Goal: Task Accomplishment & Management: Manage account settings

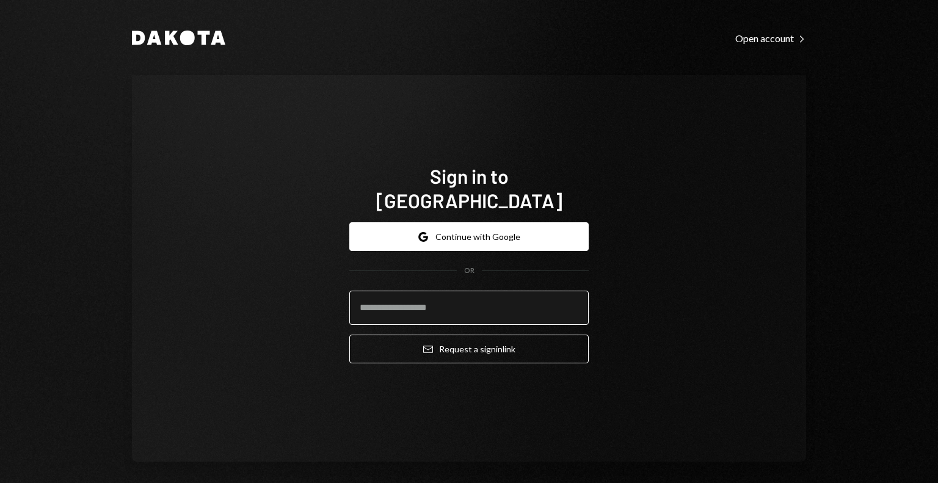
click at [413, 294] on input "email" at bounding box center [469, 308] width 240 height 34
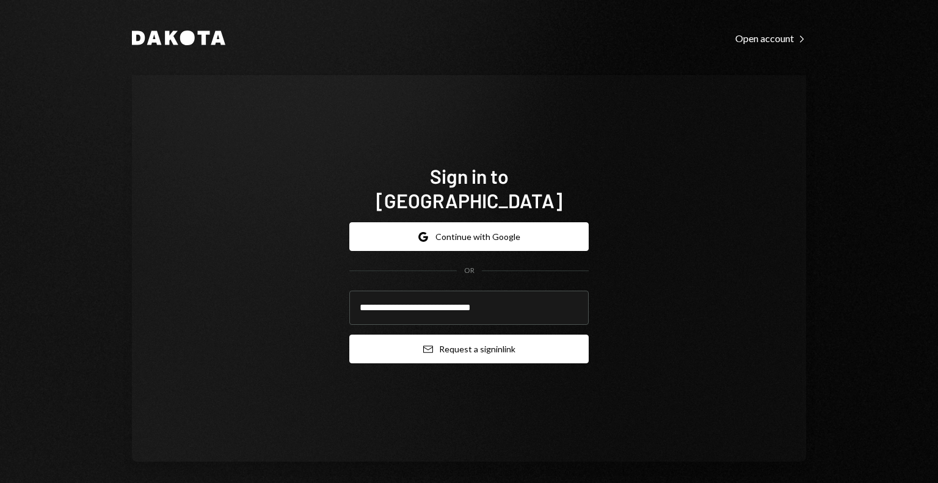
type input "**********"
click at [447, 338] on button "Email Request a sign in link" at bounding box center [469, 349] width 240 height 29
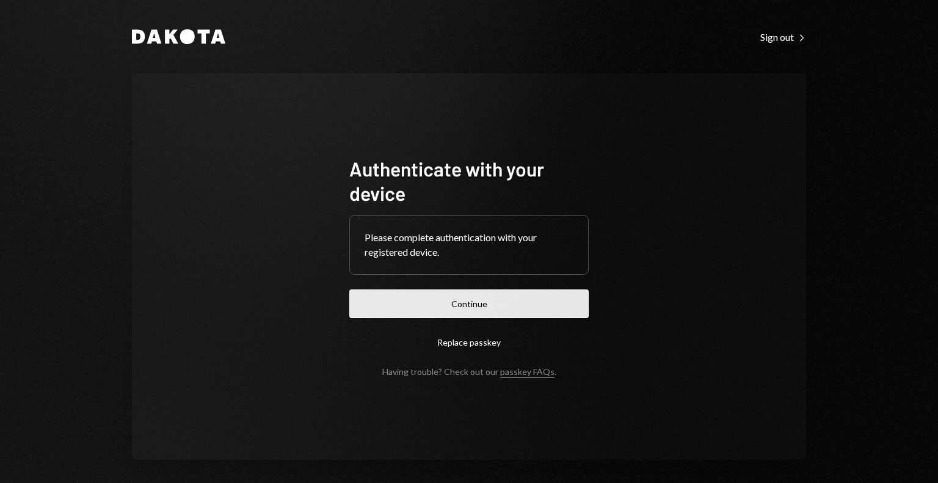
click at [417, 305] on button "Continue" at bounding box center [469, 304] width 240 height 29
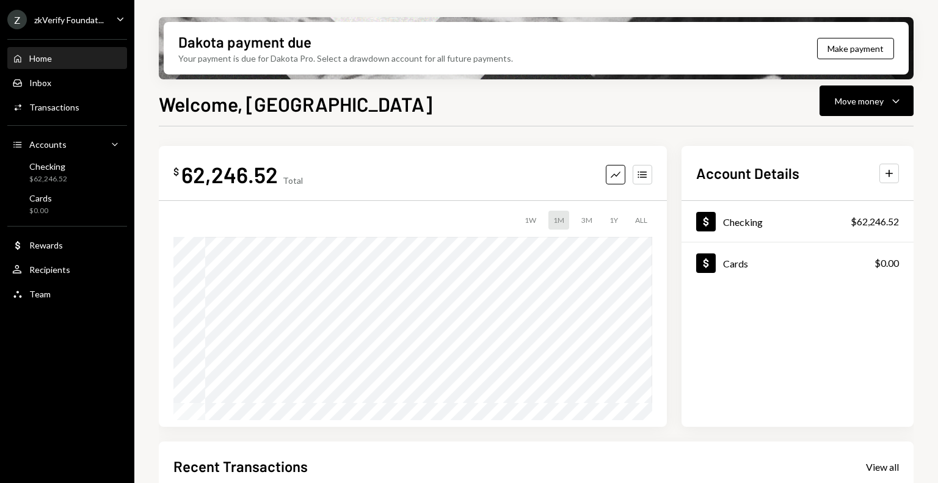
click at [97, 16] on div "zkVerify Foundat..." at bounding box center [69, 20] width 70 height 10
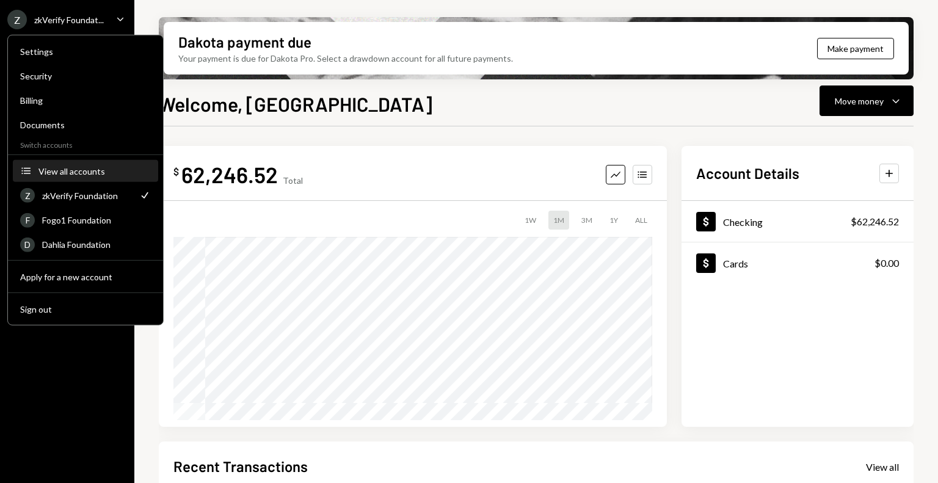
click at [88, 174] on div "View all accounts" at bounding box center [94, 171] width 112 height 10
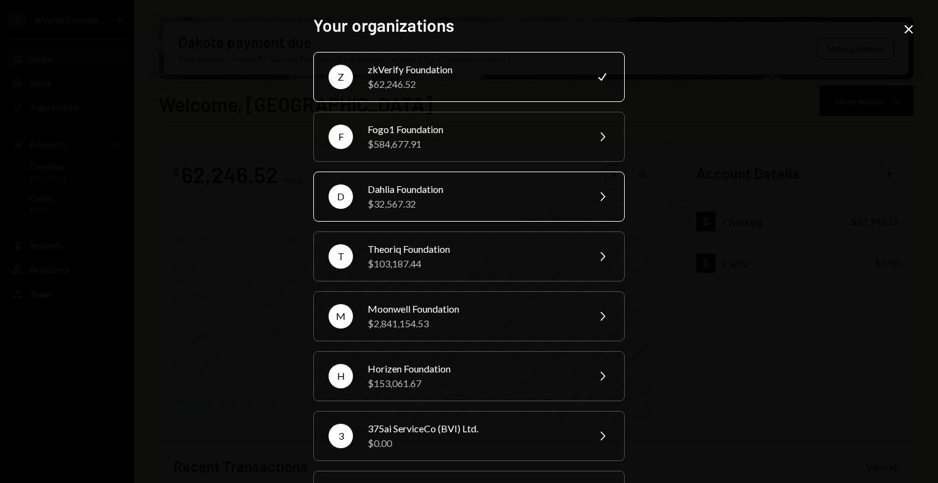
click at [420, 205] on div "$32,567.32" at bounding box center [474, 204] width 213 height 15
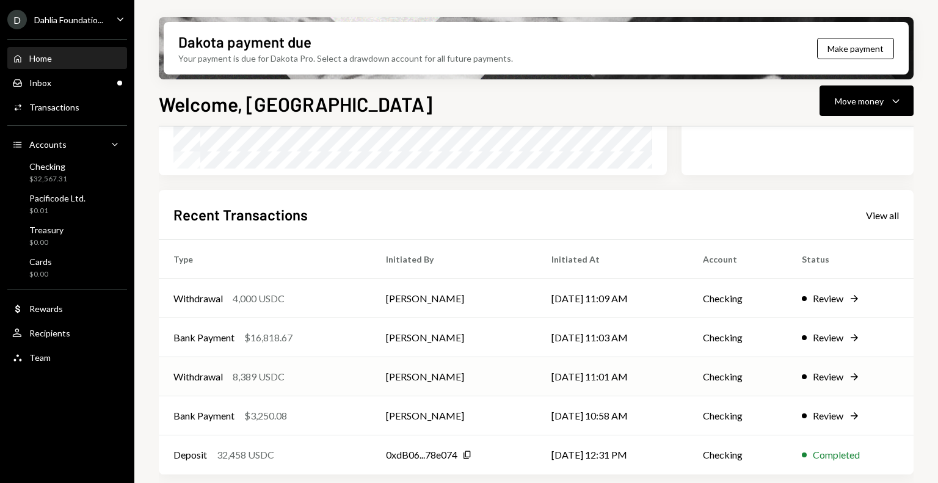
scroll to position [253, 0]
click at [282, 410] on div "$3,250.08" at bounding box center [265, 415] width 43 height 15
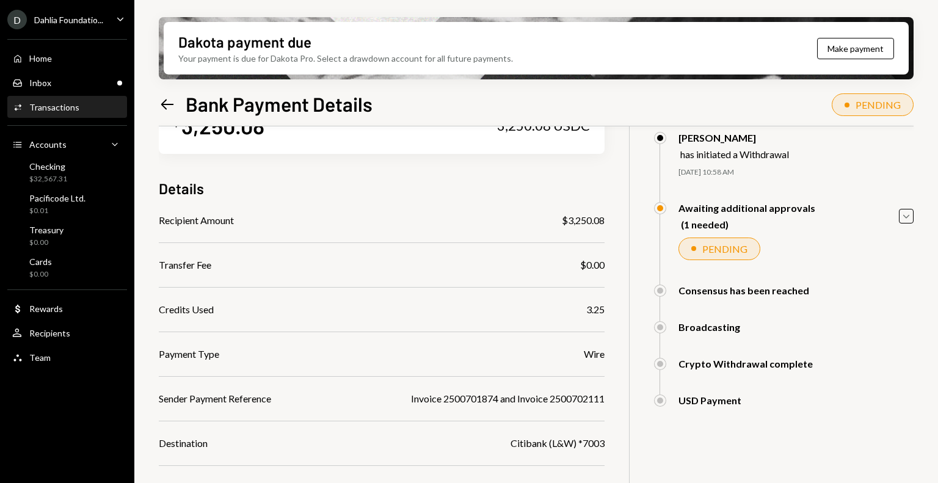
scroll to position [68, 0]
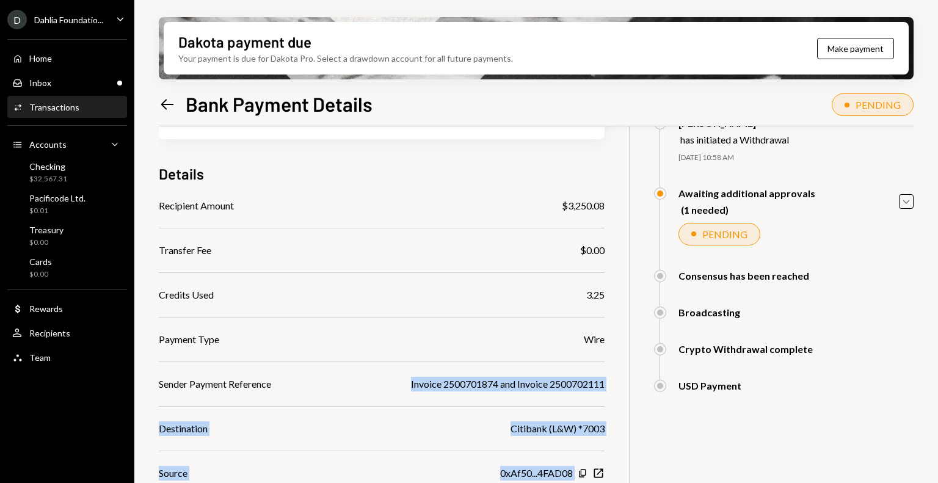
drag, startPoint x: 404, startPoint y: 386, endPoint x: 617, endPoint y: 398, distance: 213.0
click at [617, 398] on div "$ 3,250.08 3,250.08 USDC Details Recipient Amount $3,250.08 Transfer Fee $0.00 …" at bounding box center [536, 345] width 755 height 574
copy div "Invoice 2500701874 and Invoice 2500702111 Destination Citibank (L&W) *7003 Sour…"
click at [543, 395] on div "Recipient Amount $3,250.08 Transfer Fee $0.00 Credits Used 3.25 Payment Type Wi…" at bounding box center [382, 362] width 446 height 327
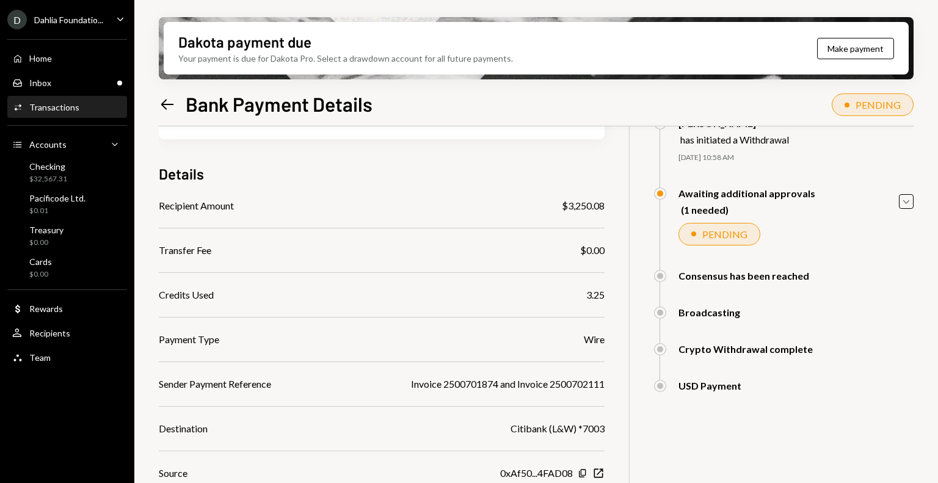
click at [430, 387] on div "Invoice 2500701874 and Invoice 2500702111" at bounding box center [508, 384] width 194 height 15
copy div "Invoice 2500701874 and Invoice 2500702111"
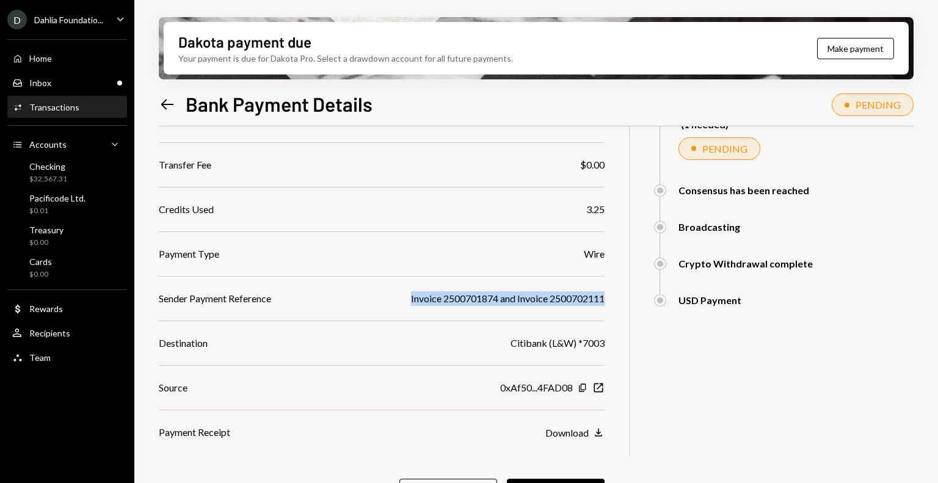
scroll to position [188, 0]
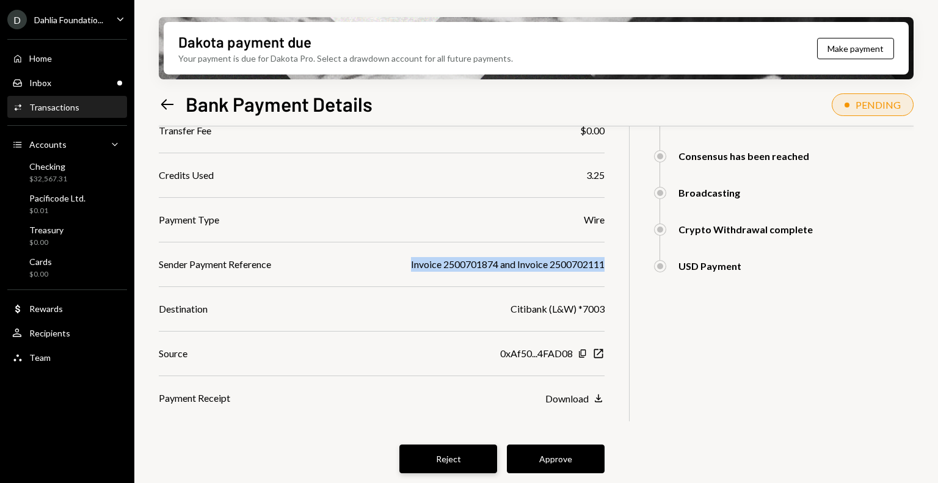
click at [455, 461] on button "Reject" at bounding box center [449, 459] width 98 height 29
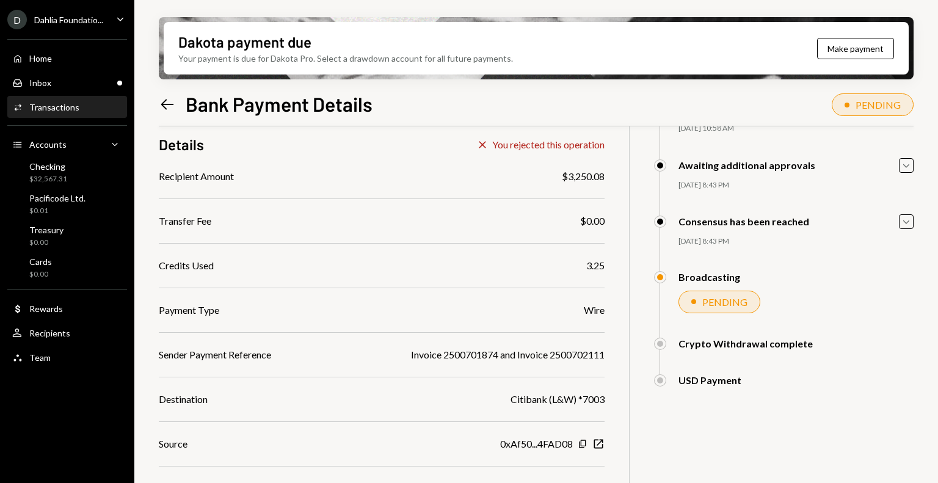
scroll to position [0, 0]
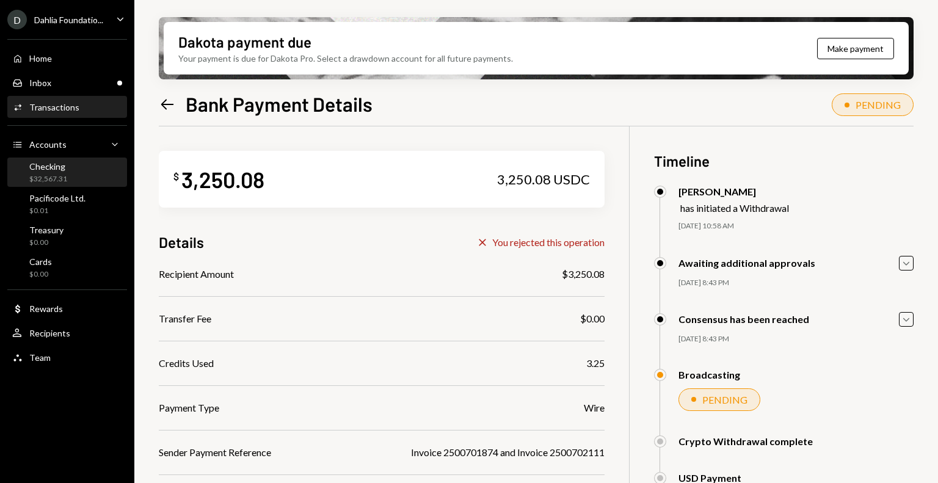
click at [86, 172] on div "Checking $32,567.31" at bounding box center [67, 172] width 110 height 23
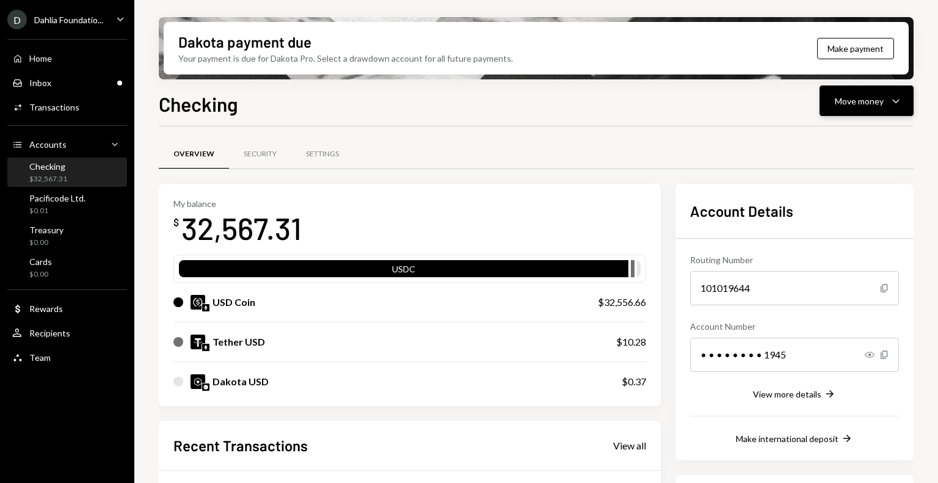
click at [858, 108] on div "Move money Caret Down" at bounding box center [867, 100] width 64 height 15
click at [829, 142] on div "Send" at bounding box center [857, 137] width 89 height 13
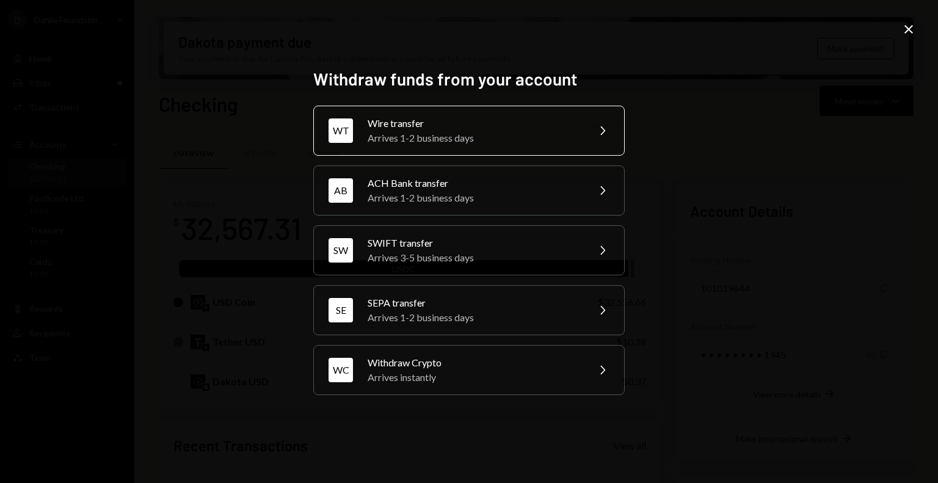
click at [453, 136] on div "Arrives 1-2 business days" at bounding box center [474, 138] width 213 height 15
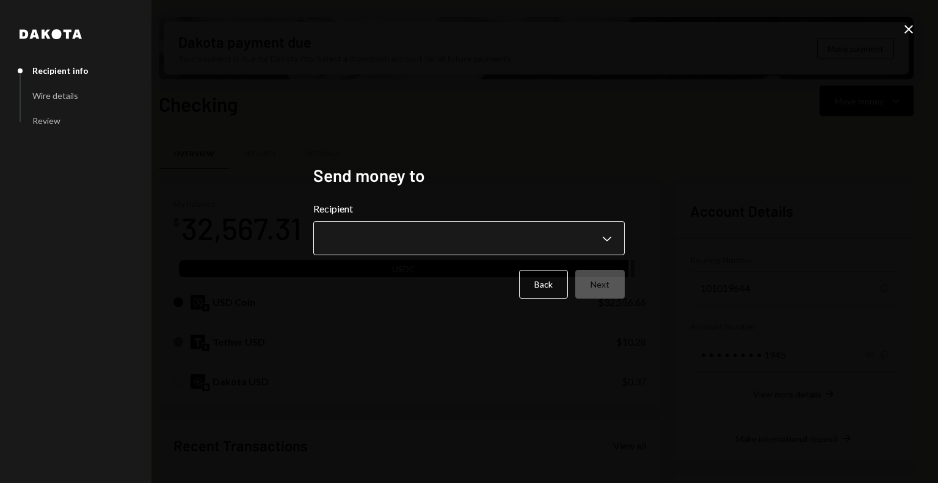
click at [411, 248] on body "D Dahlia Foundatio... Caret Down Home Home Inbox Inbox Activities Transactions …" at bounding box center [469, 241] width 938 height 483
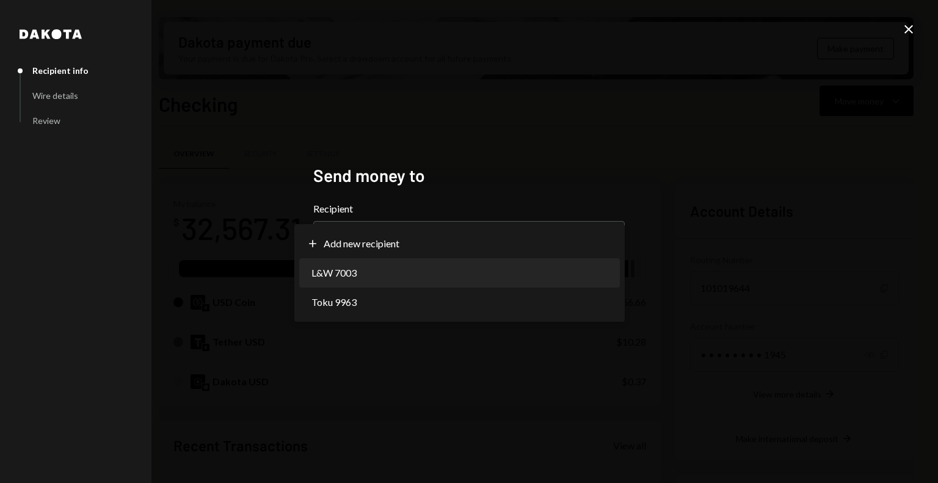
select select "**********"
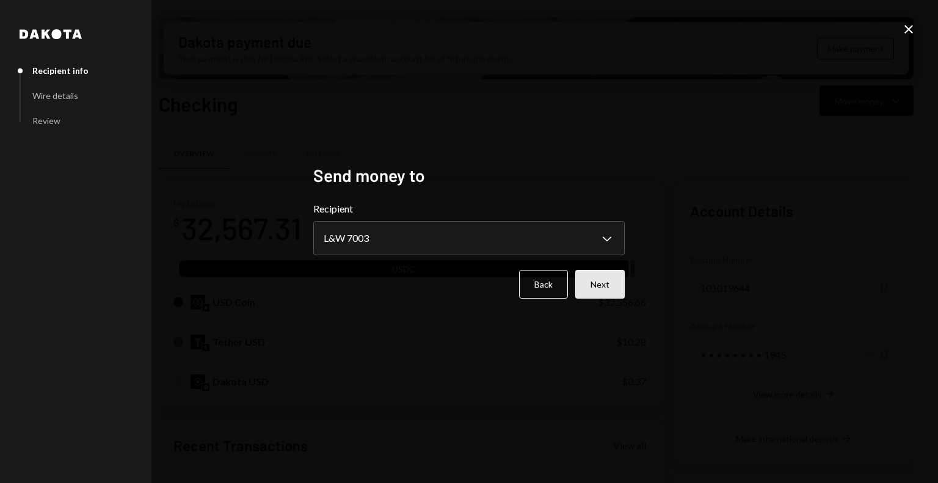
click at [596, 288] on button "Next" at bounding box center [600, 284] width 49 height 29
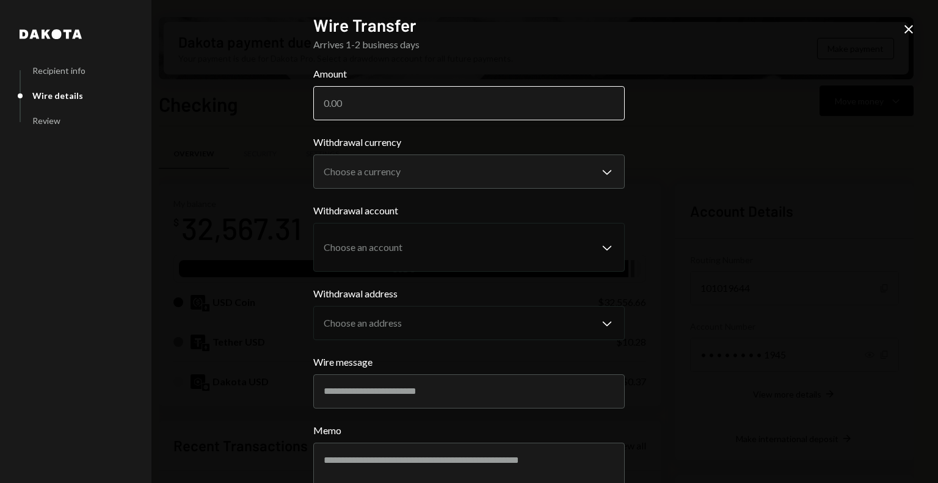
click at [367, 101] on input "Amount" at bounding box center [469, 103] width 312 height 34
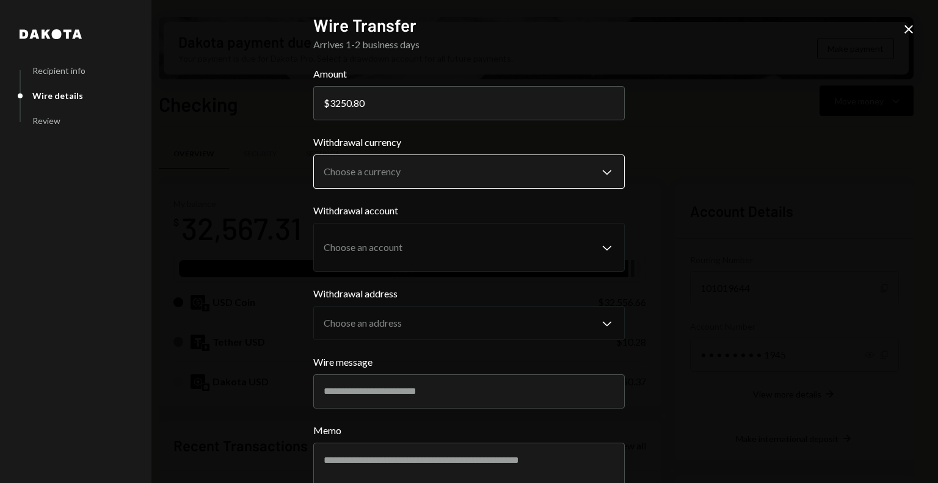
type input "3250.80"
click at [342, 168] on body "D Dahlia Foundatio... Caret Down Home Home Inbox Inbox Activities Transactions …" at bounding box center [469, 241] width 938 height 483
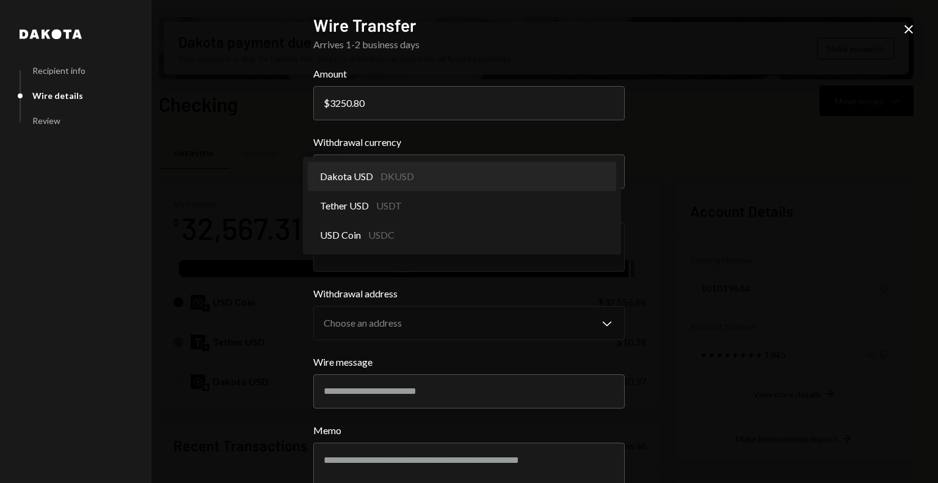
select select "*****"
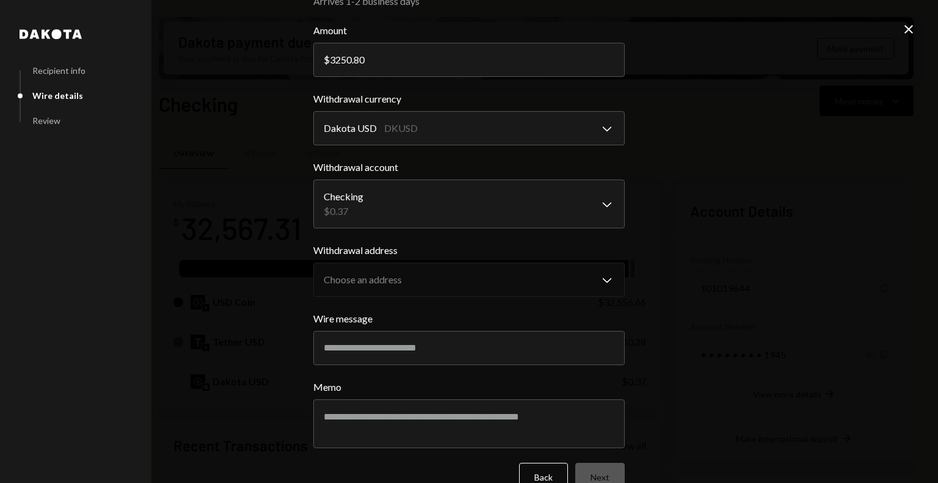
scroll to position [44, 0]
click at [379, 217] on body "D Dahlia Foundatio... Caret Down Home Home Inbox Inbox Activities Transactions …" at bounding box center [469, 241] width 938 height 483
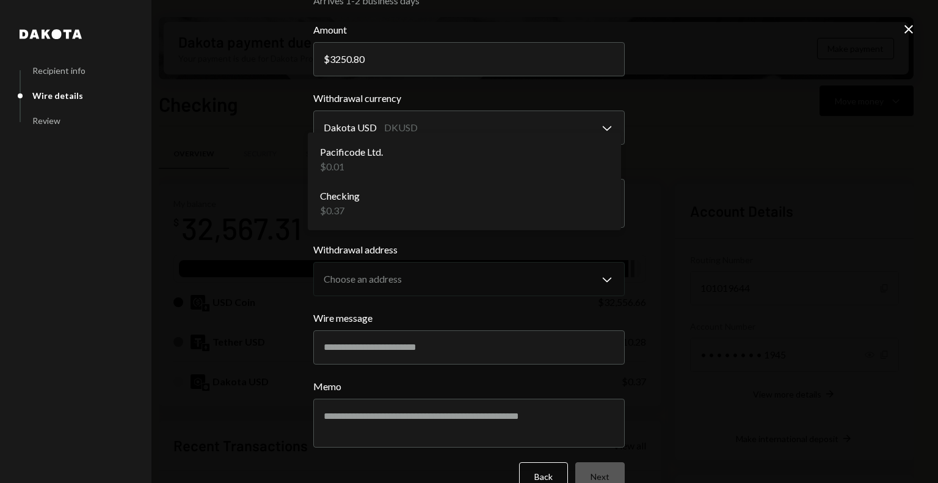
click at [270, 219] on div "**********" at bounding box center [469, 241] width 938 height 483
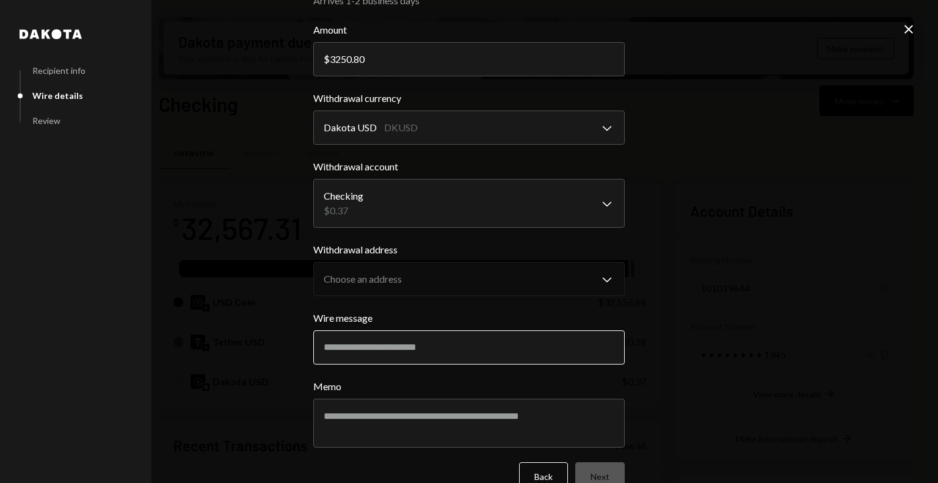
click at [365, 357] on input "Wire message" at bounding box center [469, 348] width 312 height 34
paste input "**********"
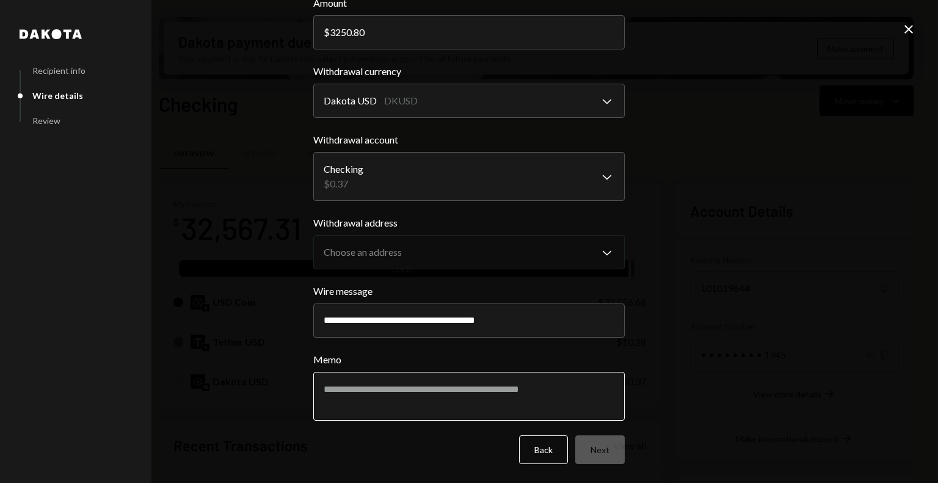
type input "**********"
click at [381, 395] on textarea "Memo" at bounding box center [469, 396] width 312 height 49
type textarea "**********"
click at [498, 422] on form "**********" at bounding box center [469, 230] width 312 height 469
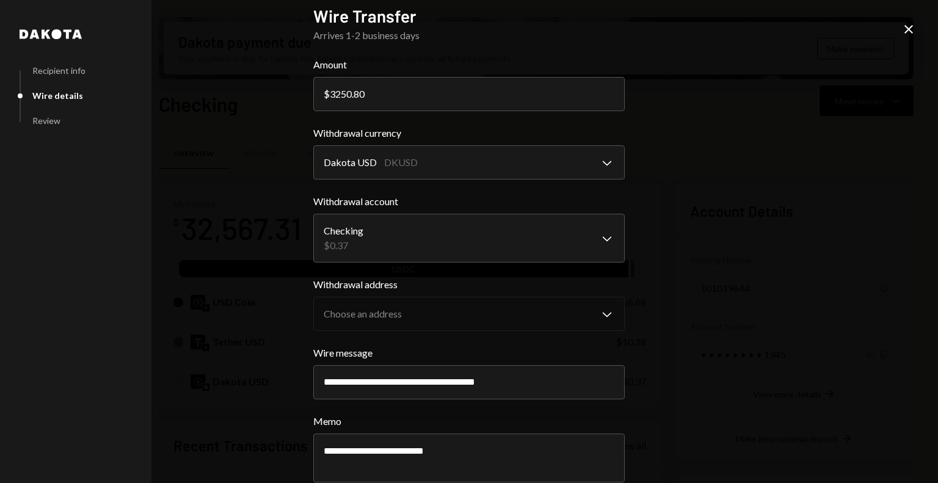
scroll to position [0, 0]
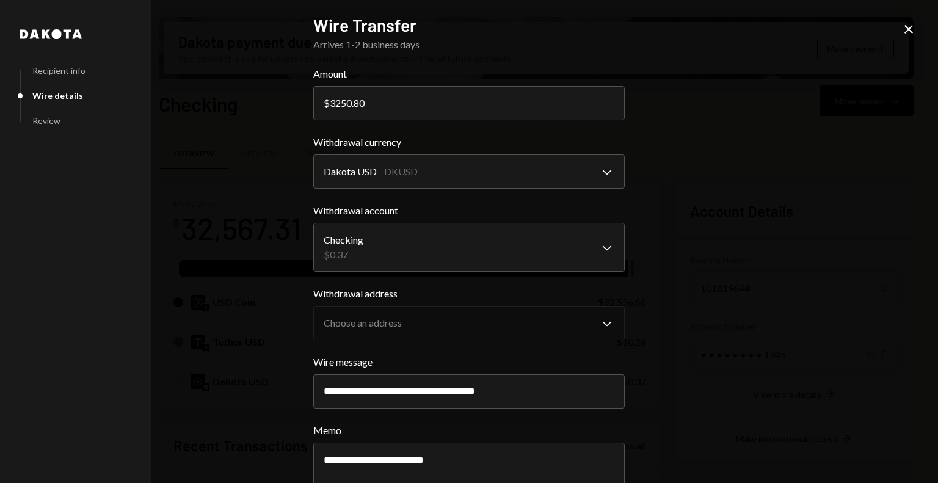
click at [912, 32] on icon "Close" at bounding box center [909, 29] width 15 height 15
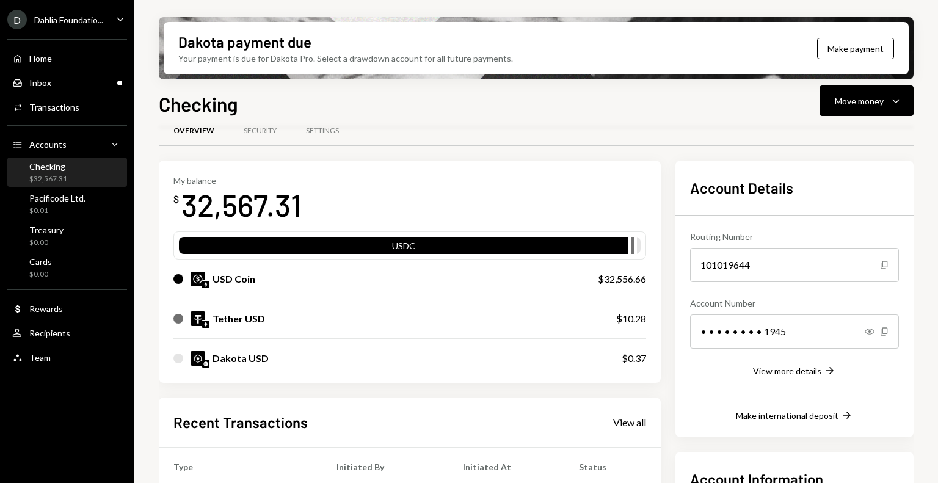
scroll to position [24, 0]
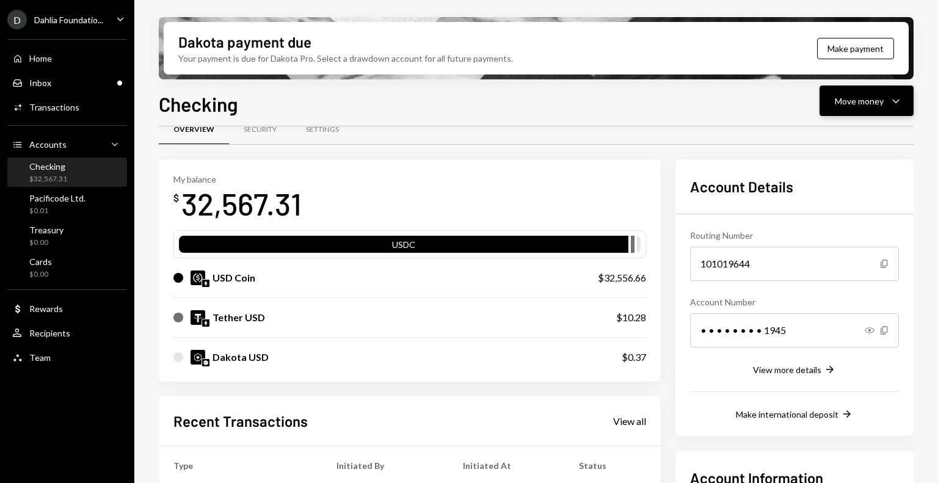
click at [854, 93] on div "Move money Caret Down" at bounding box center [867, 100] width 64 height 15
click at [839, 129] on div "Withdraw Send" at bounding box center [848, 137] width 122 height 27
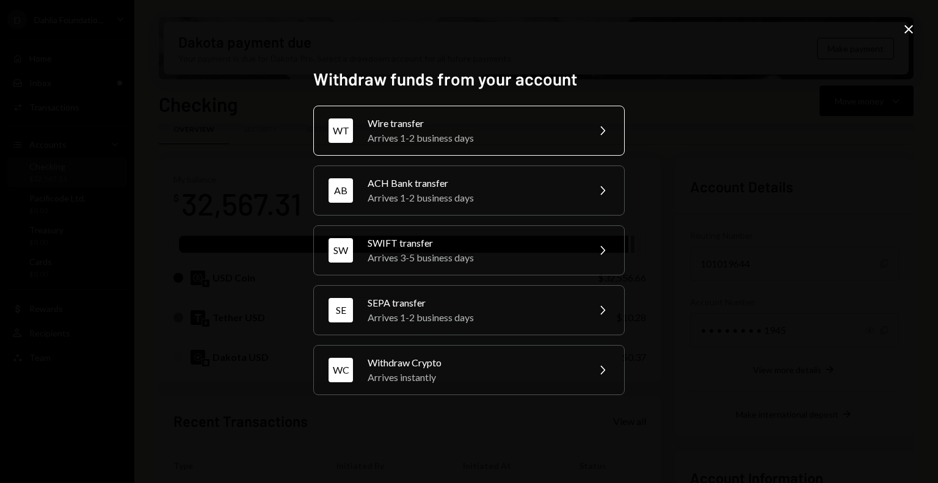
click at [462, 131] on div "Arrives 1-2 business days" at bounding box center [474, 138] width 213 height 15
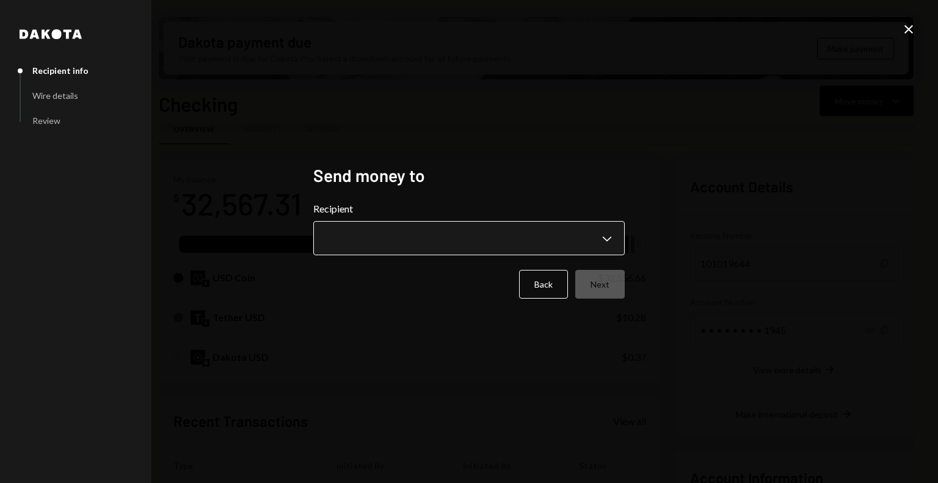
click at [418, 234] on body "D Dahlia Foundatio... Caret Down Home Home Inbox Inbox Activities Transactions …" at bounding box center [469, 241] width 938 height 483
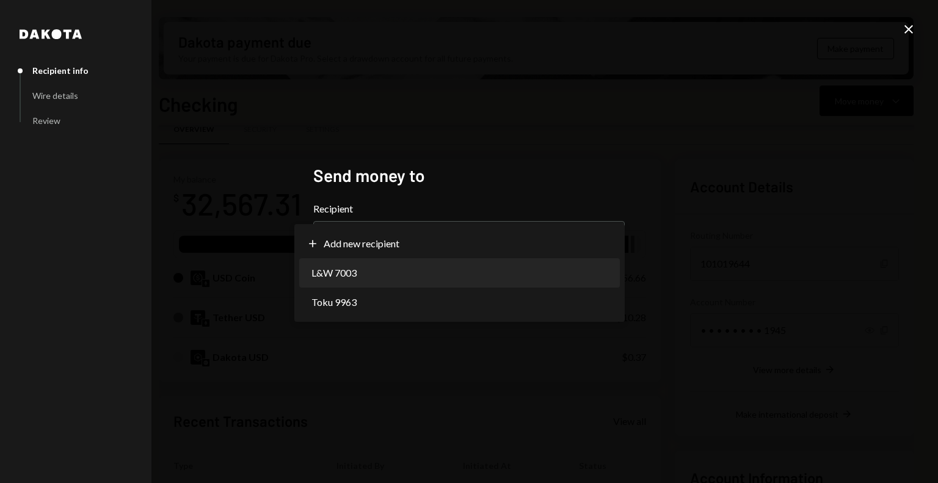
select select "**********"
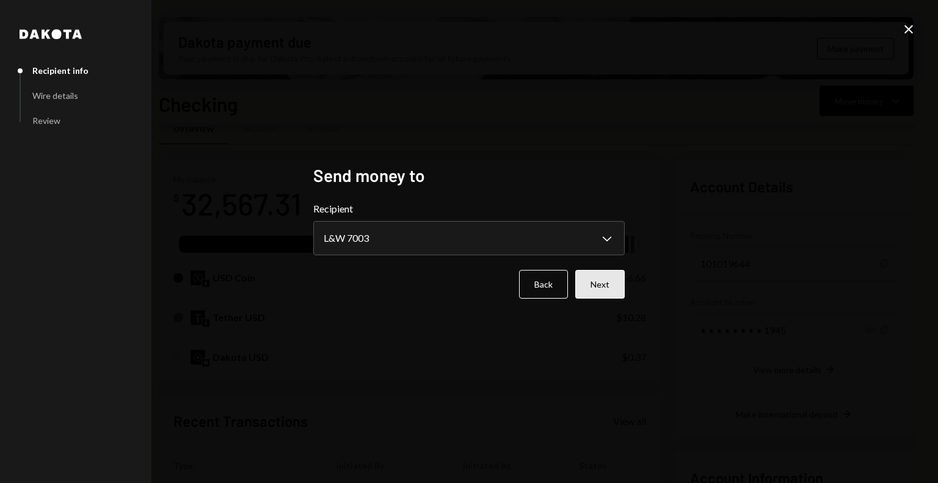
click at [596, 285] on button "Next" at bounding box center [600, 284] width 49 height 29
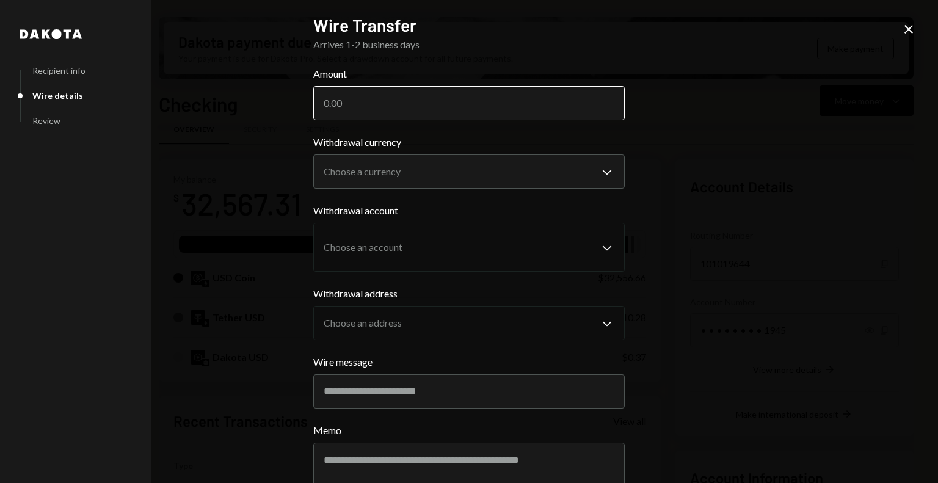
click at [405, 103] on input "Amount" at bounding box center [469, 103] width 312 height 34
type input "3250.80"
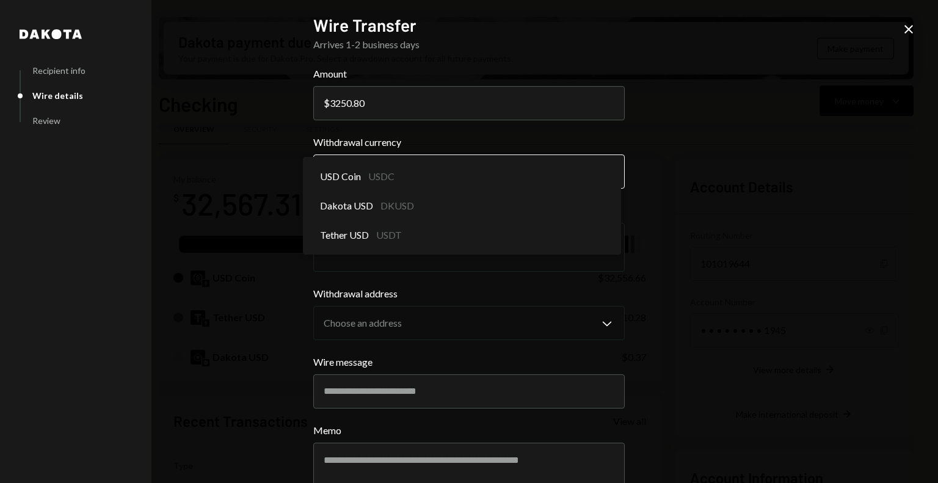
click at [365, 175] on body "D Dahlia Foundatio... Caret Down Home Home Inbox Inbox Activities Transactions …" at bounding box center [469, 241] width 938 height 483
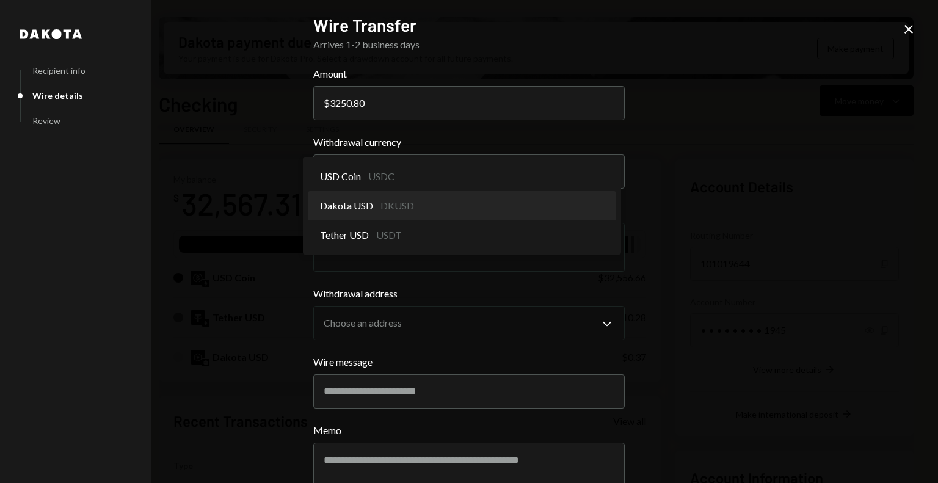
select select "*****"
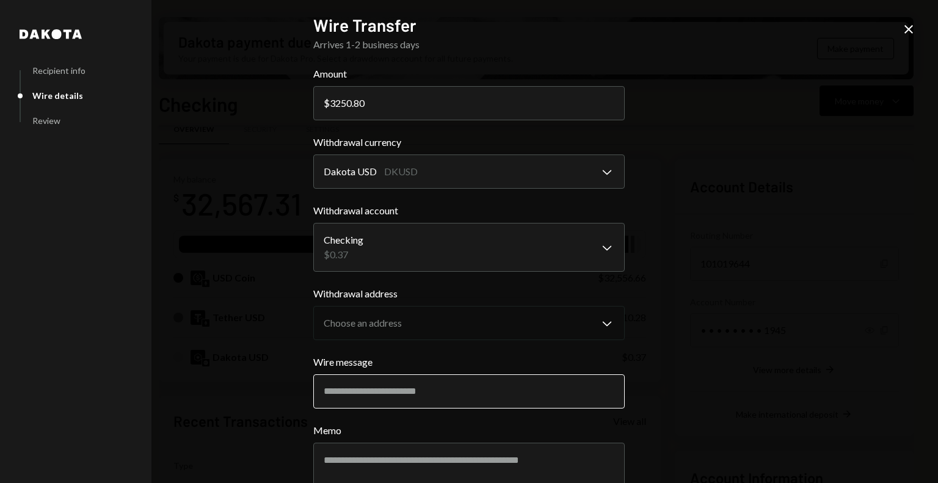
click at [381, 388] on input "Wire message" at bounding box center [469, 392] width 312 height 34
paste input "**********"
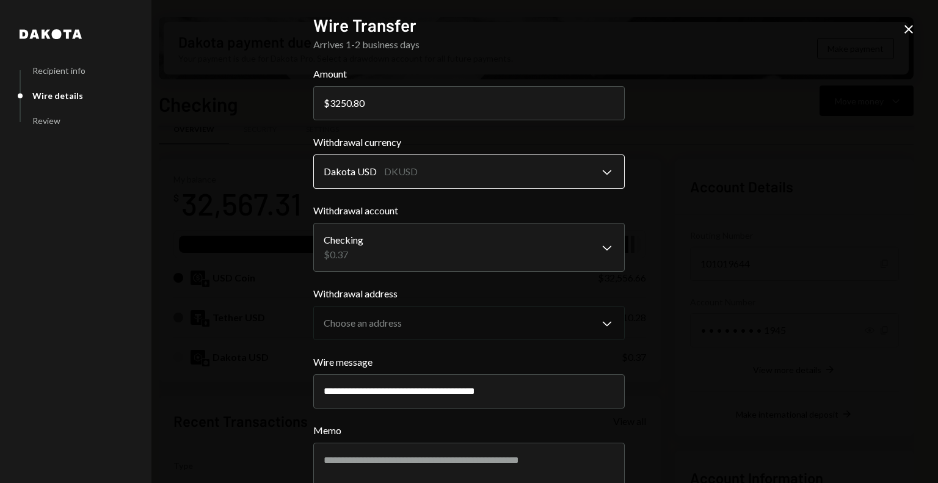
type input "**********"
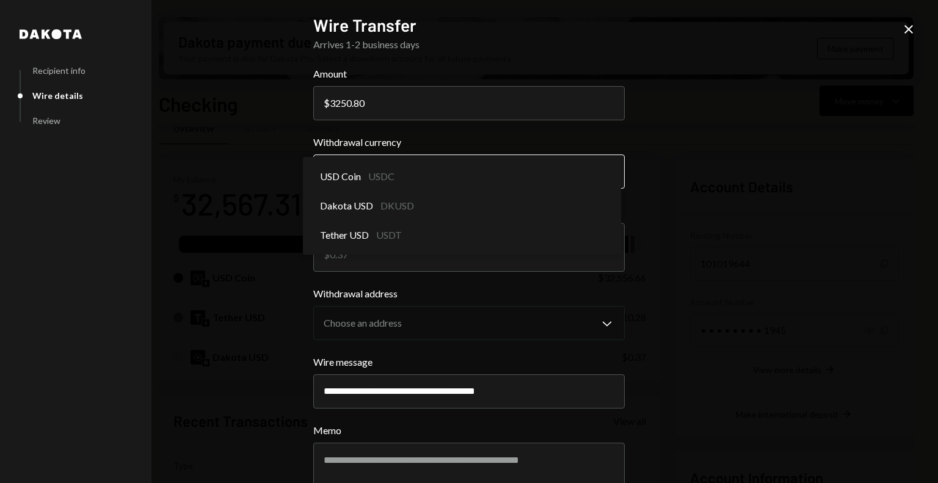
click at [452, 175] on body "D Dahlia Foundatio... Caret Down Home Home Inbox Inbox Activities Transactions …" at bounding box center [469, 241] width 938 height 483
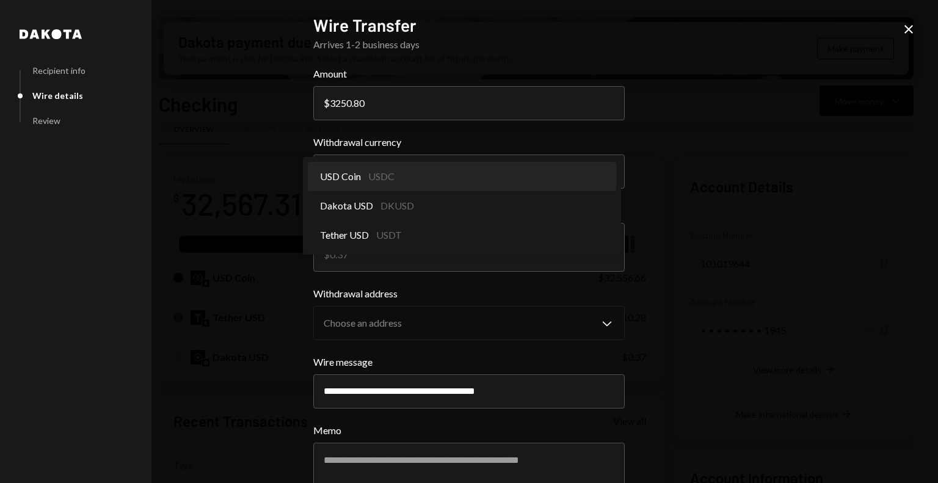
select select "****"
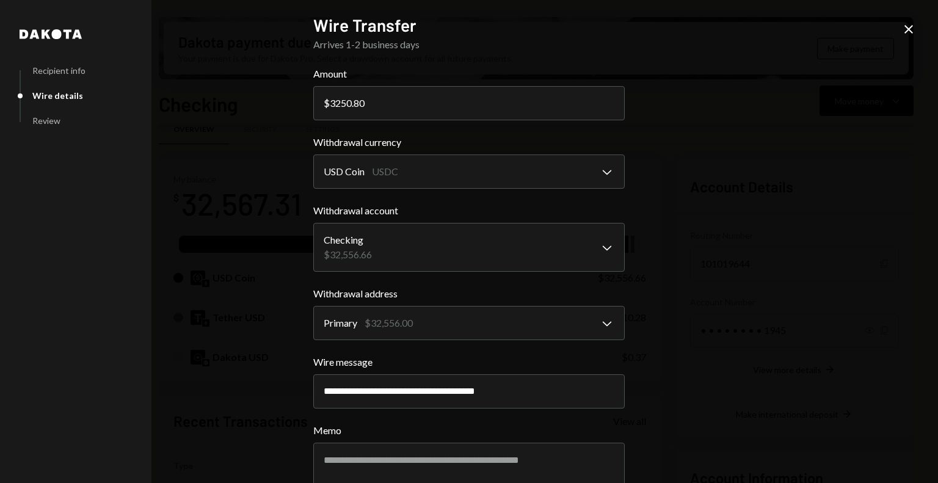
scroll to position [71, 0]
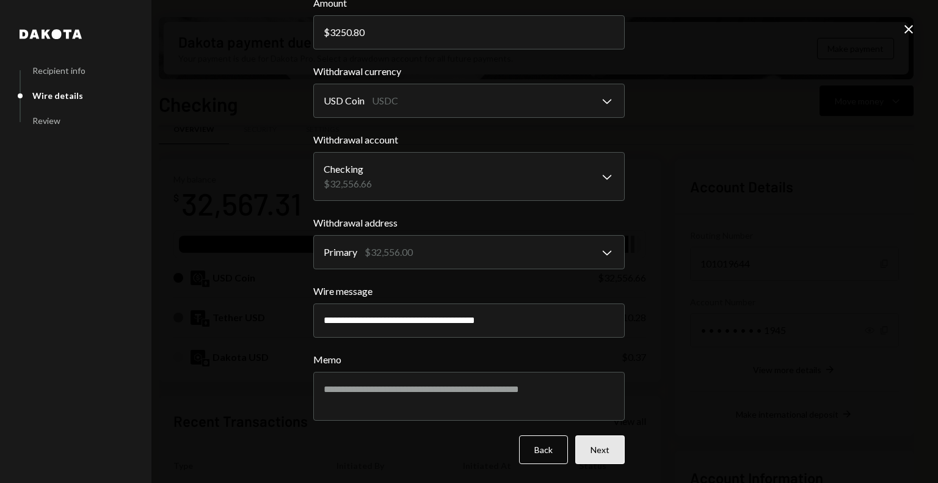
click at [596, 448] on button "Next" at bounding box center [600, 450] width 49 height 29
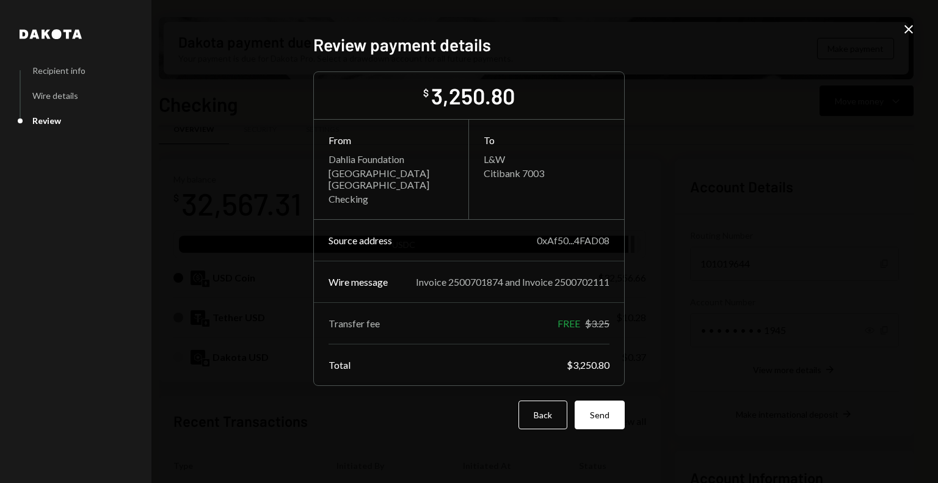
scroll to position [0, 0]
click at [912, 31] on icon at bounding box center [909, 29] width 9 height 9
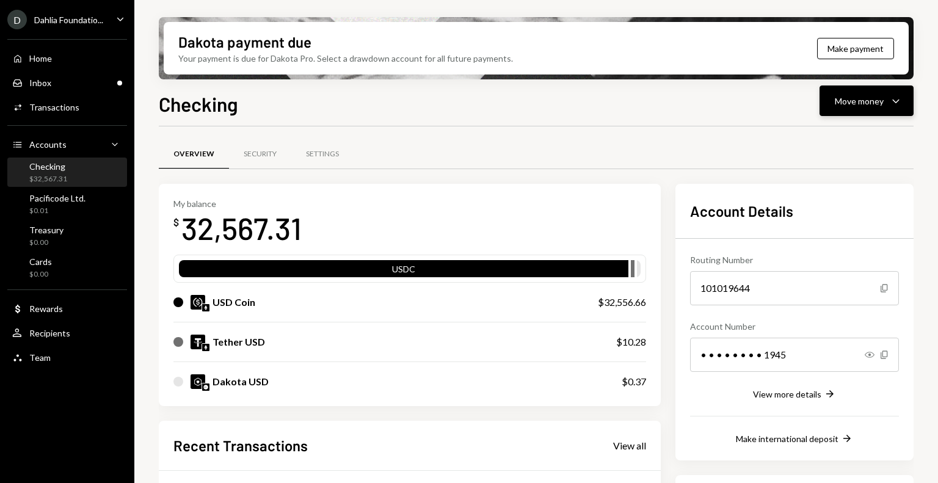
click at [859, 97] on div "Move money" at bounding box center [859, 101] width 49 height 13
click at [834, 134] on div "Send" at bounding box center [857, 137] width 89 height 13
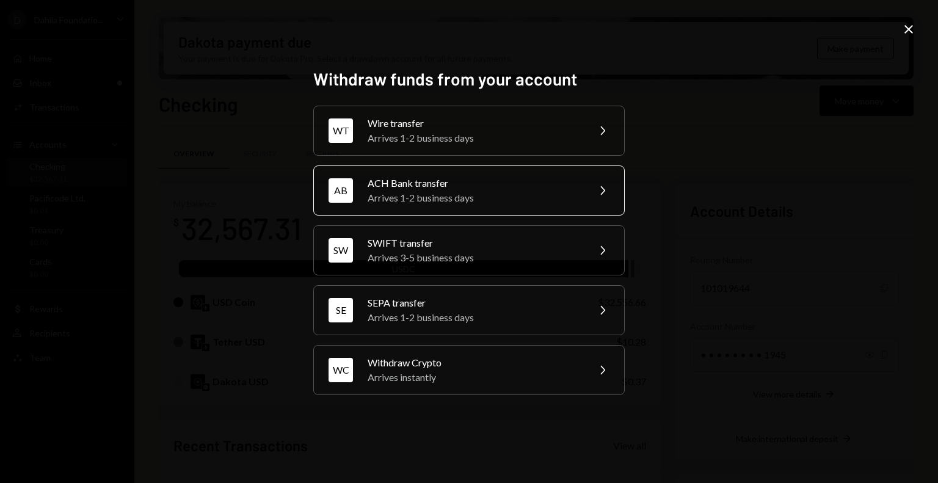
click at [506, 180] on div "ACH Bank transfer" at bounding box center [474, 183] width 213 height 15
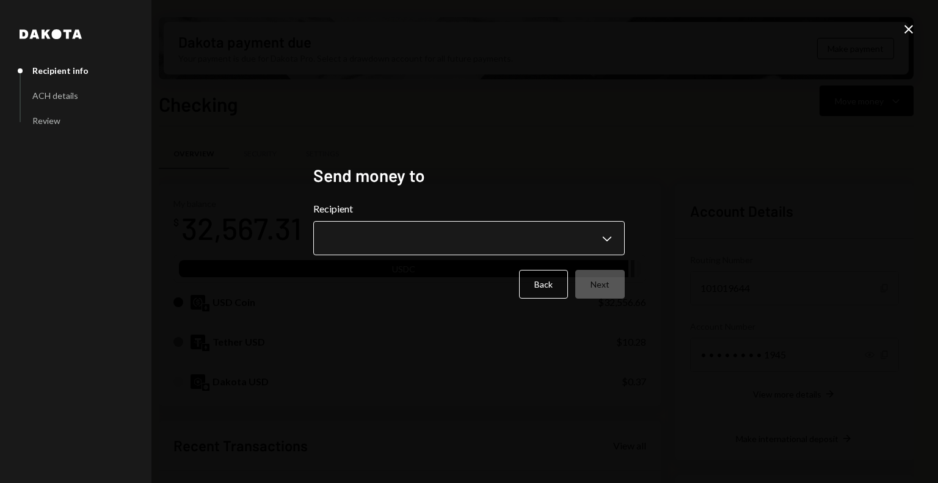
click at [394, 242] on body "D Dahlia Foundatio... Caret Down Home Home Inbox Inbox Activities Transactions …" at bounding box center [469, 241] width 938 height 483
click at [666, 7] on div "**********" at bounding box center [469, 241] width 938 height 483
click at [906, 27] on icon "Close" at bounding box center [909, 29] width 15 height 15
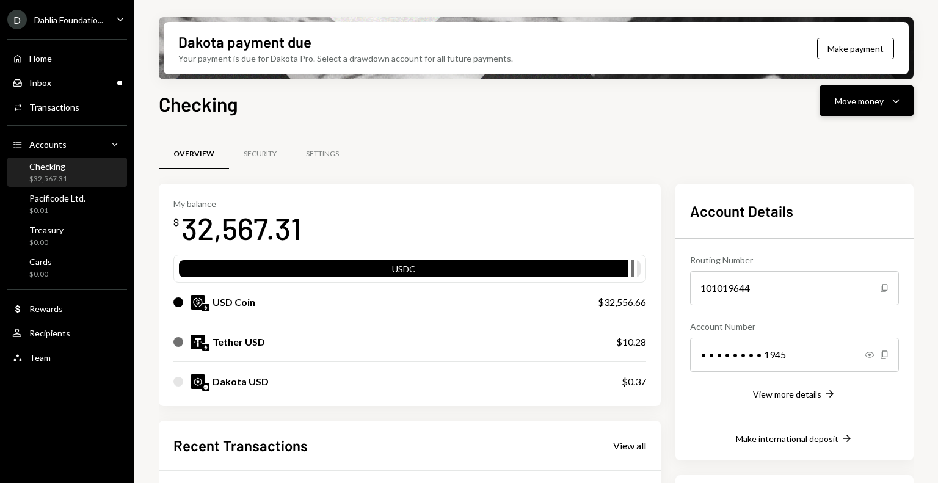
click at [858, 106] on div "Move money" at bounding box center [859, 101] width 49 height 13
click at [827, 139] on div "Send" at bounding box center [857, 137] width 89 height 13
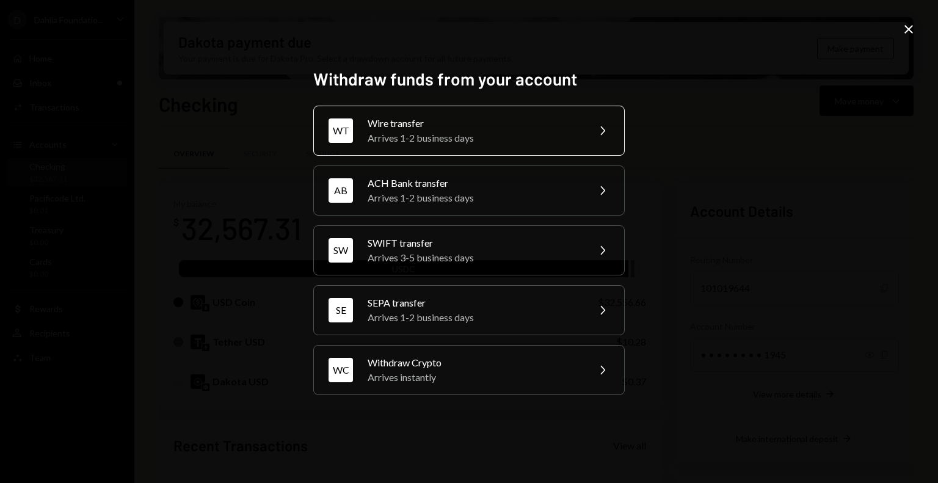
click at [460, 135] on div "Arrives 1-2 business days" at bounding box center [474, 138] width 213 height 15
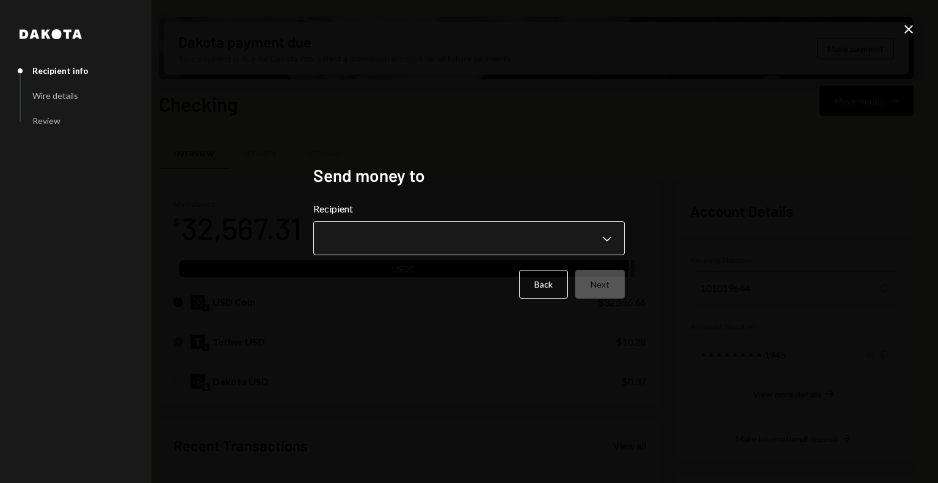
click at [450, 227] on body "D Dahlia Foundatio... Caret Down Home Home Inbox Inbox Activities Transactions …" at bounding box center [469, 241] width 938 height 483
drag, startPoint x: 843, startPoint y: 46, endPoint x: 914, endPoint y: 29, distance: 73.4
click at [914, 29] on icon "Close" at bounding box center [909, 29] width 15 height 15
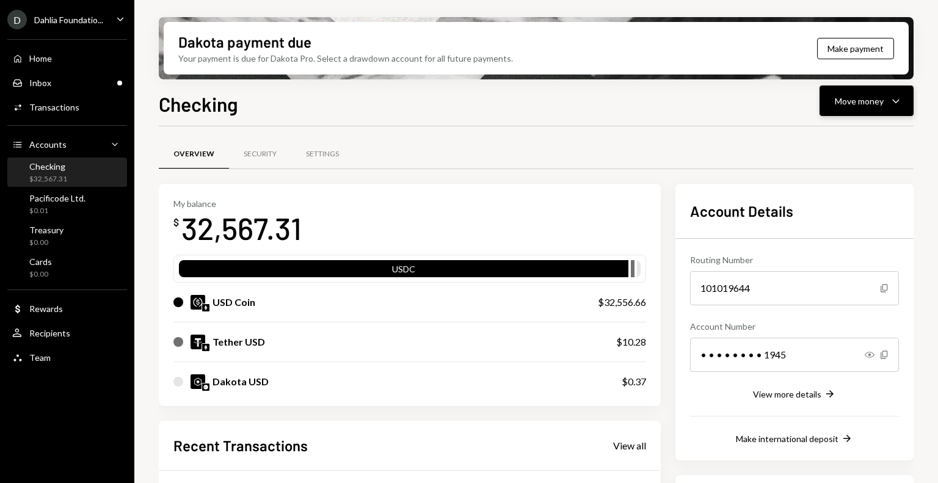
click at [838, 109] on button "Move money Caret Down" at bounding box center [867, 101] width 94 height 31
click at [817, 141] on div "Send" at bounding box center [857, 137] width 89 height 13
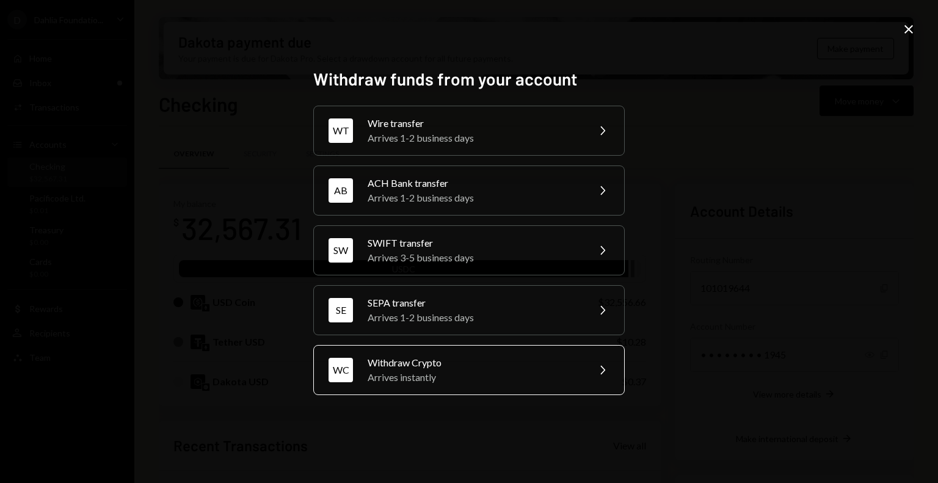
click at [406, 357] on div "Withdraw Crypto" at bounding box center [474, 363] width 213 height 15
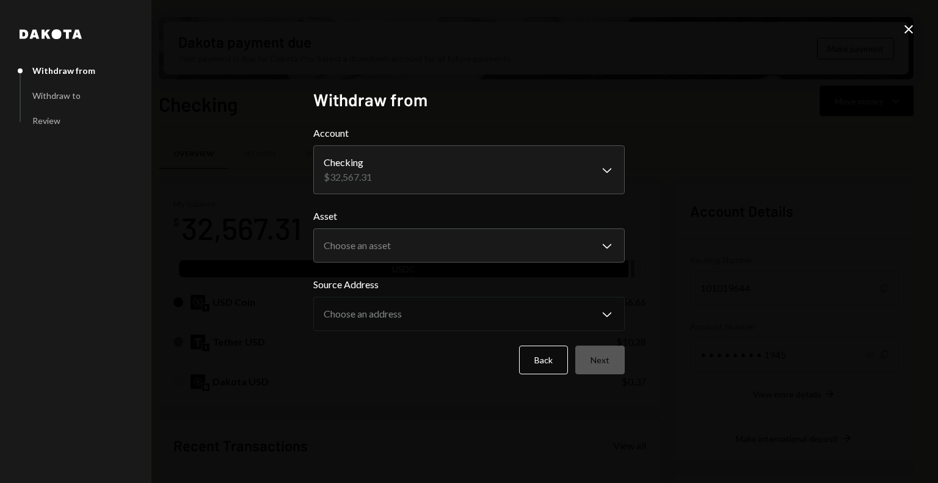
click at [437, 269] on form "**********" at bounding box center [469, 250] width 312 height 249
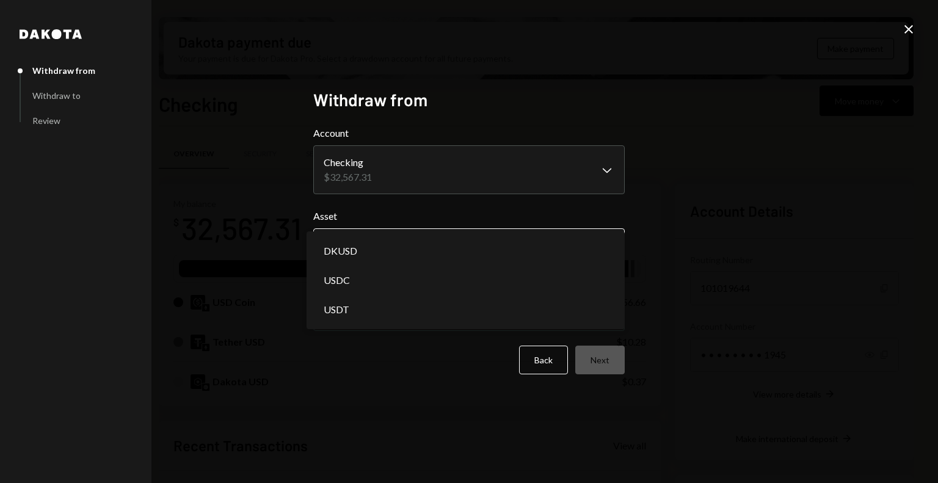
click at [437, 261] on body "D Dahlia Foundatio... Caret Down Home Home Inbox Inbox Activities Transactions …" at bounding box center [469, 241] width 938 height 483
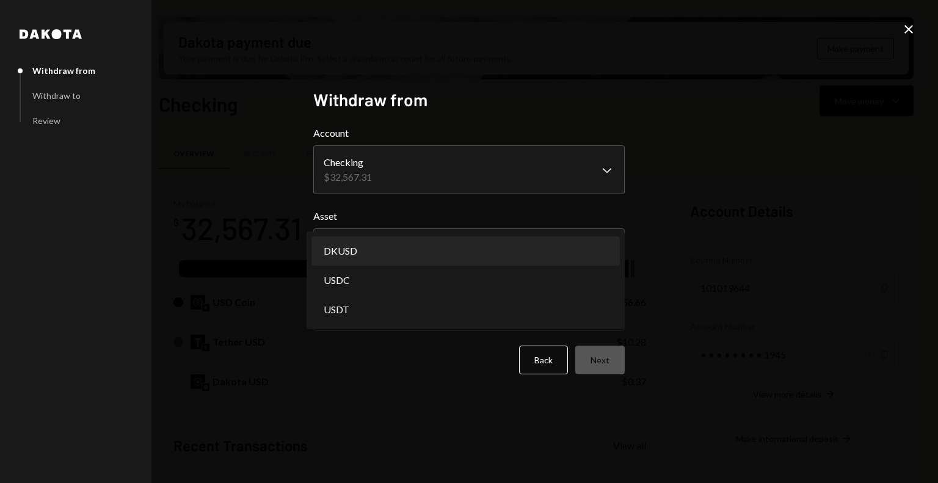
select select "*****"
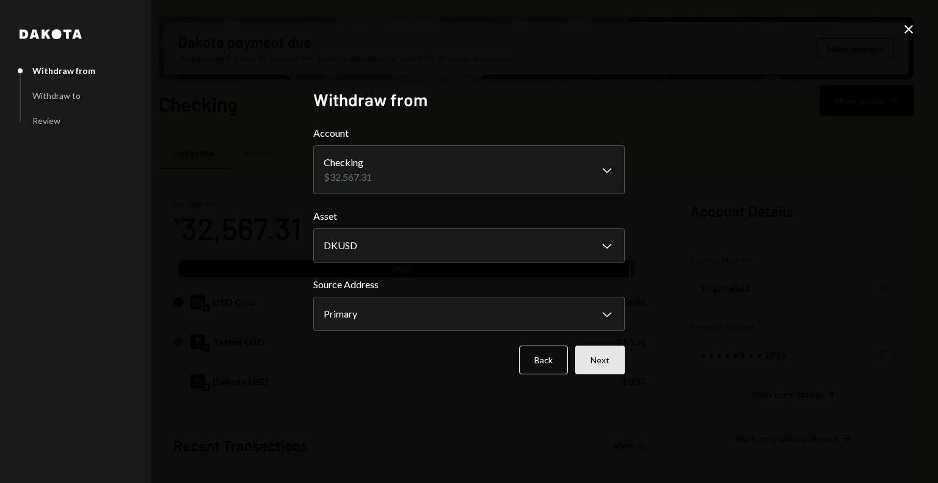
click at [606, 368] on button "Next" at bounding box center [600, 360] width 49 height 29
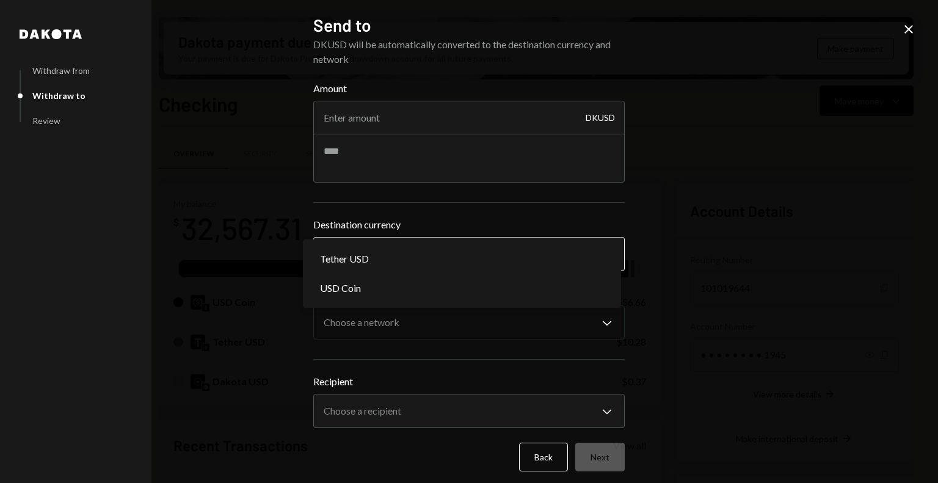
click at [415, 261] on body "D Dahlia Foundatio... Caret Down Home Home Inbox Inbox Activities Transactions …" at bounding box center [469, 241] width 938 height 483
select select "****"
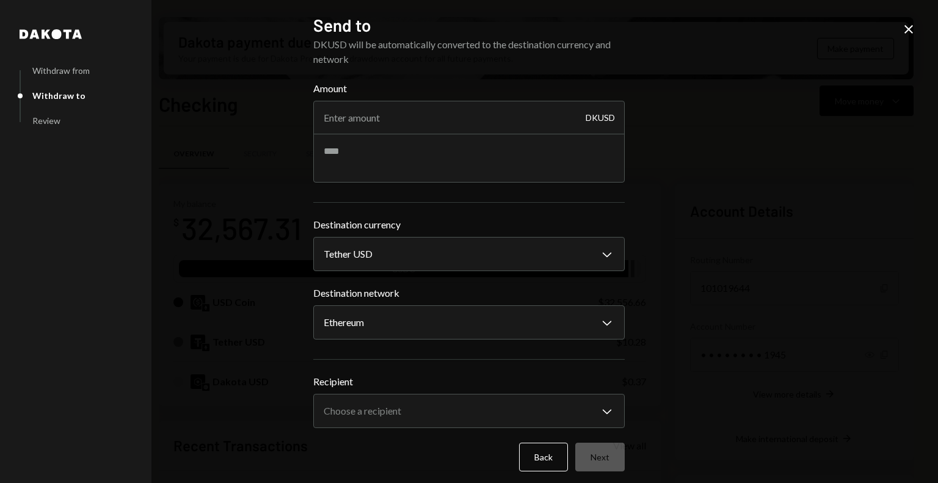
click at [907, 34] on icon "Close" at bounding box center [909, 29] width 15 height 15
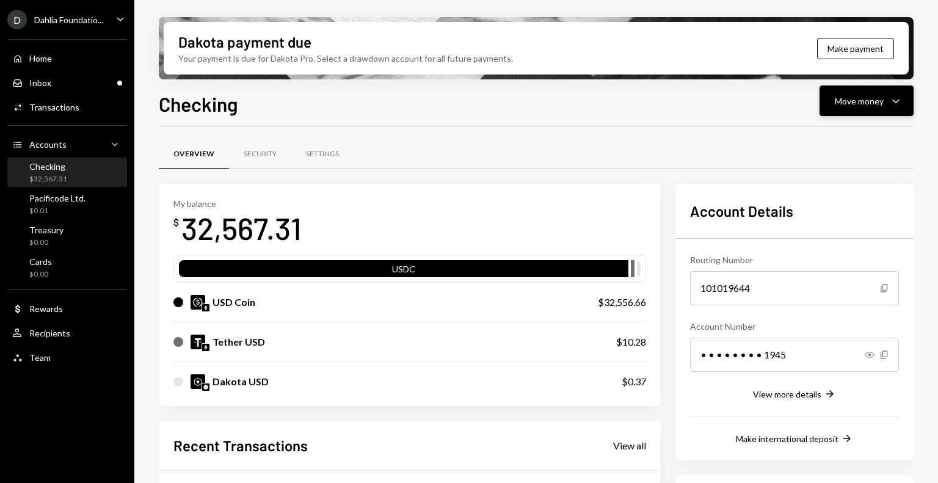
click at [826, 110] on button "Move money Caret Down" at bounding box center [867, 101] width 94 height 31
click at [824, 137] on div "Send" at bounding box center [857, 137] width 89 height 13
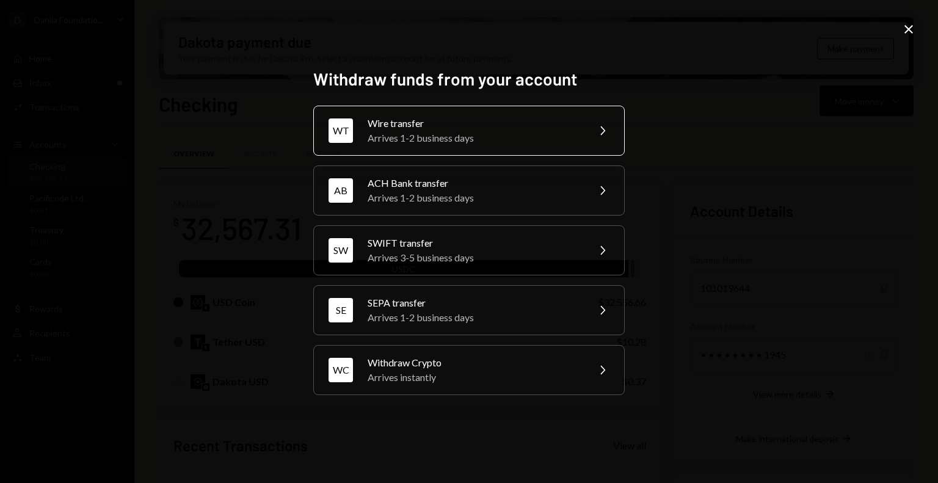
click at [494, 144] on div "Arrives 1-2 business days" at bounding box center [474, 138] width 213 height 15
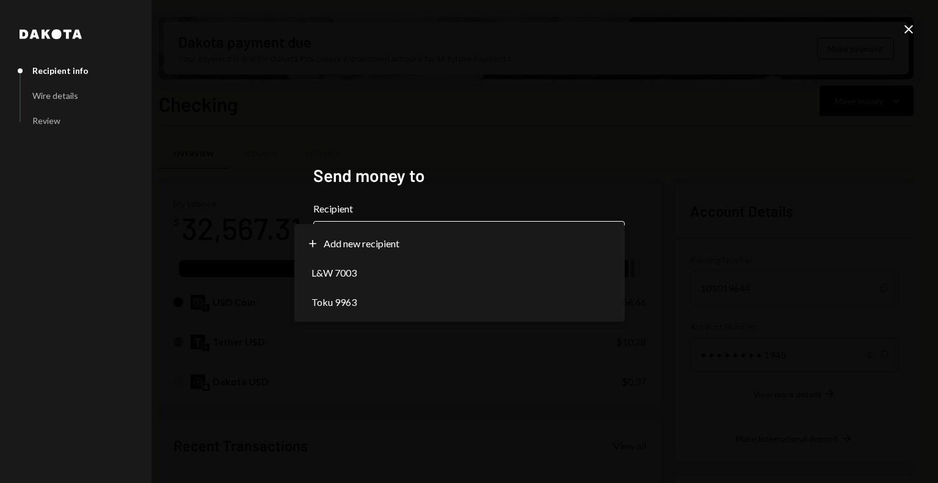
click at [452, 254] on body "D Dahlia Foundatio... Caret Down Home Home Inbox Inbox Activities Transactions …" at bounding box center [469, 241] width 938 height 483
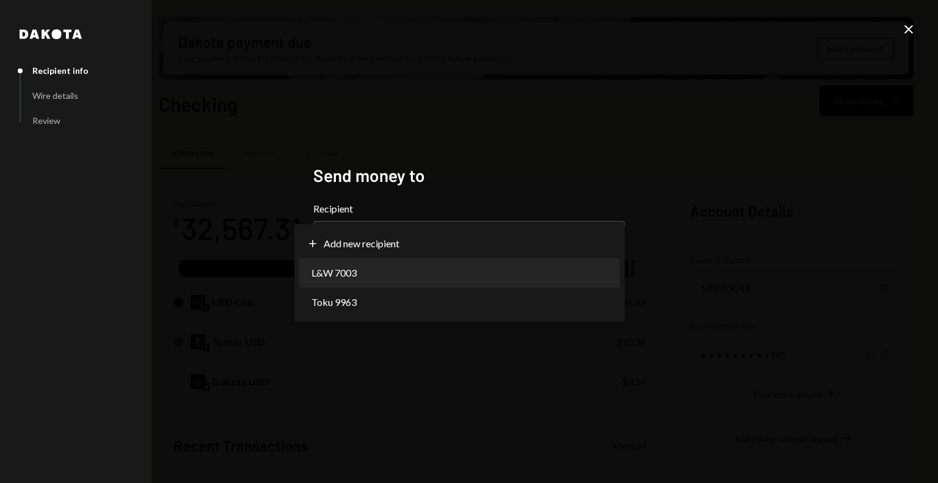
select select "**********"
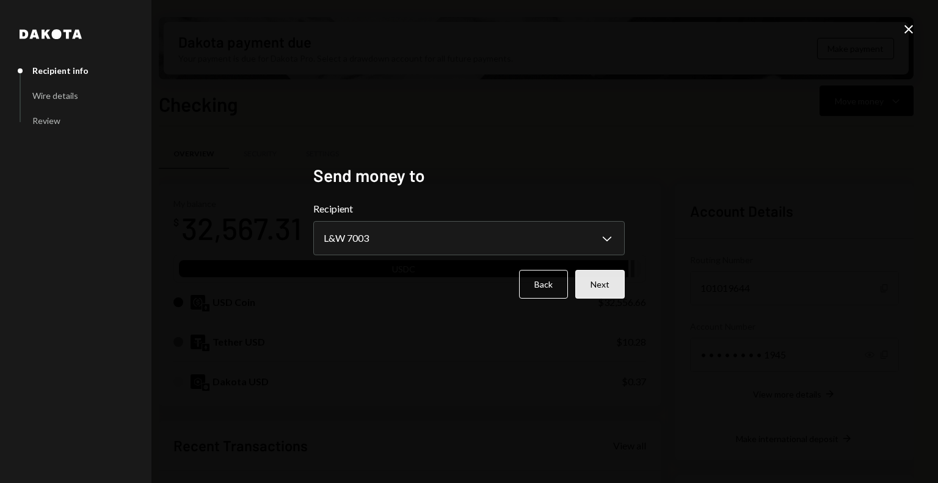
click at [609, 295] on button "Next" at bounding box center [600, 284] width 49 height 29
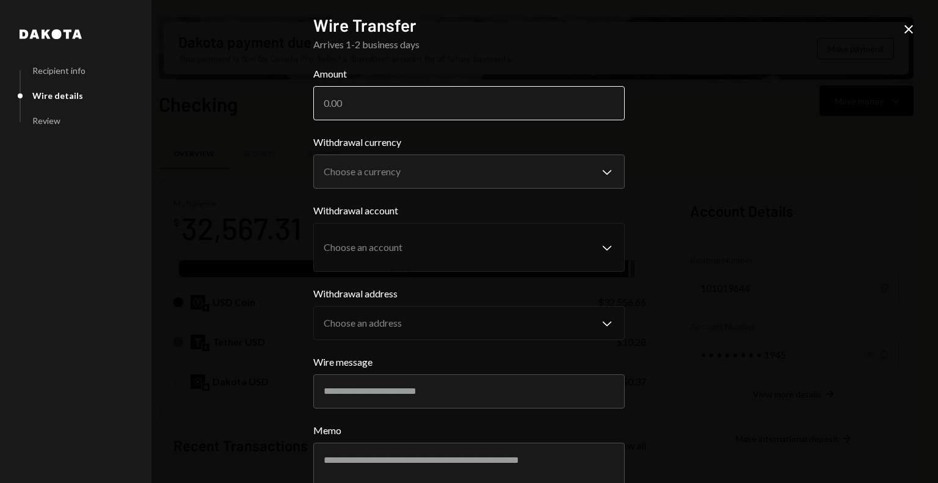
click at [370, 112] on input "Amount" at bounding box center [469, 103] width 312 height 34
type input "3250.80"
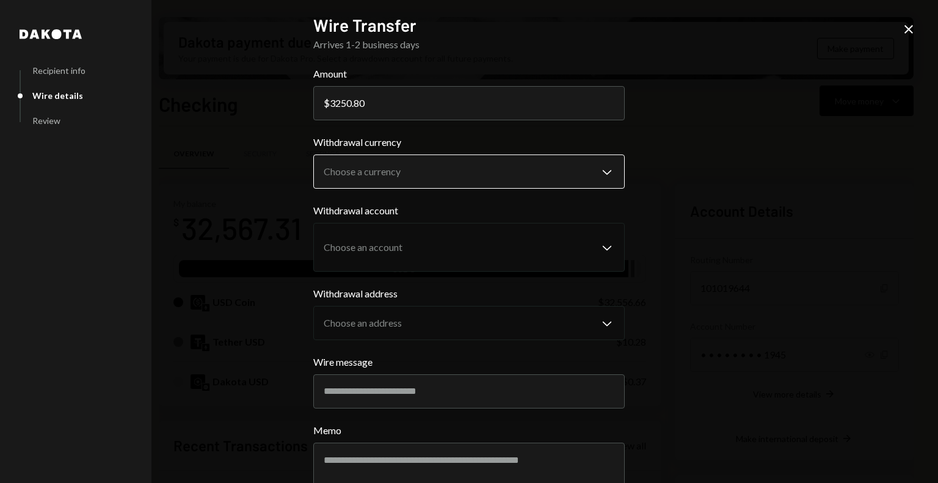
click at [357, 183] on body "D Dahlia Foundatio... Caret Down Home Home Inbox Inbox Activities Transactions …" at bounding box center [469, 241] width 938 height 483
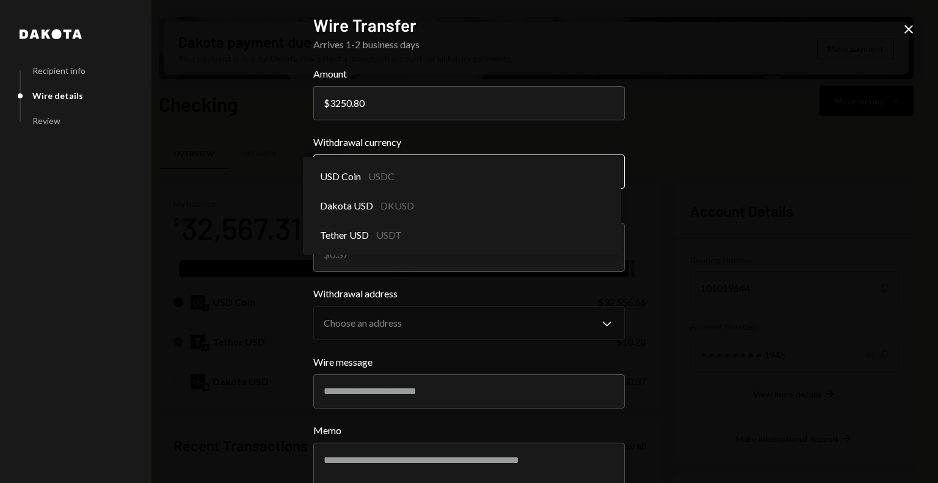
click at [393, 177] on body "D Dahlia Foundatio... Caret Down Home Home Inbox Inbox Activities Transactions …" at bounding box center [469, 241] width 938 height 483
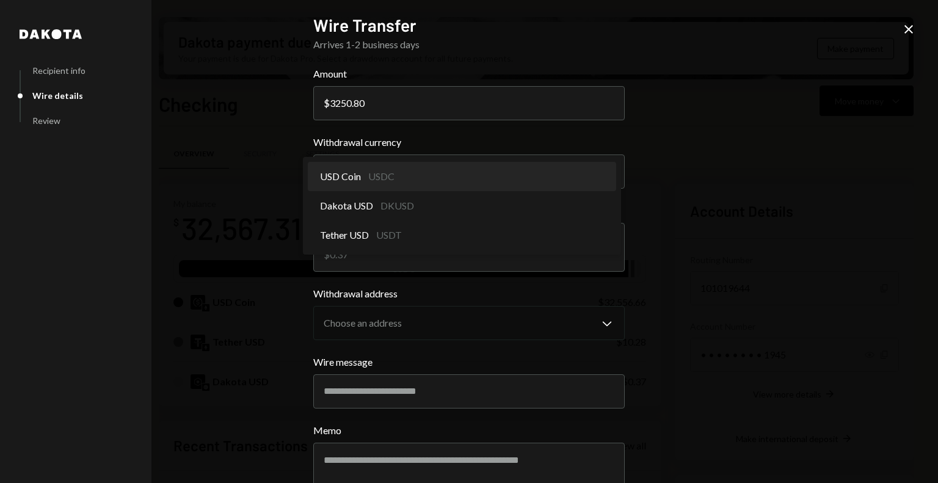
select select "****"
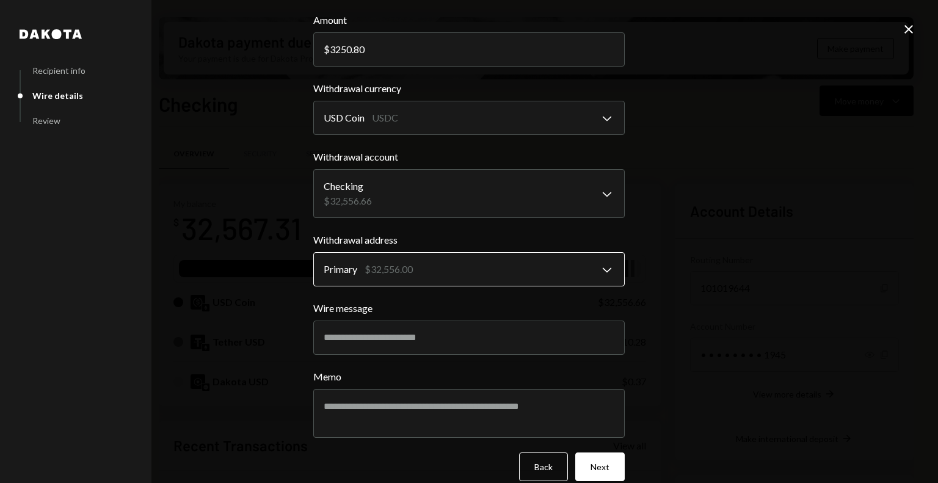
scroll to position [54, 0]
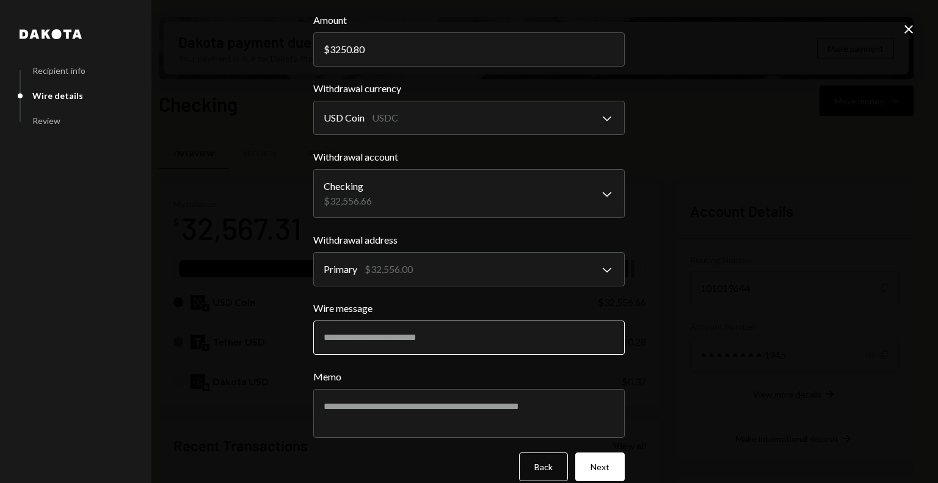
click at [376, 329] on input "Wire message" at bounding box center [469, 338] width 312 height 34
paste input "**********"
type input "**********"
click at [400, 378] on label "Memo" at bounding box center [469, 377] width 312 height 15
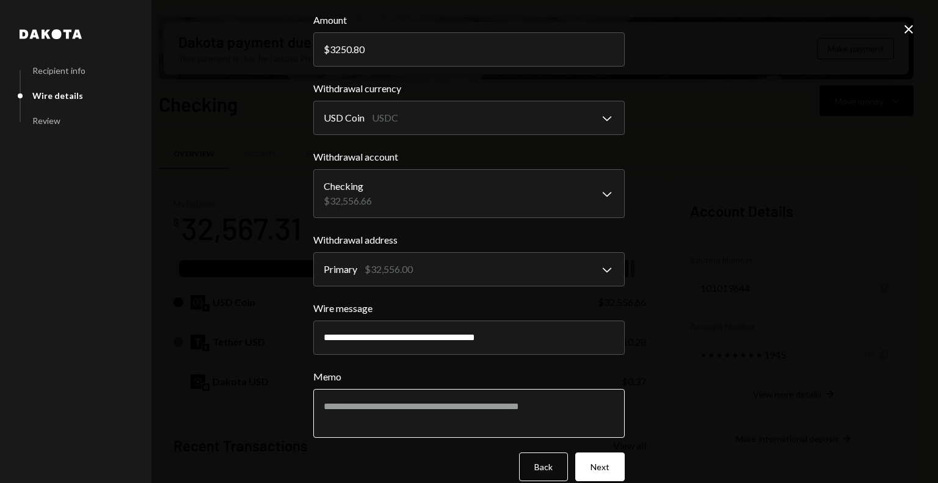
click at [400, 389] on textarea "Memo" at bounding box center [469, 413] width 312 height 49
click at [401, 408] on textarea "Memo" at bounding box center [469, 413] width 312 height 49
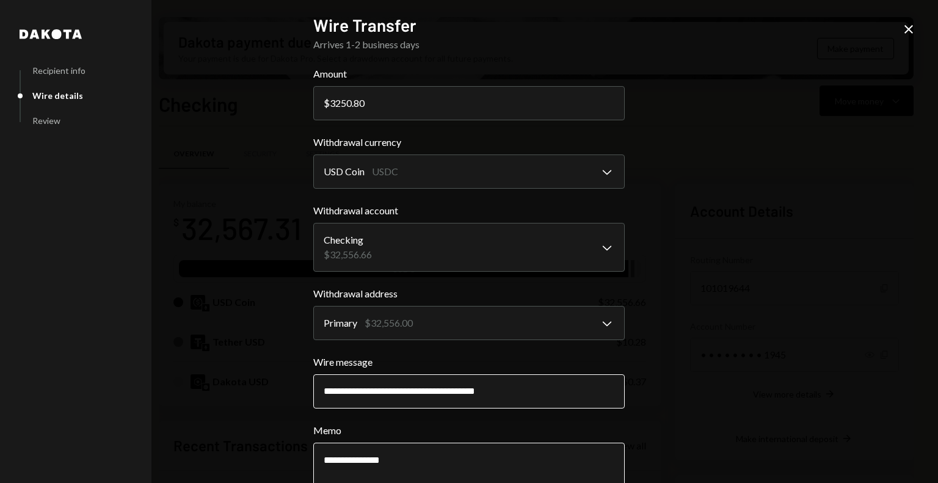
scroll to position [71, 0]
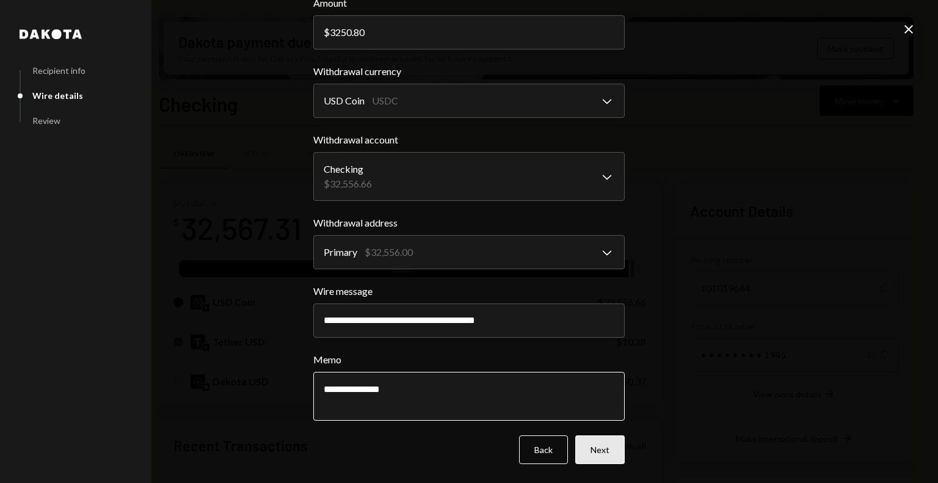
type textarea "**********"
click at [590, 449] on button "Next" at bounding box center [600, 450] width 49 height 29
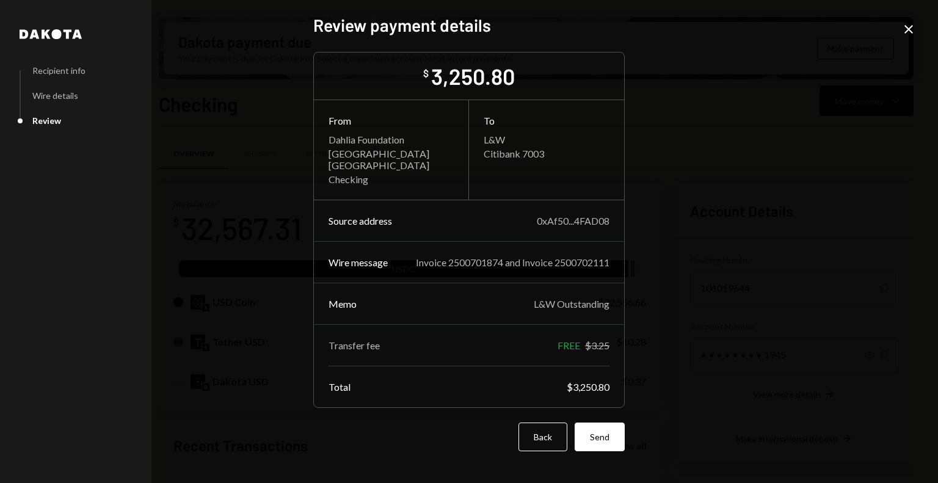
scroll to position [0, 0]
click at [595, 437] on button "Send" at bounding box center [600, 437] width 50 height 29
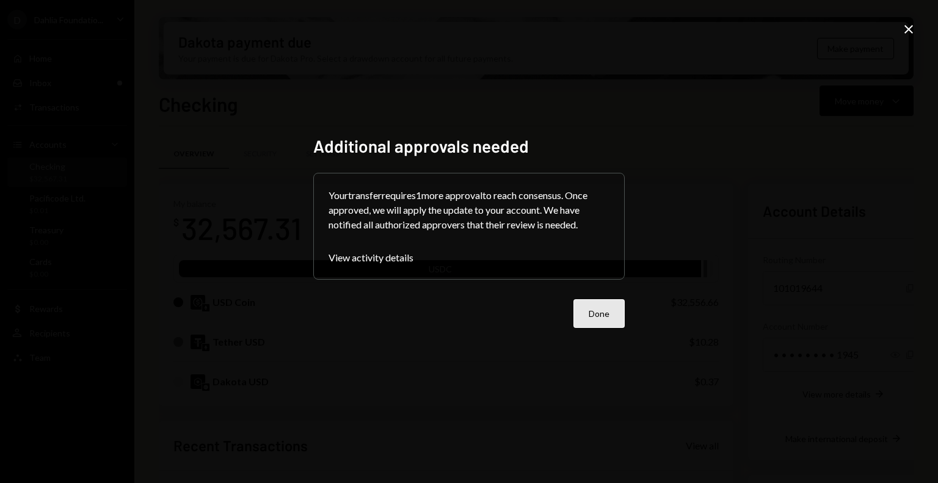
click at [601, 316] on button "Done" at bounding box center [599, 313] width 51 height 29
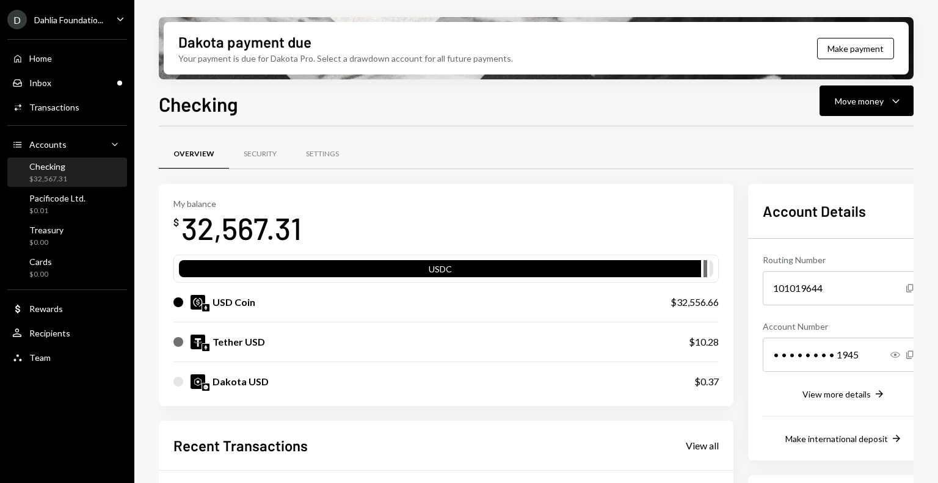
scroll to position [231, 0]
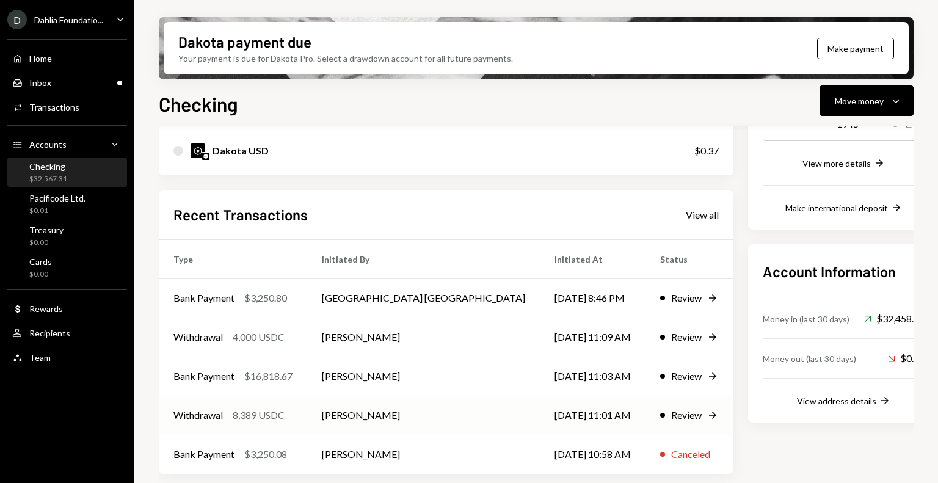
click at [671, 414] on div "Review" at bounding box center [686, 415] width 31 height 15
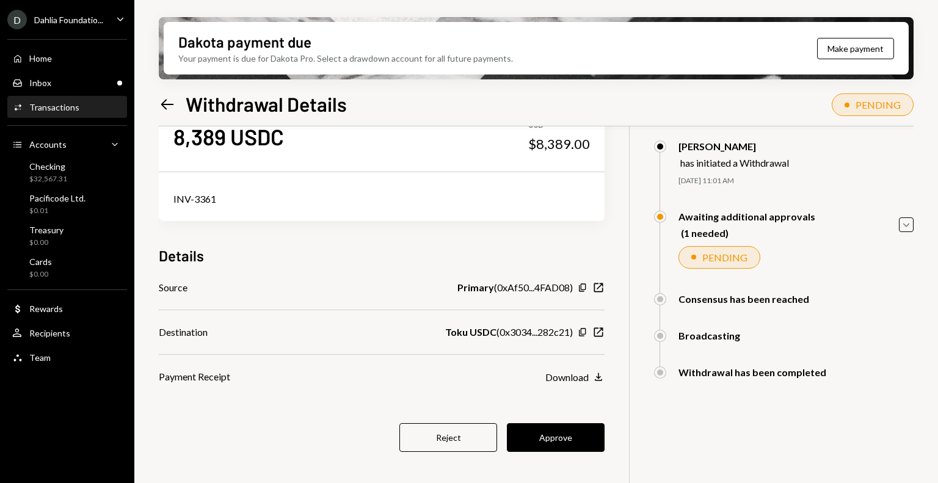
scroll to position [46, 0]
click at [73, 180] on div "Checking $32,567.31" at bounding box center [67, 172] width 110 height 23
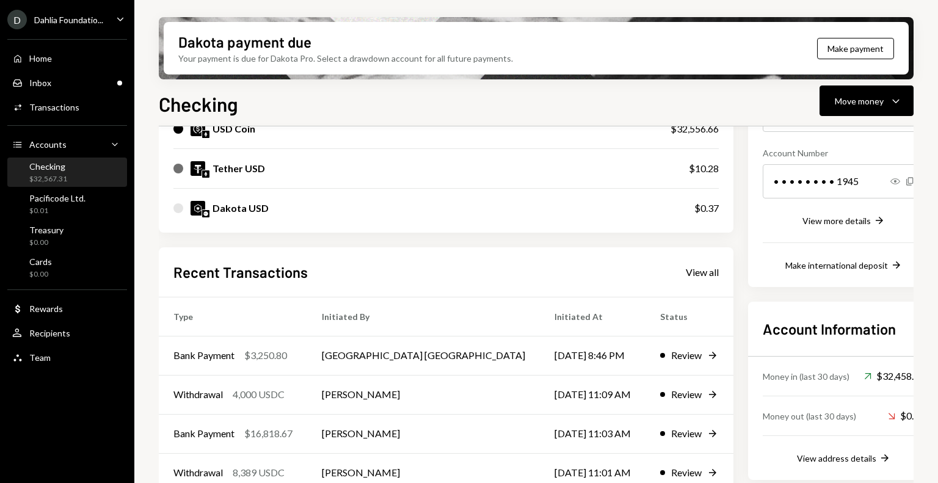
scroll to position [231, 0]
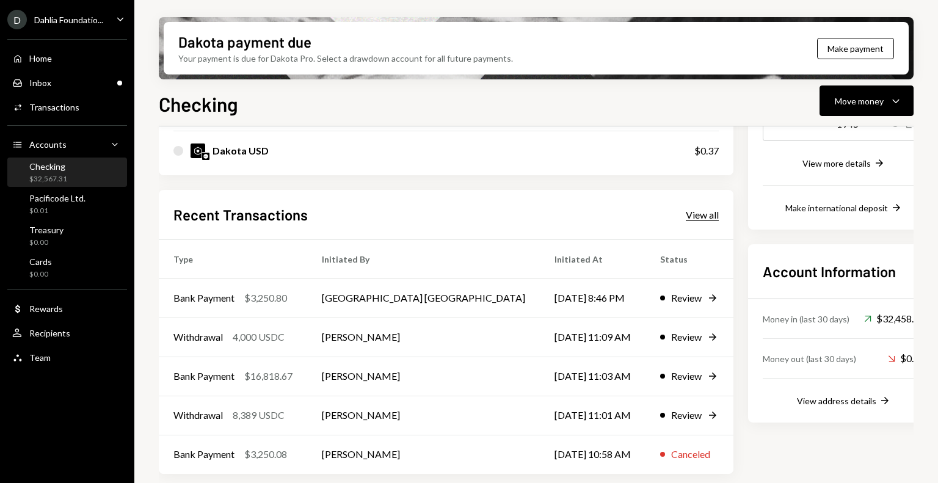
click at [686, 217] on div "View all" at bounding box center [702, 215] width 33 height 12
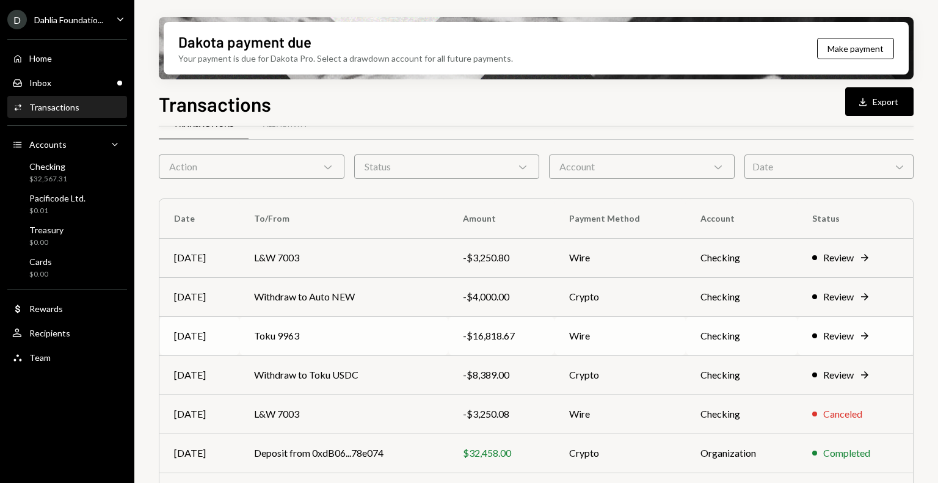
scroll to position [212, 0]
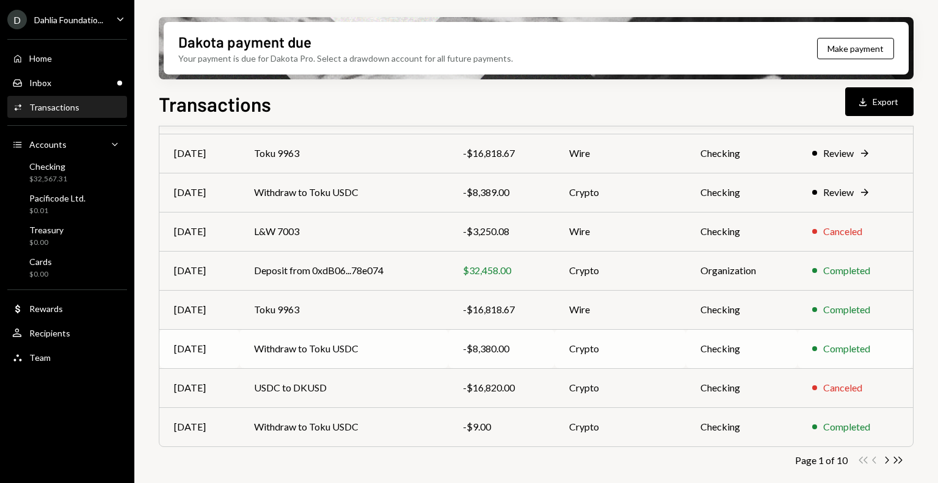
click at [379, 349] on td "Withdraw to Toku USDC" at bounding box center [344, 348] width 208 height 39
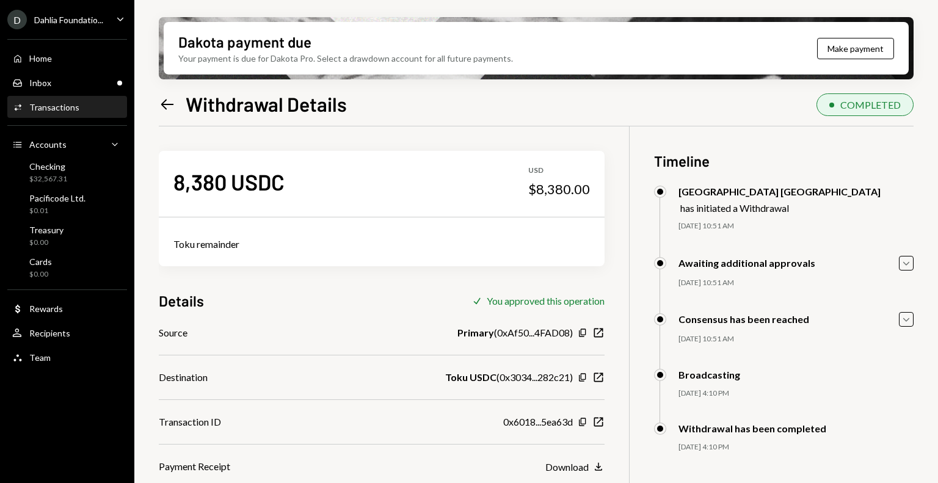
click at [166, 106] on icon "Left Arrow" at bounding box center [167, 104] width 17 height 17
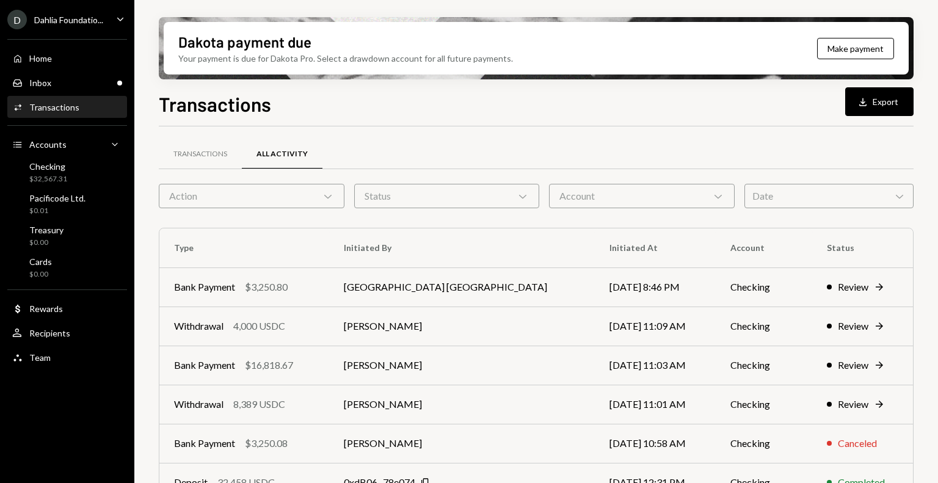
click at [259, 197] on div "Action Chevron Down" at bounding box center [252, 196] width 186 height 24
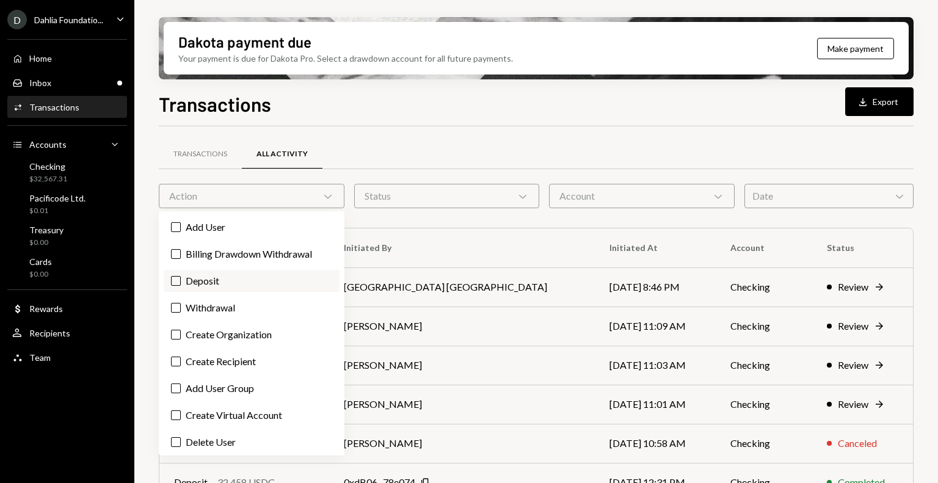
click at [232, 289] on label "Deposit" at bounding box center [252, 281] width 176 height 22
click at [181, 286] on button "Deposit" at bounding box center [176, 281] width 10 height 10
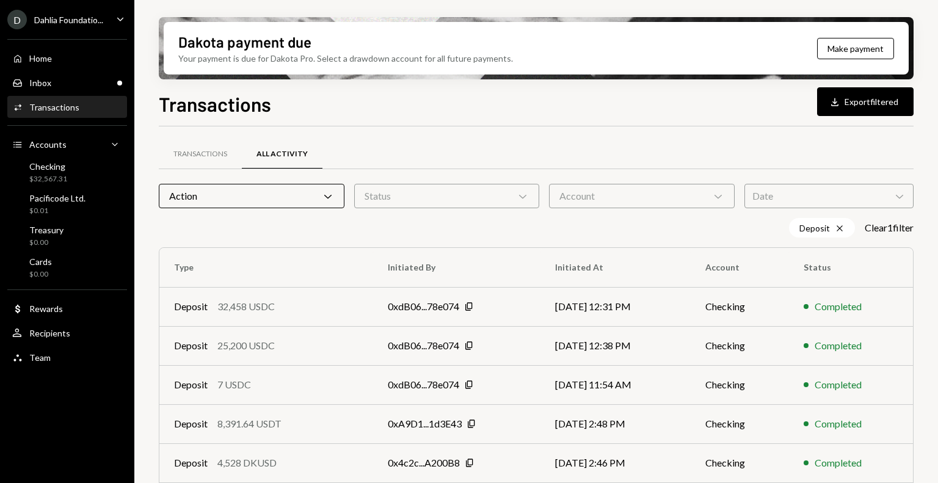
click at [150, 290] on div "Dakota payment due Your payment is due for Dakota Pro. Select a drawdown accoun…" at bounding box center [536, 241] width 804 height 483
click at [331, 200] on icon "Chevron Down" at bounding box center [328, 196] width 12 height 12
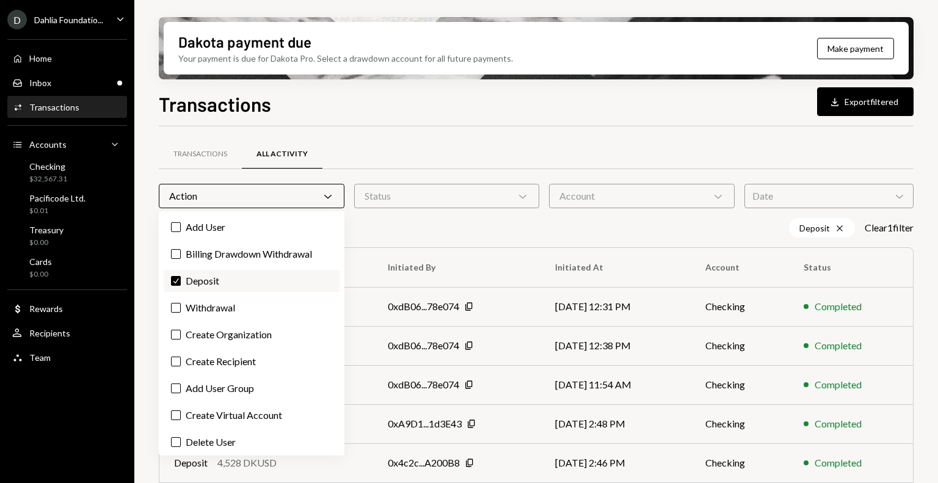
click at [230, 287] on label "Check Deposit" at bounding box center [252, 281] width 176 height 22
click at [181, 286] on button "Check" at bounding box center [176, 281] width 10 height 10
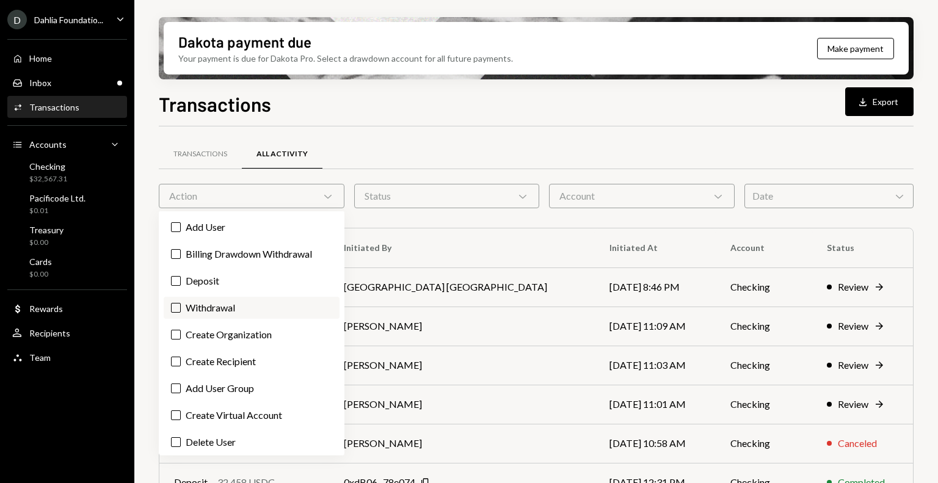
click at [222, 312] on label "Withdrawal" at bounding box center [252, 308] width 176 height 22
click at [181, 312] on button "Withdrawal" at bounding box center [176, 308] width 10 height 10
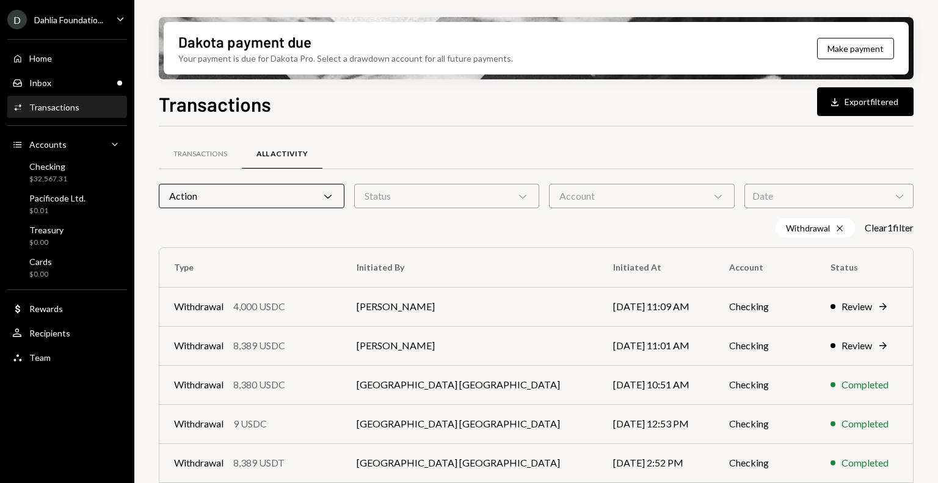
click at [141, 281] on div "Dakota payment due Your payment is due for Dakota Pro. Select a drawdown accoun…" at bounding box center [536, 241] width 804 height 483
click at [64, 174] on div "$32,567.31" at bounding box center [48, 179] width 38 height 10
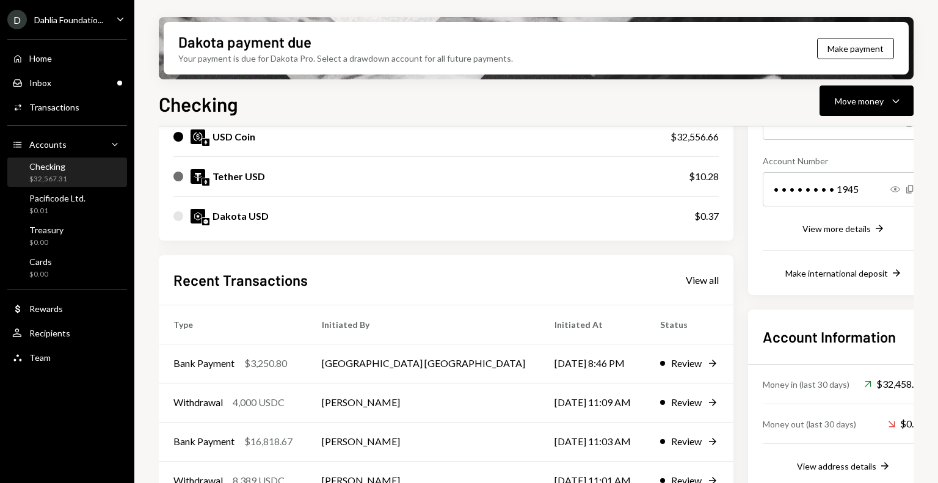
scroll to position [231, 0]
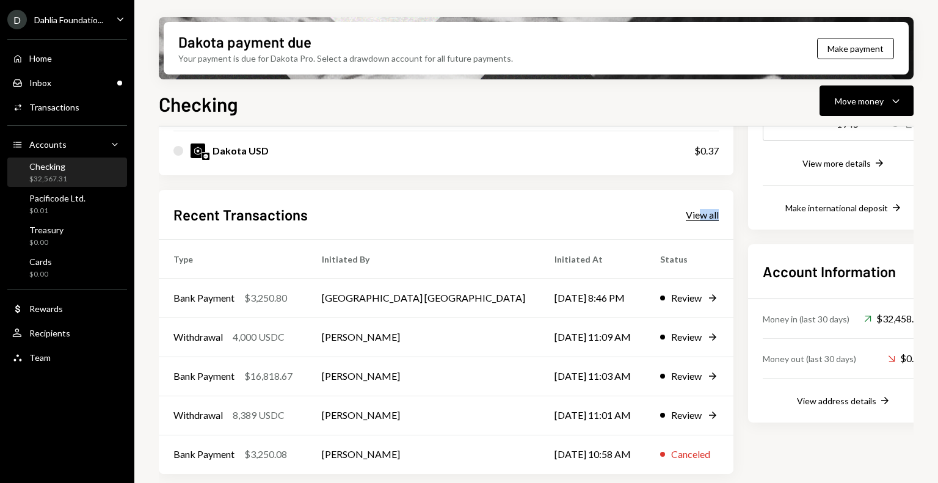
drag, startPoint x: 628, startPoint y: 227, endPoint x: 629, endPoint y: 213, distance: 14.1
click at [629, 213] on div "Recent Transactions View all Type Initiated By Initiated At Status Bank Payment…" at bounding box center [446, 332] width 575 height 285
click at [686, 213] on div "View all" at bounding box center [702, 215] width 33 height 12
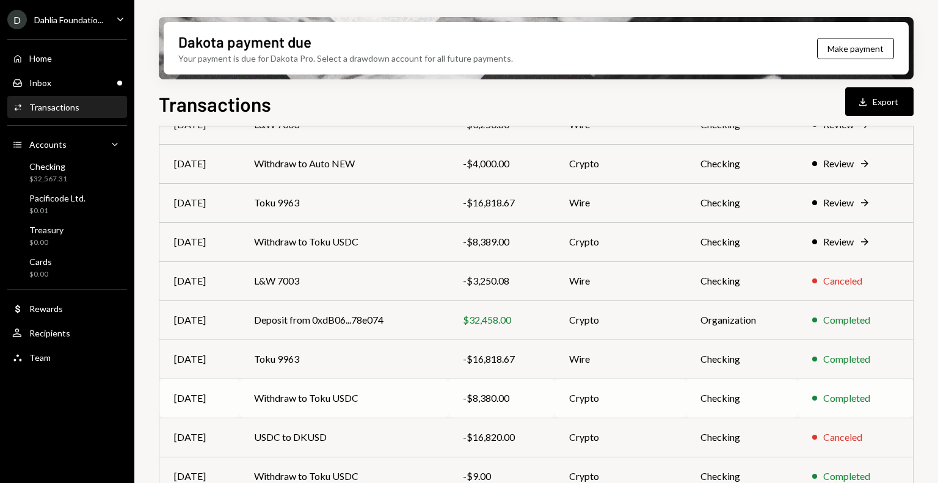
scroll to position [161, 0]
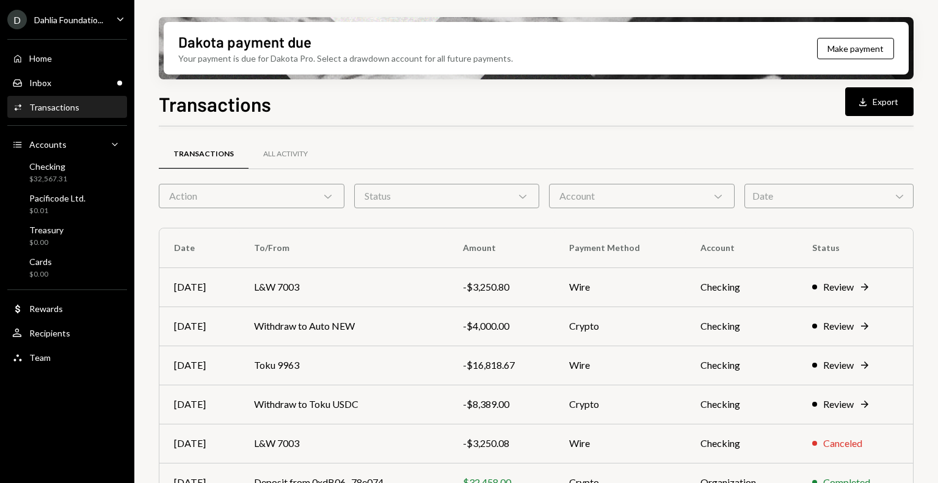
scroll to position [161, 0]
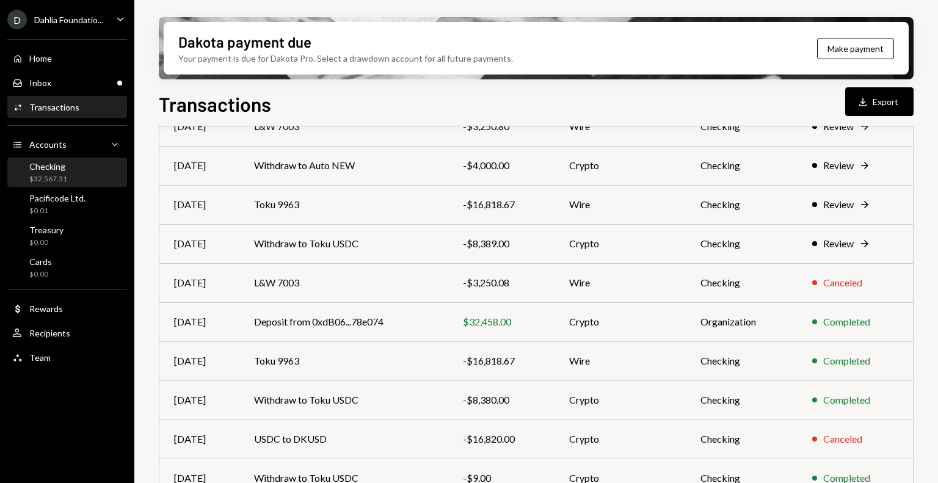
click at [71, 183] on div "Checking $32,567.31" at bounding box center [67, 172] width 110 height 23
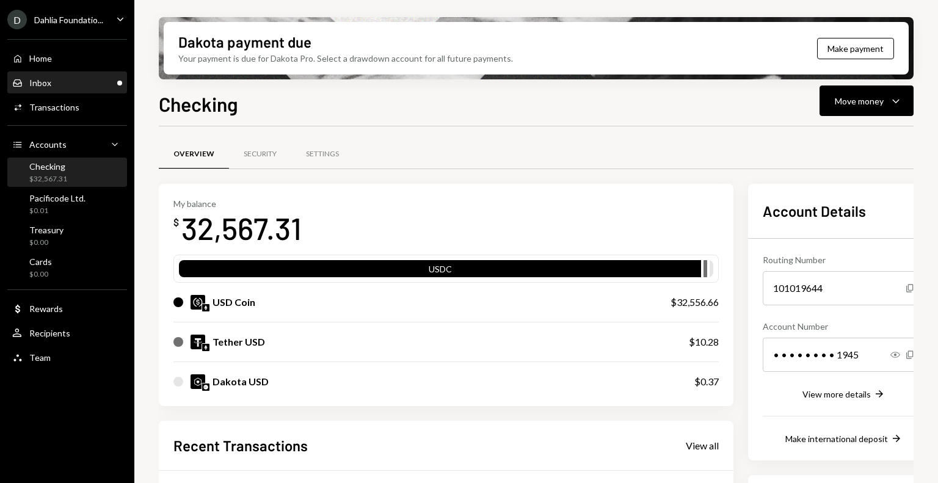
click at [79, 83] on div "Inbox Inbox" at bounding box center [67, 83] width 110 height 11
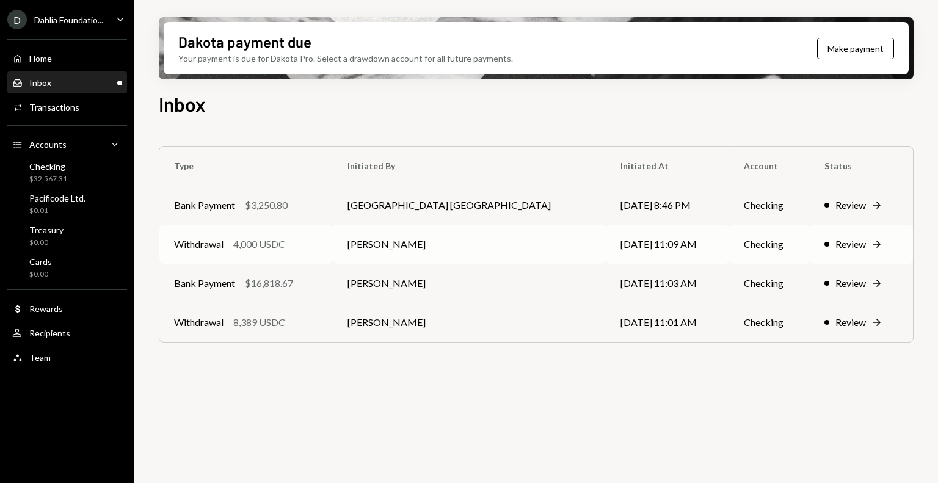
click at [293, 244] on div "Withdrawal 4,000 USDC" at bounding box center [246, 244] width 144 height 15
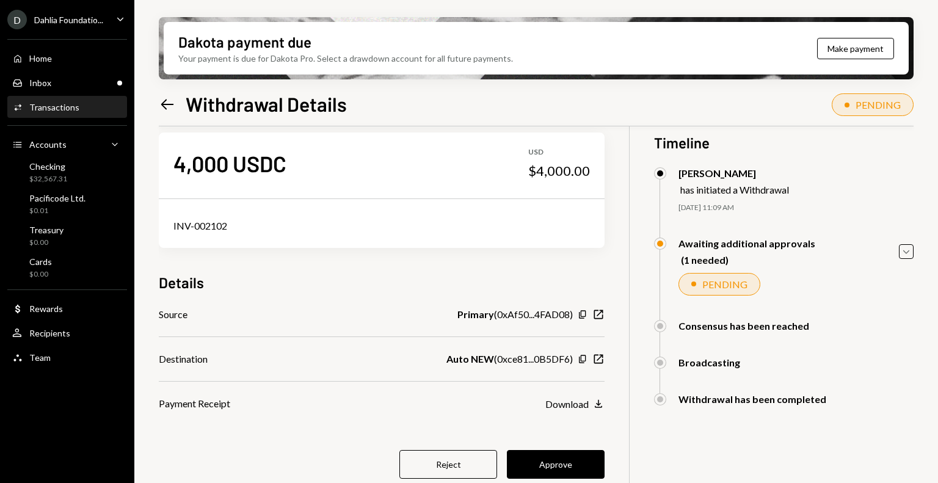
scroll to position [19, 0]
click at [58, 335] on div "Recipients" at bounding box center [49, 333] width 41 height 10
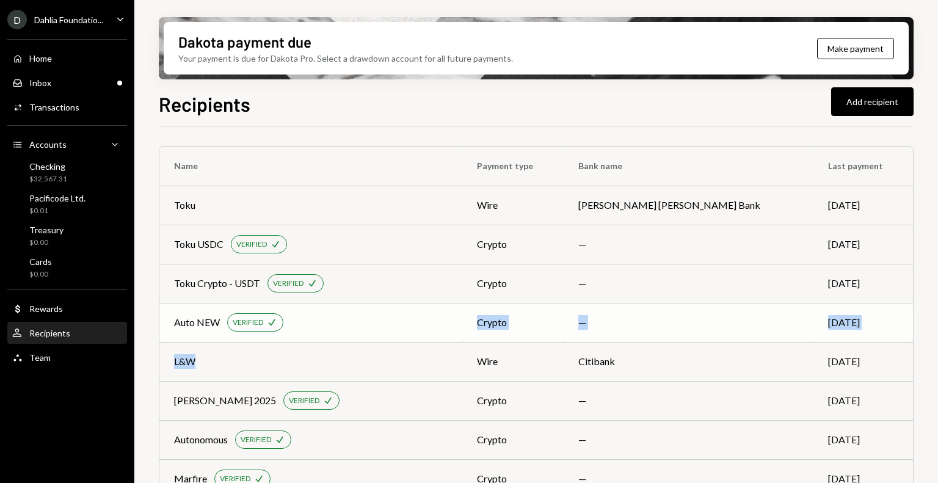
drag, startPoint x: 332, startPoint y: 345, endPoint x: 335, endPoint y: 329, distance: 15.5
click at [335, 329] on div "Auto NEW VERIFIED Check" at bounding box center [311, 322] width 274 height 18
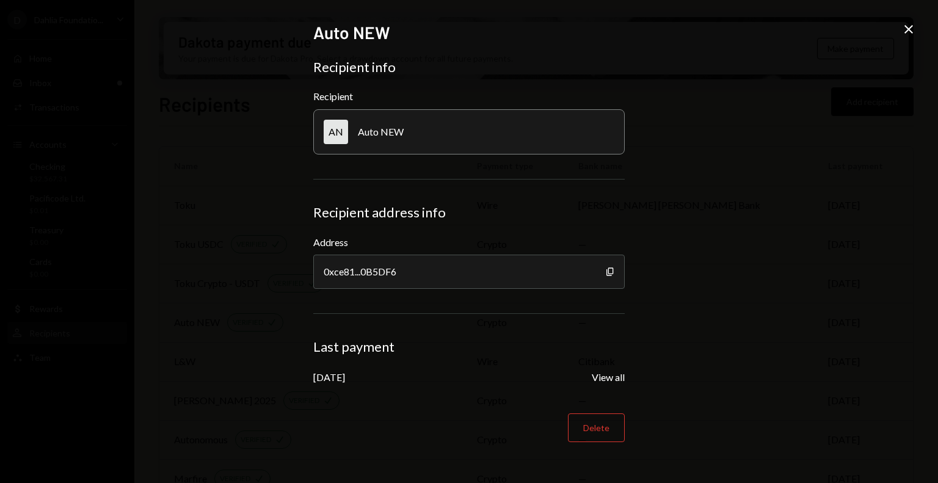
click at [908, 31] on icon at bounding box center [909, 29] width 9 height 9
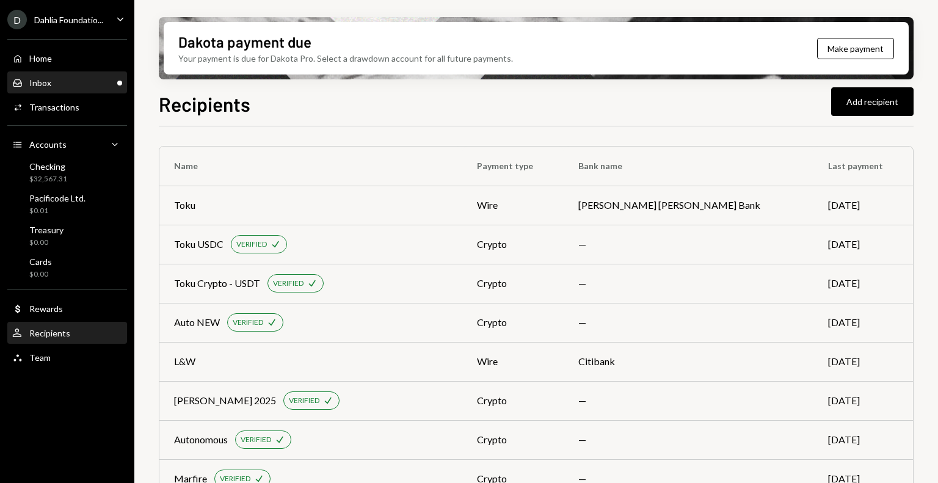
click at [95, 88] on div "Inbox Inbox" at bounding box center [67, 83] width 110 height 21
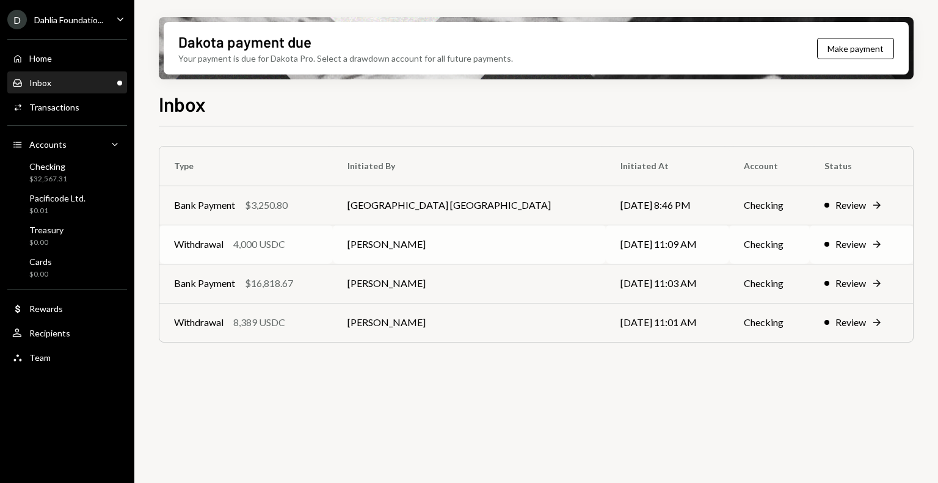
click at [298, 247] on div "Withdrawal 4,000 USDC" at bounding box center [246, 244] width 144 height 15
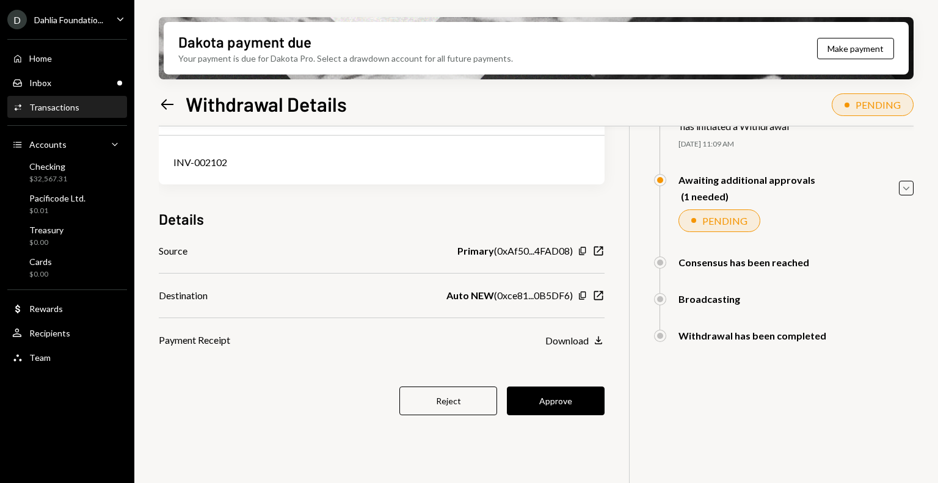
scroll to position [83, 0]
click at [562, 398] on button "Approve" at bounding box center [556, 400] width 98 height 29
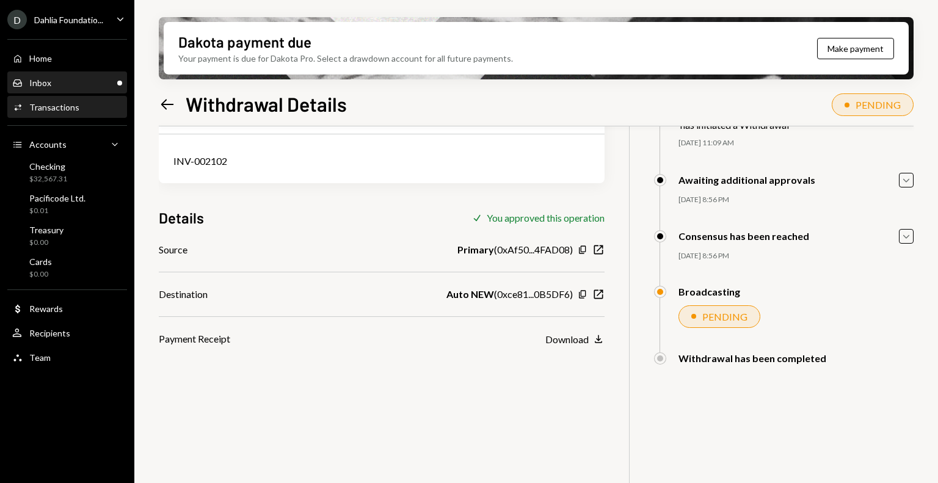
click at [100, 83] on div "Inbox Inbox" at bounding box center [67, 83] width 110 height 11
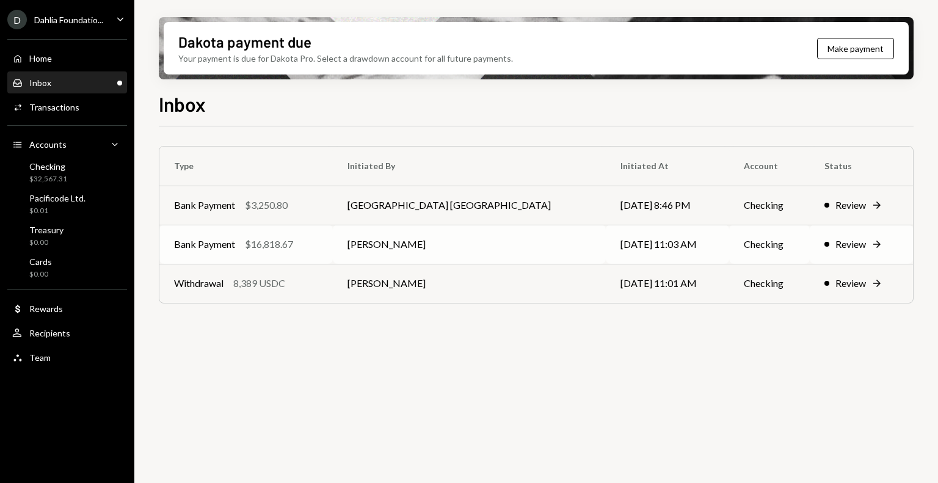
click at [318, 243] on div "Bank Payment $16,818.67" at bounding box center [246, 244] width 144 height 15
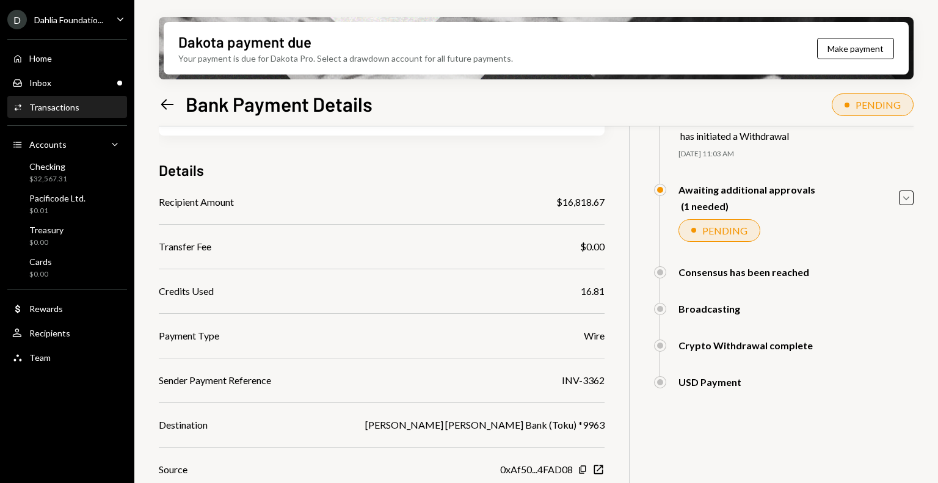
scroll to position [188, 0]
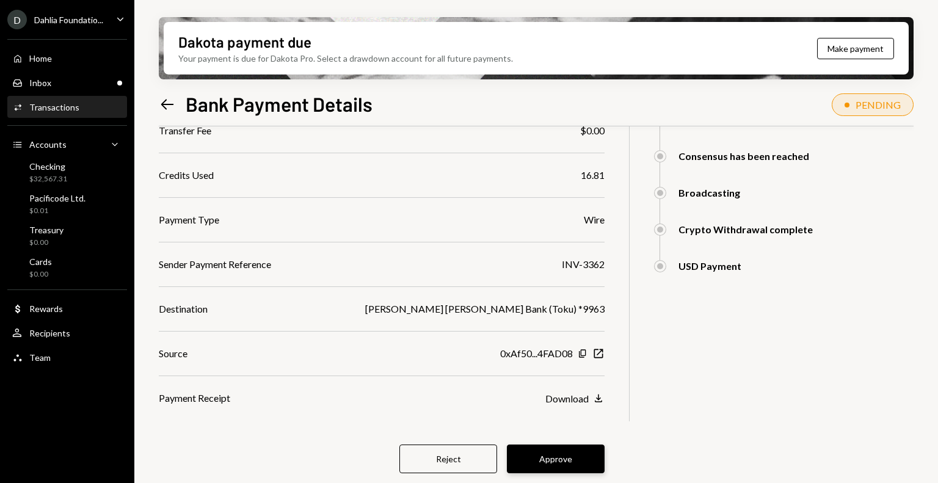
click at [533, 461] on button "Approve" at bounding box center [556, 459] width 98 height 29
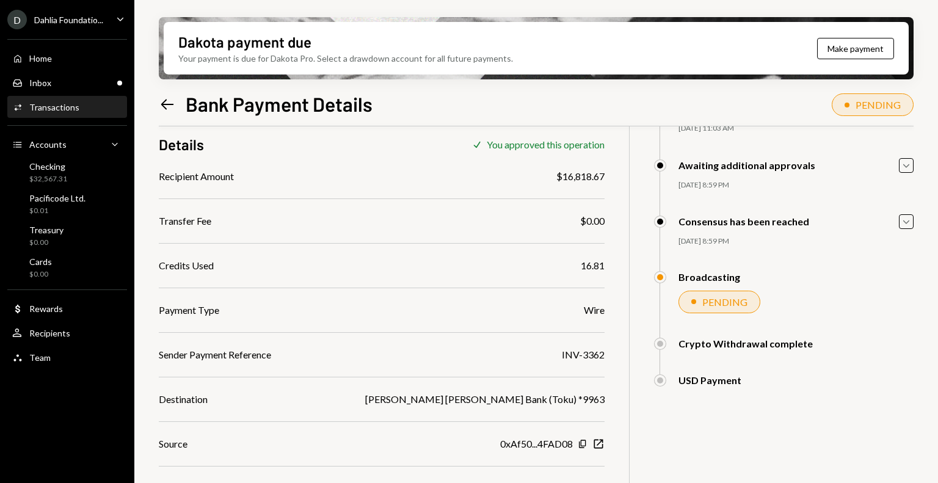
scroll to position [98, 0]
click at [59, 87] on div "Inbox Inbox" at bounding box center [67, 83] width 110 height 11
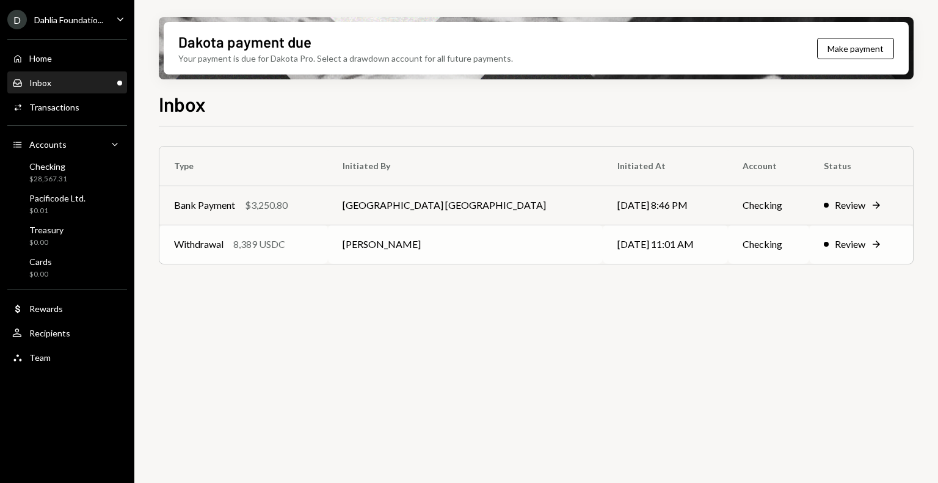
click at [313, 246] on div "Withdrawal 8,389 USDC" at bounding box center [243, 244] width 139 height 15
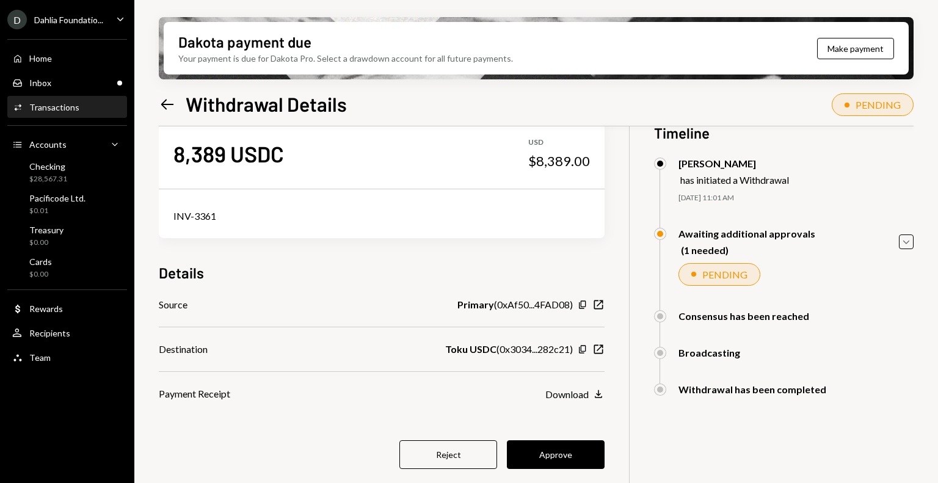
scroll to position [29, 0]
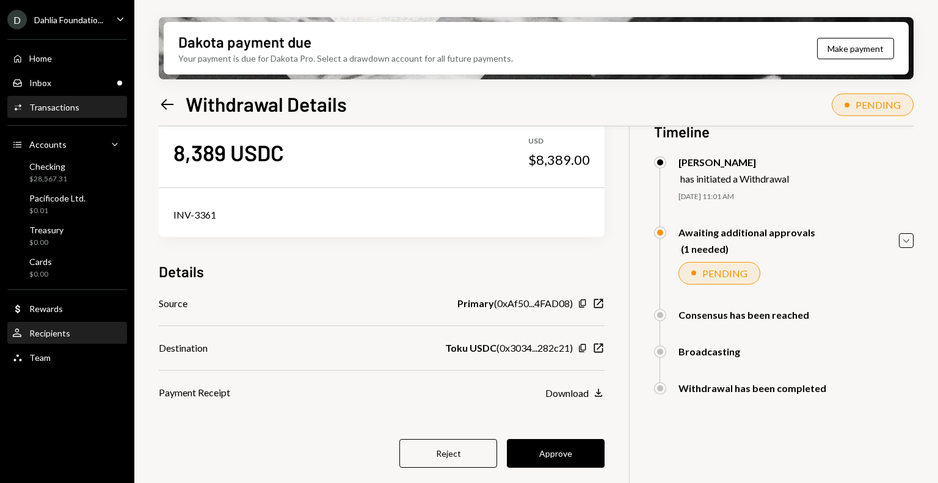
click at [68, 334] on div "Recipients" at bounding box center [49, 333] width 41 height 10
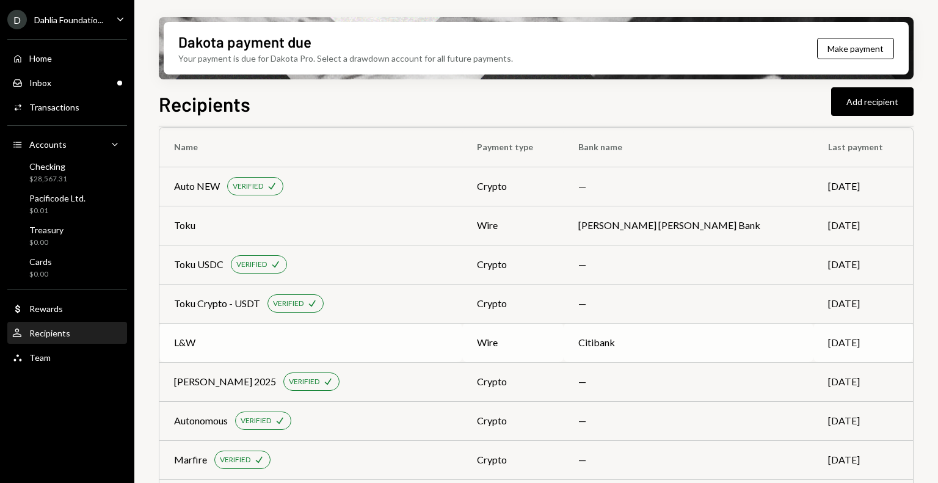
scroll to position [20, 0]
click at [202, 258] on div "Toku USDC" at bounding box center [198, 264] width 49 height 15
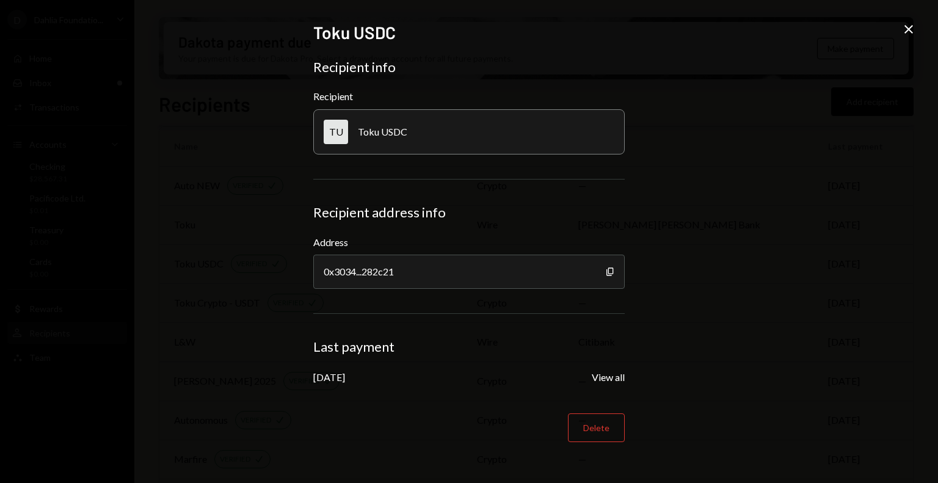
click at [909, 31] on icon "Close" at bounding box center [909, 29] width 15 height 15
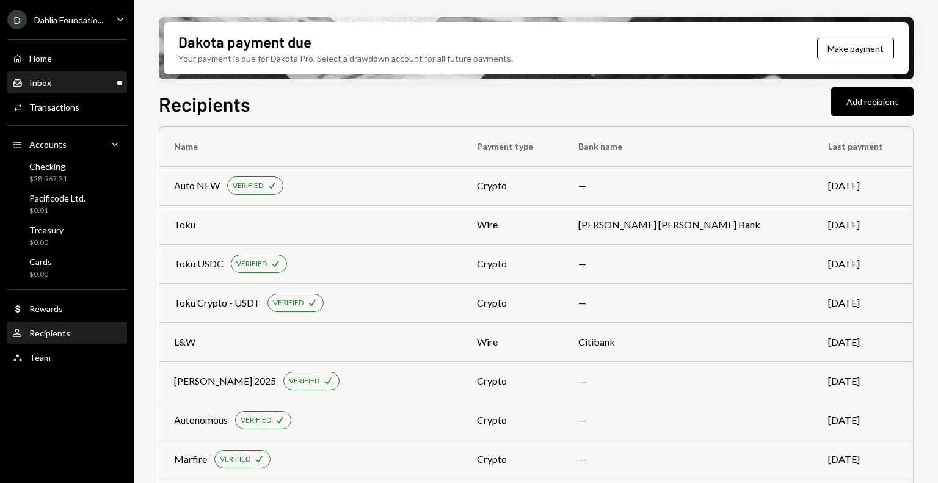
click at [101, 79] on div "Inbox Inbox" at bounding box center [67, 83] width 110 height 11
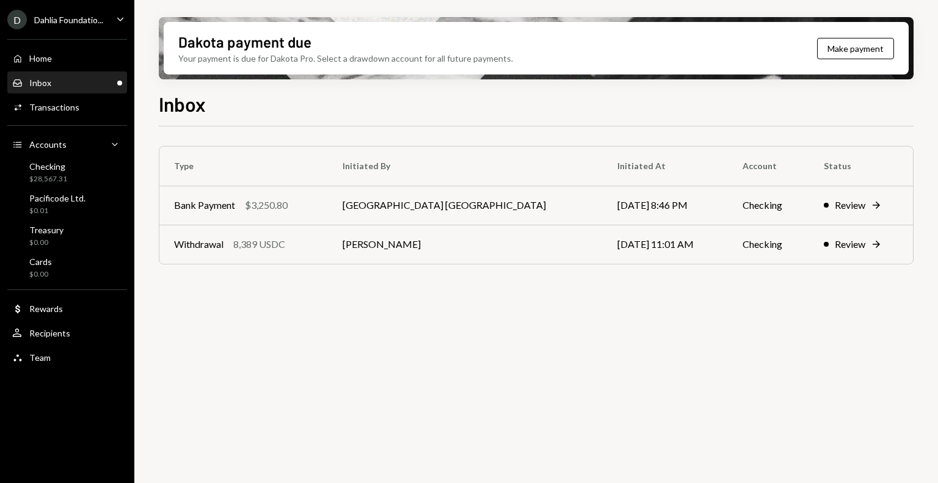
click at [299, 251] on div "Withdrawal 8,389 USDC" at bounding box center [243, 244] width 139 height 15
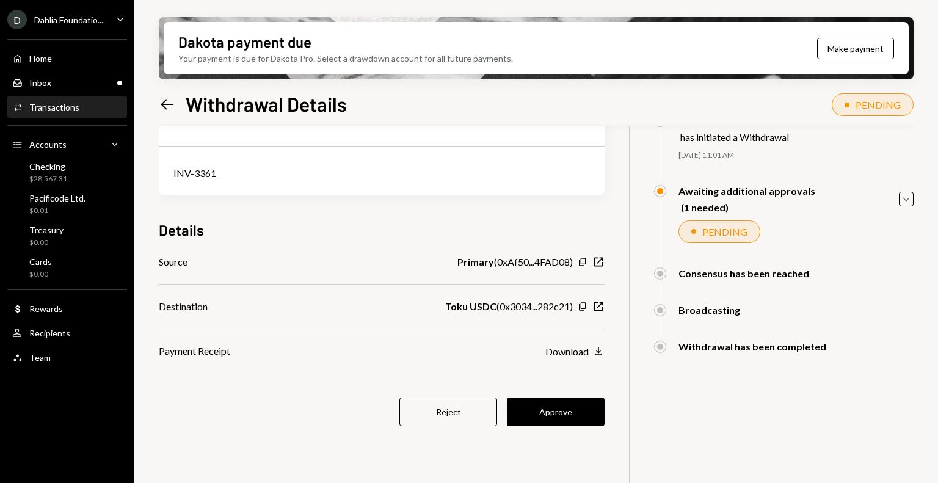
scroll to position [75, 0]
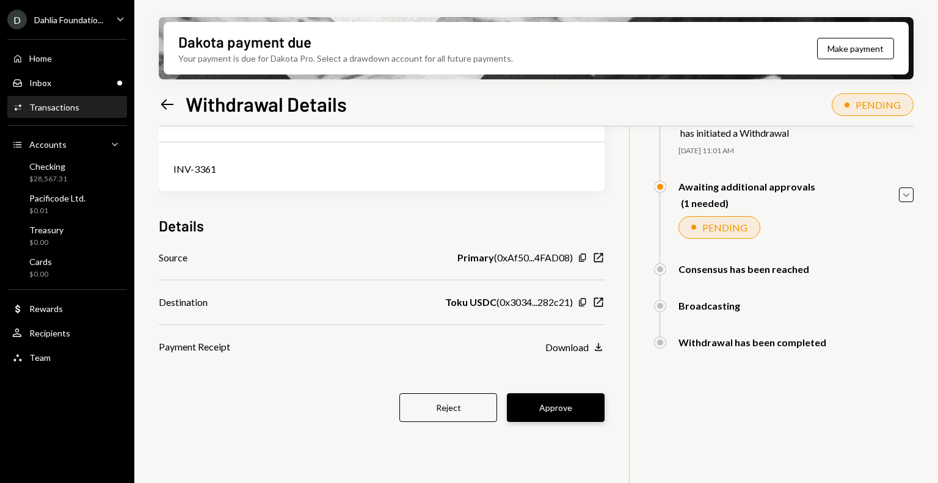
click at [575, 410] on button "Approve" at bounding box center [556, 407] width 98 height 29
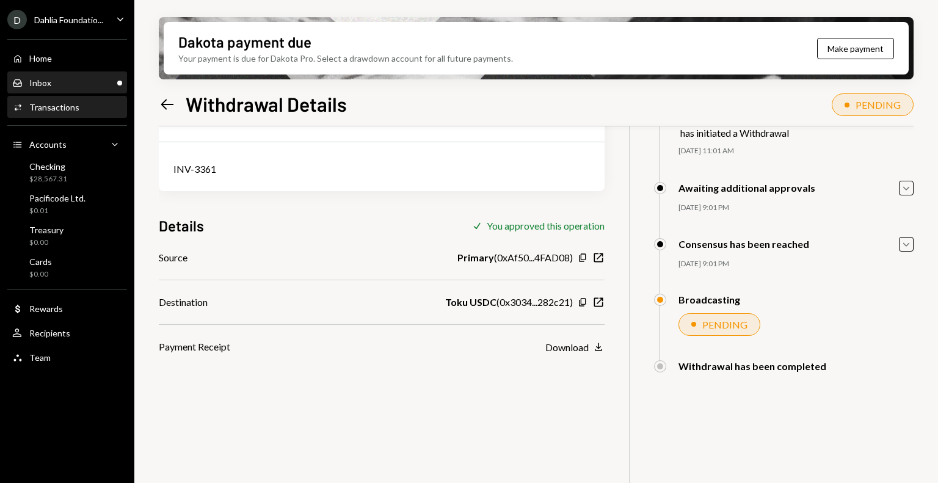
click at [87, 79] on div "Inbox Inbox" at bounding box center [67, 83] width 110 height 11
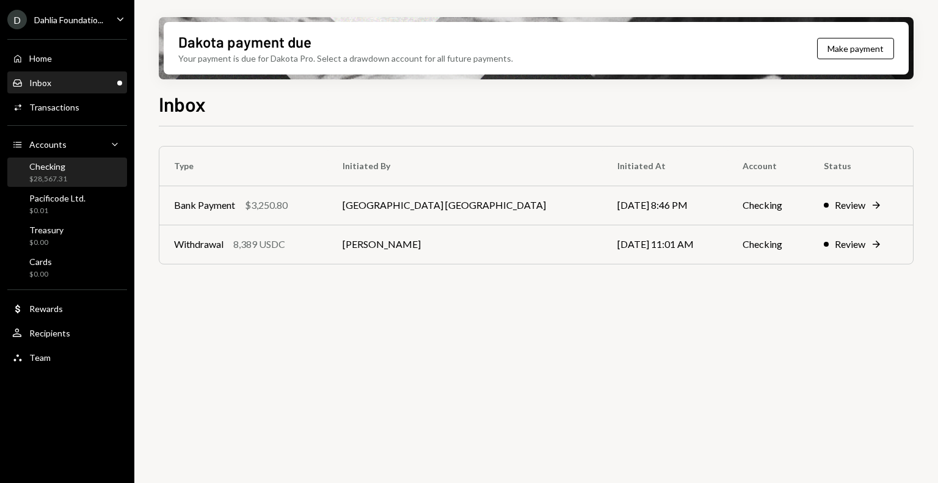
click at [64, 173] on div "Checking $28,567.31" at bounding box center [48, 172] width 38 height 23
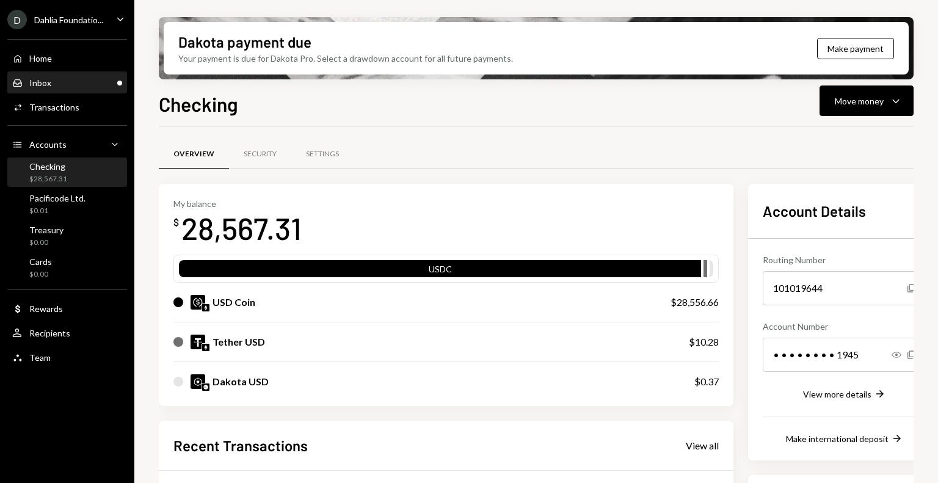
click at [94, 87] on div "Inbox Inbox" at bounding box center [67, 83] width 110 height 11
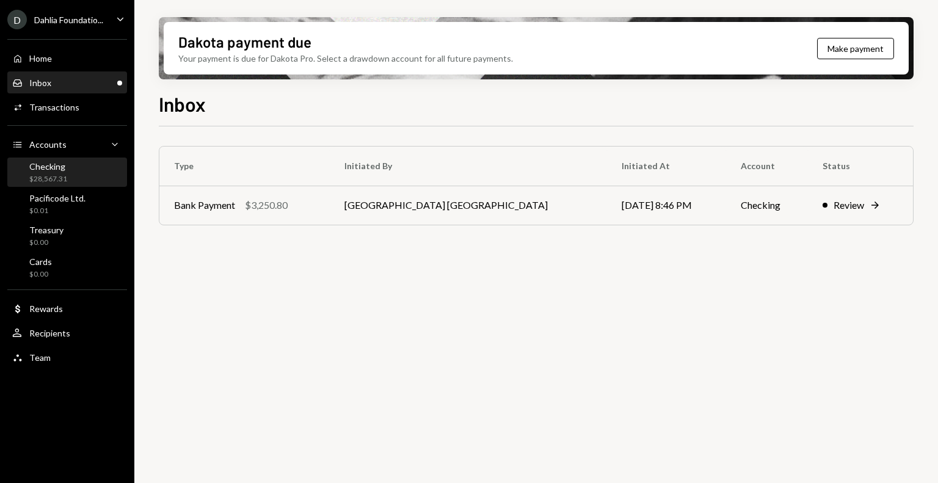
click at [71, 180] on div "Checking $28,567.31" at bounding box center [67, 172] width 110 height 23
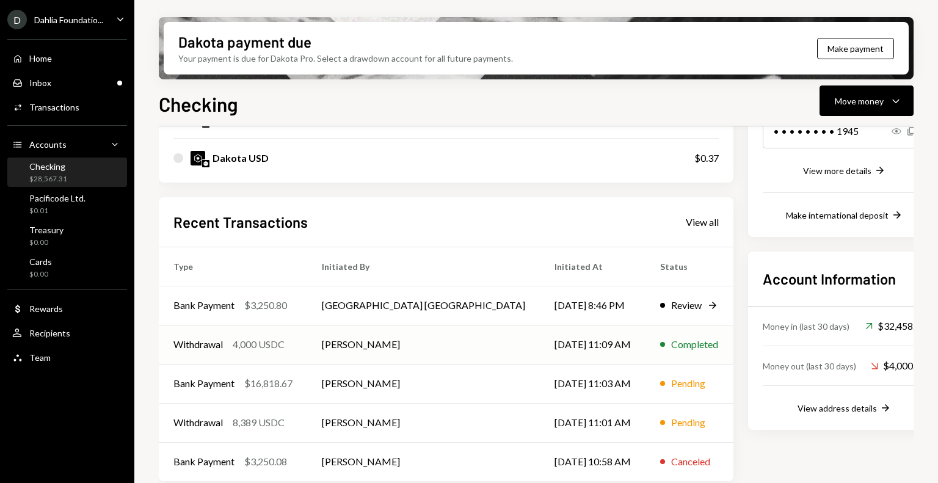
scroll to position [231, 0]
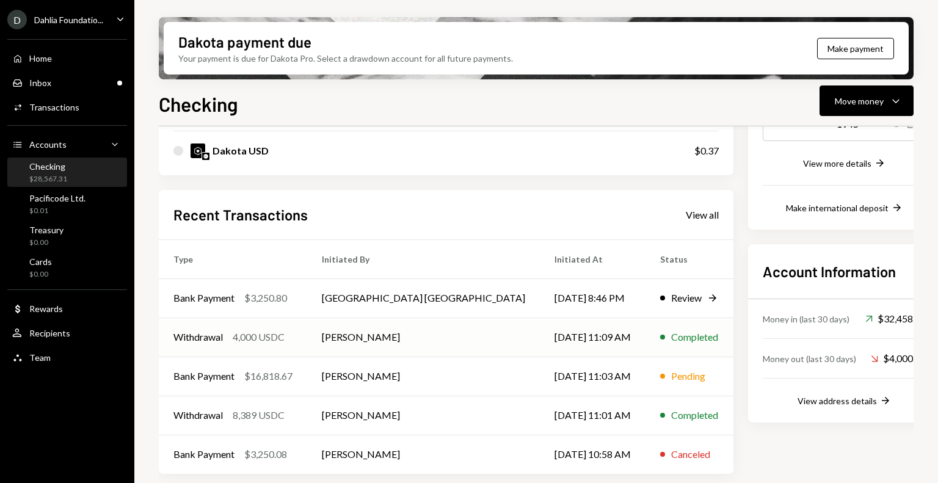
click at [540, 342] on td "09/03/25 11:09 AM" at bounding box center [593, 337] width 106 height 39
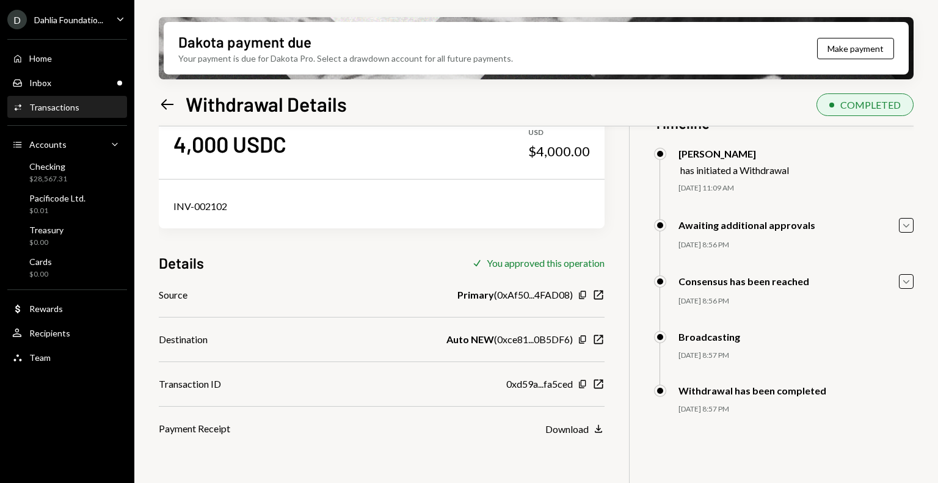
scroll to position [36, 0]
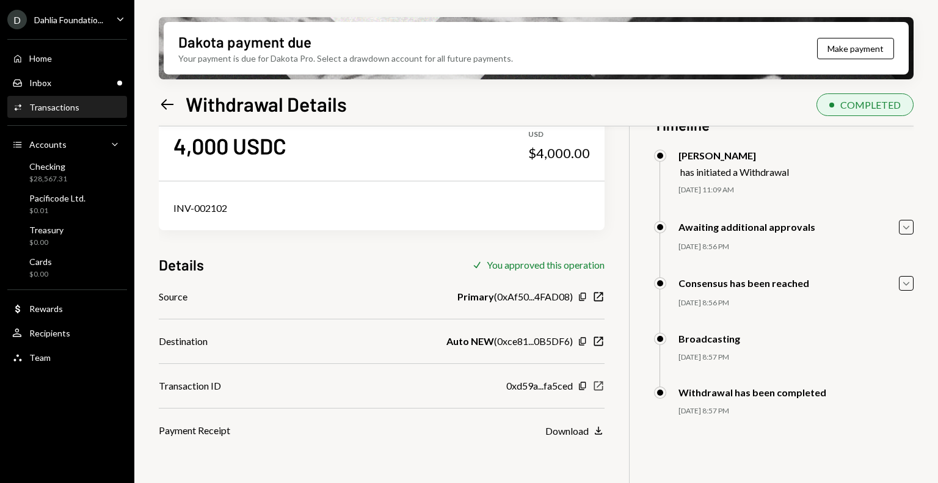
click at [593, 387] on icon "New Window" at bounding box center [599, 386] width 12 height 12
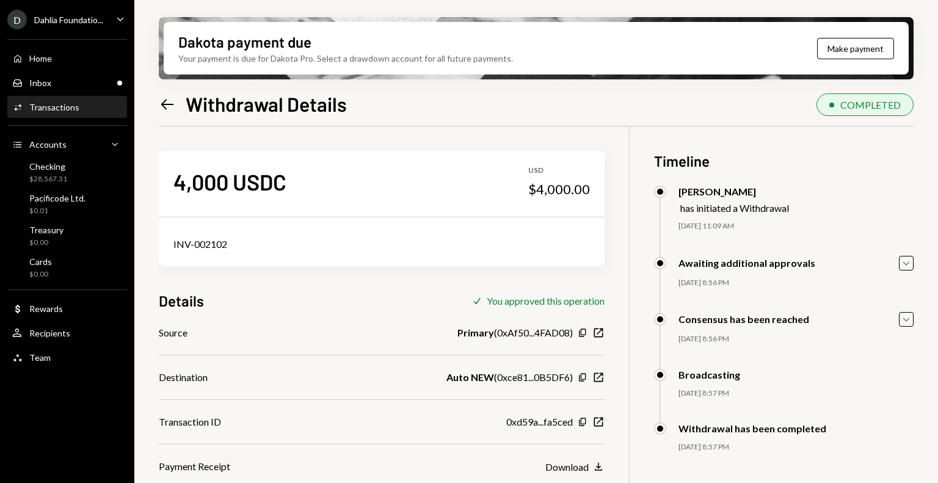
scroll to position [36, 0]
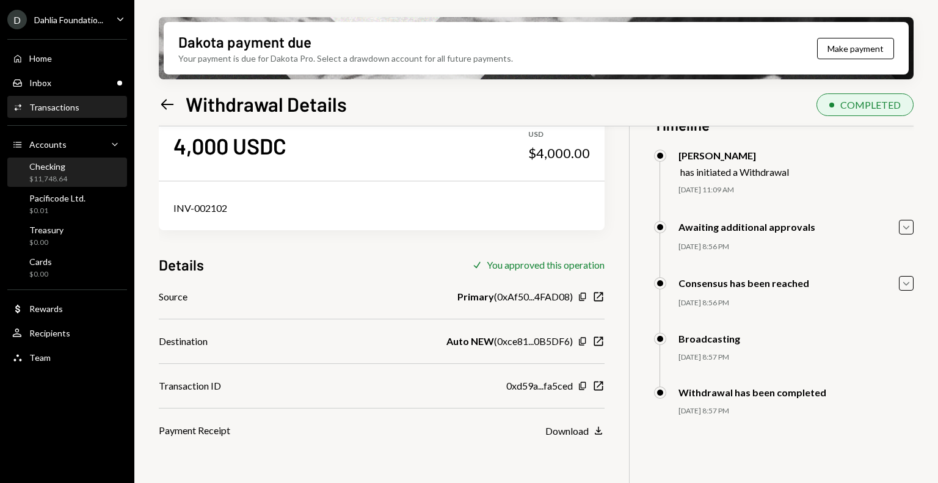
click at [67, 174] on div "Checking $11,748.64" at bounding box center [67, 172] width 110 height 23
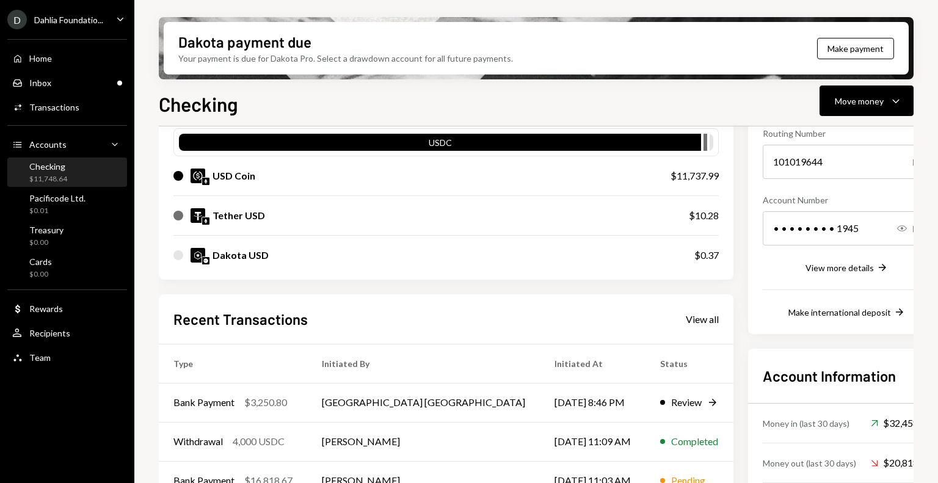
scroll to position [231, 0]
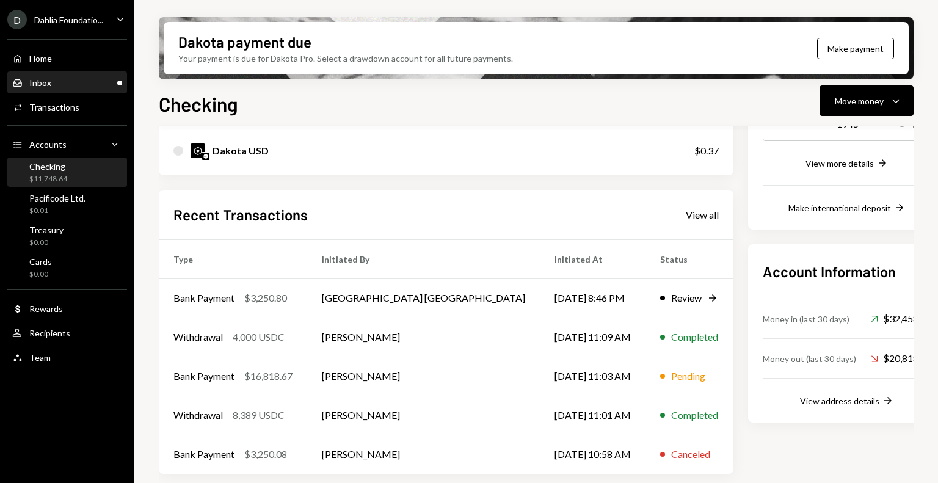
click at [101, 78] on div "Inbox Inbox" at bounding box center [67, 83] width 110 height 11
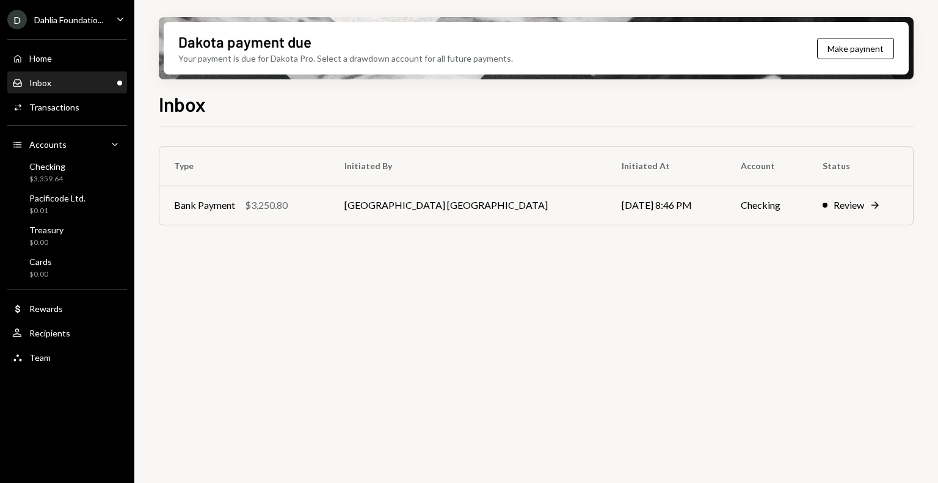
click at [409, 415] on div "Type Initiated By Initiated At Account Status Bank Payment $3,250.80 Savannah N…" at bounding box center [536, 311] width 755 height 371
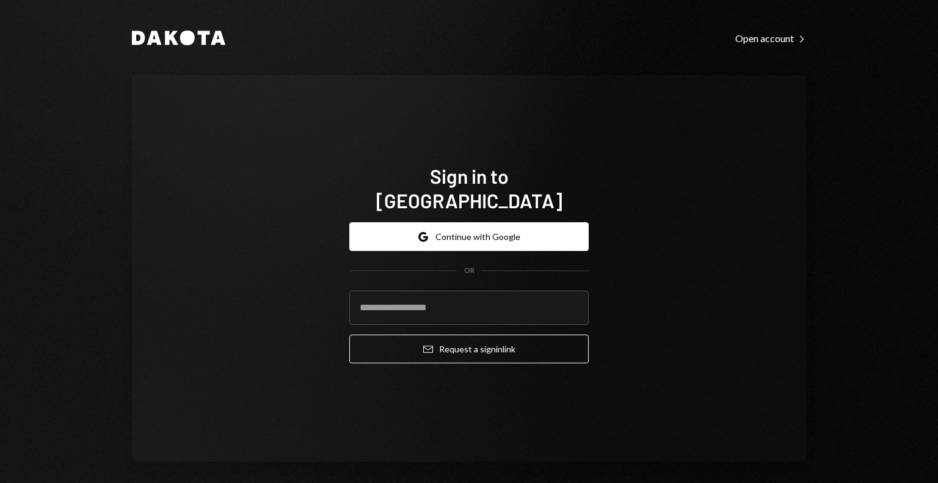
type input "**********"
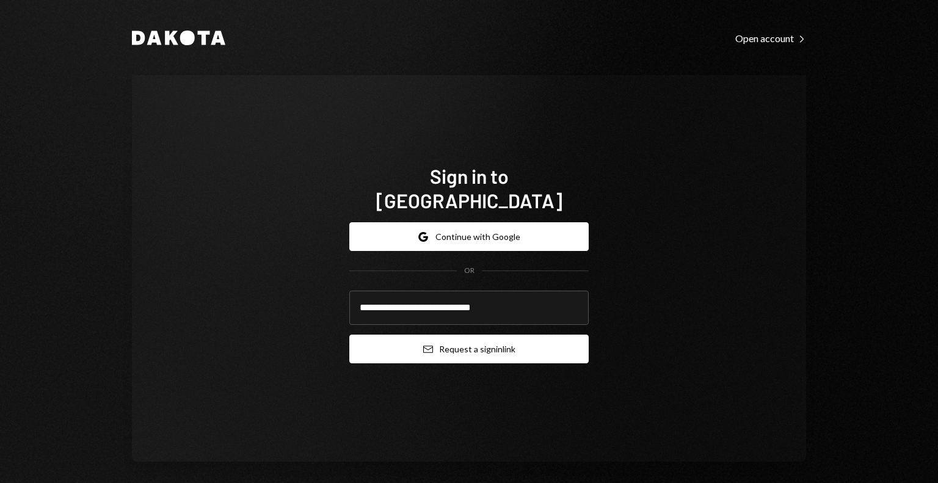
click at [401, 338] on button "Email Request a sign in link" at bounding box center [469, 349] width 240 height 29
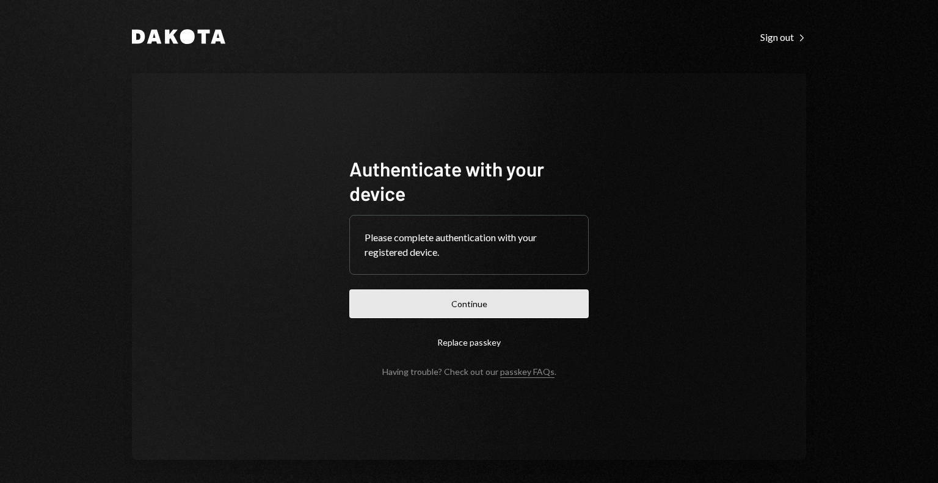
click at [488, 302] on button "Continue" at bounding box center [469, 304] width 240 height 29
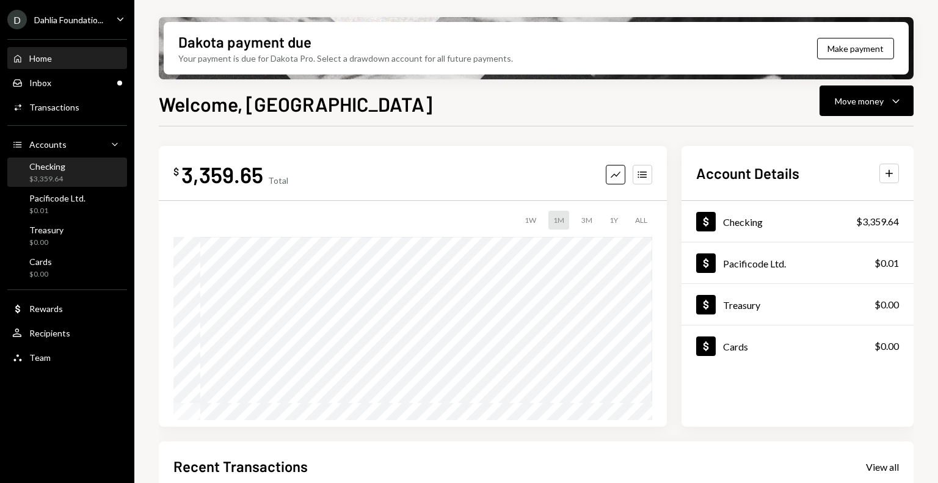
click at [57, 173] on div "Checking $3,359.64" at bounding box center [47, 172] width 36 height 23
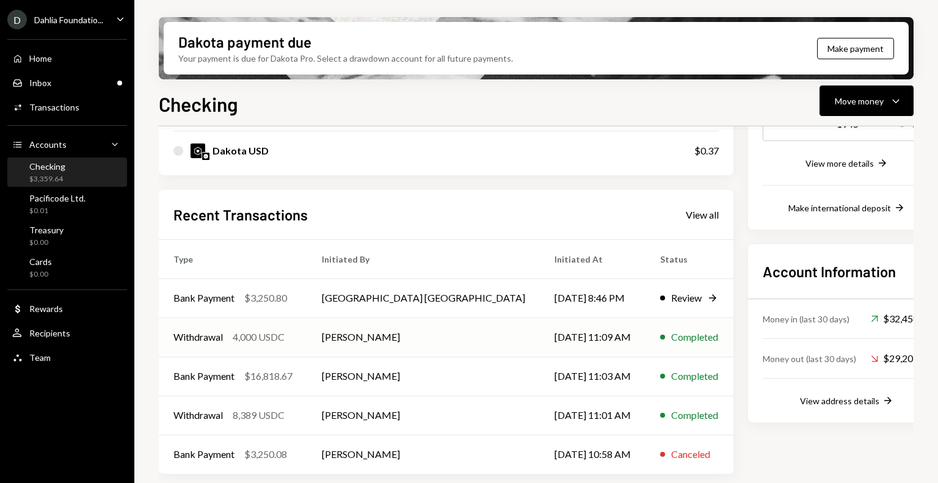
scroll to position [205, 0]
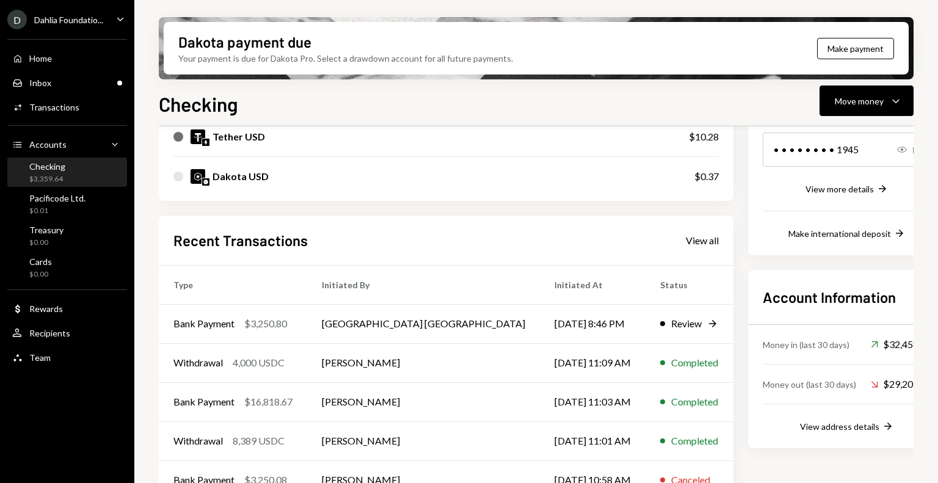
click at [621, 247] on div "Recent Transactions View all" at bounding box center [447, 240] width 546 height 20
click at [686, 244] on div "View all" at bounding box center [702, 241] width 33 height 12
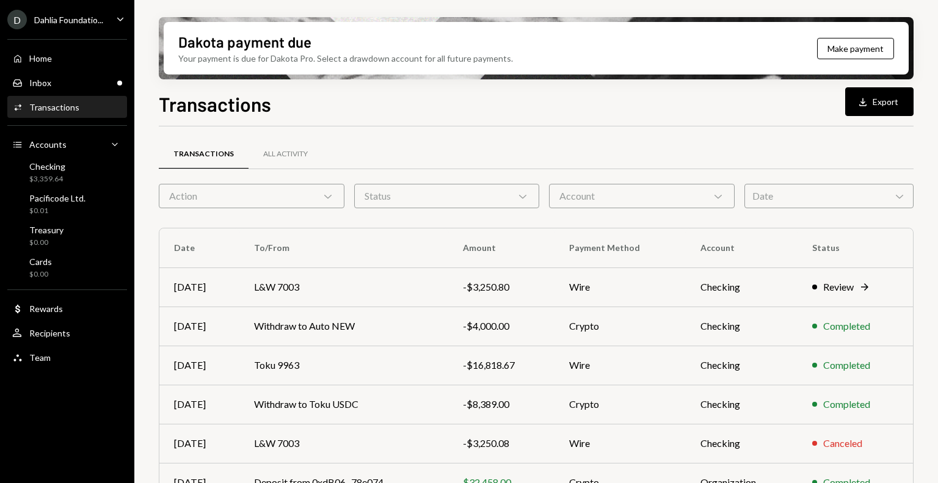
click at [317, 205] on div "Action Chevron Down" at bounding box center [252, 196] width 186 height 24
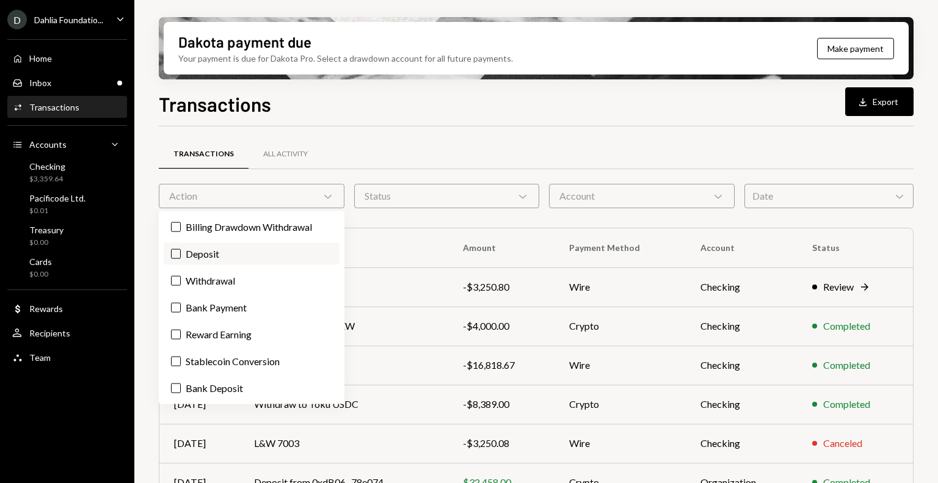
click at [215, 254] on label "Deposit" at bounding box center [252, 254] width 176 height 22
click at [181, 254] on button "Deposit" at bounding box center [176, 254] width 10 height 10
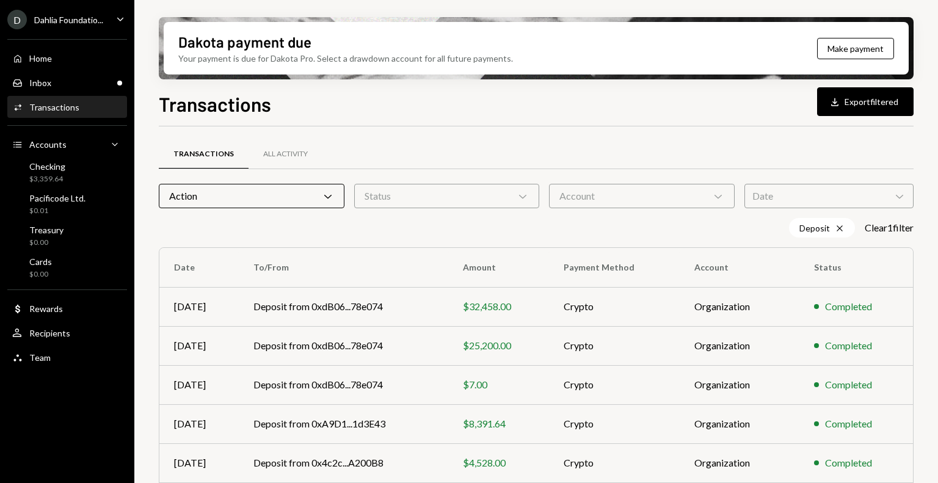
click at [140, 273] on div "Dakota payment due Your payment is due for Dakota Pro. Select a drawdown accoun…" at bounding box center [536, 241] width 804 height 483
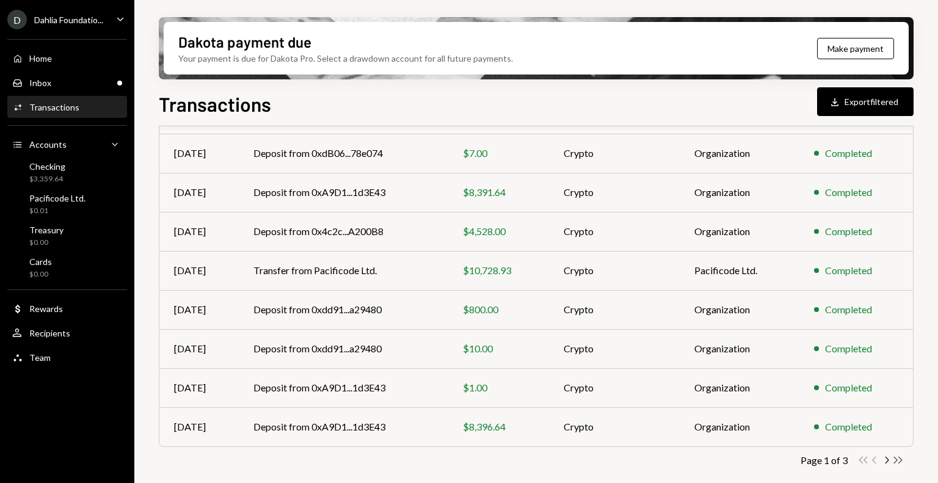
click at [899, 458] on icon "Double Arrow Right" at bounding box center [899, 461] width 12 height 12
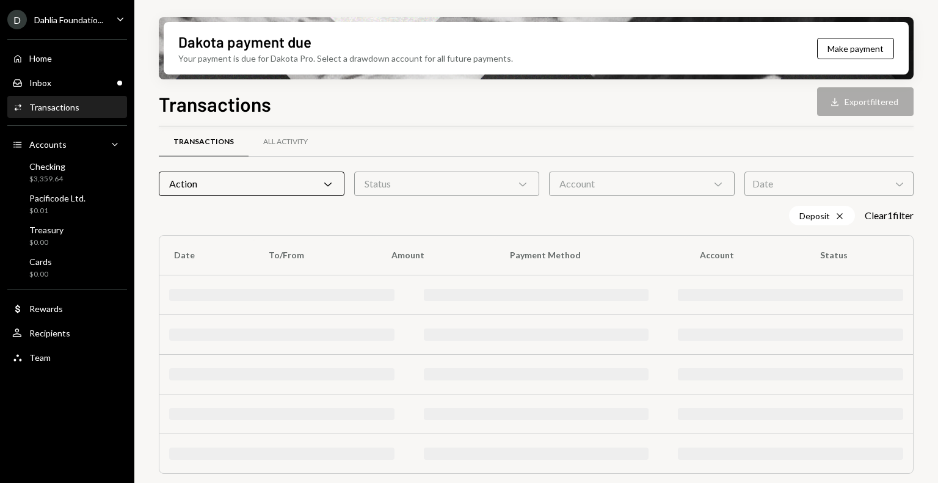
scroll to position [36, 0]
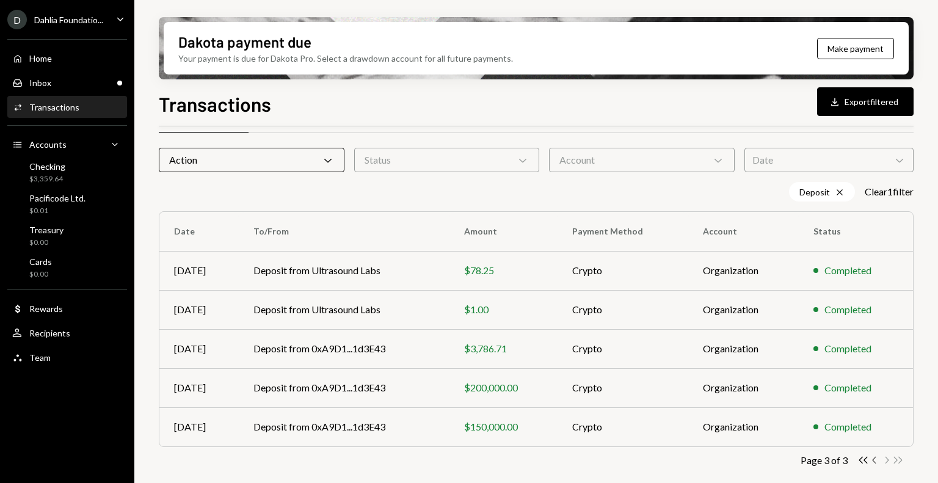
click at [877, 460] on icon "Chevron Left" at bounding box center [875, 461] width 12 height 12
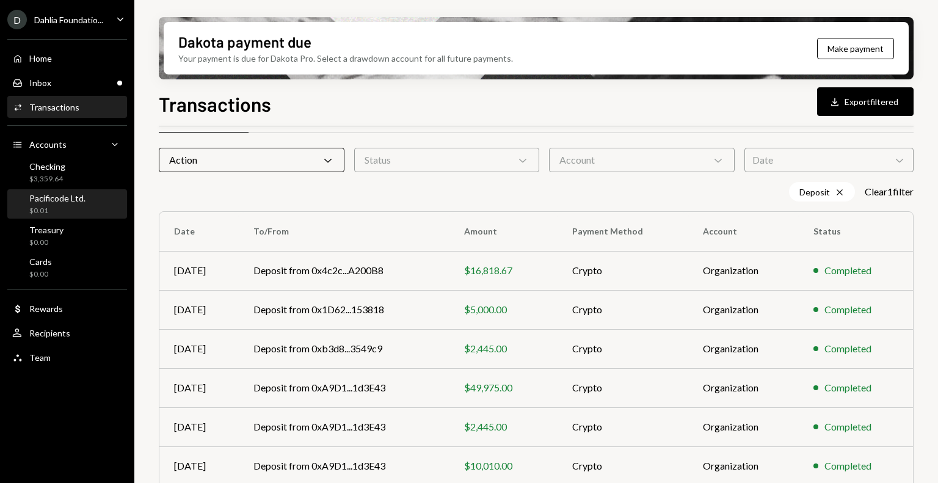
click at [66, 206] on div "$0.01" at bounding box center [57, 211] width 56 height 10
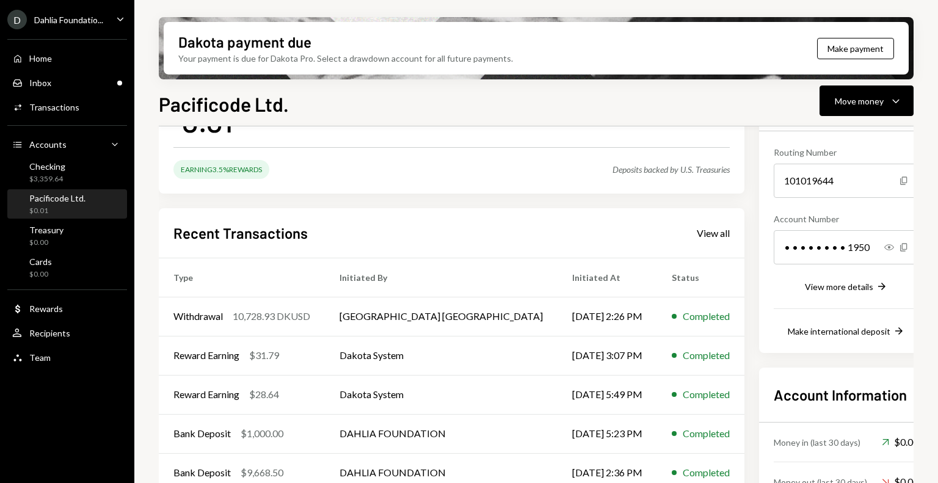
scroll to position [110, 0]
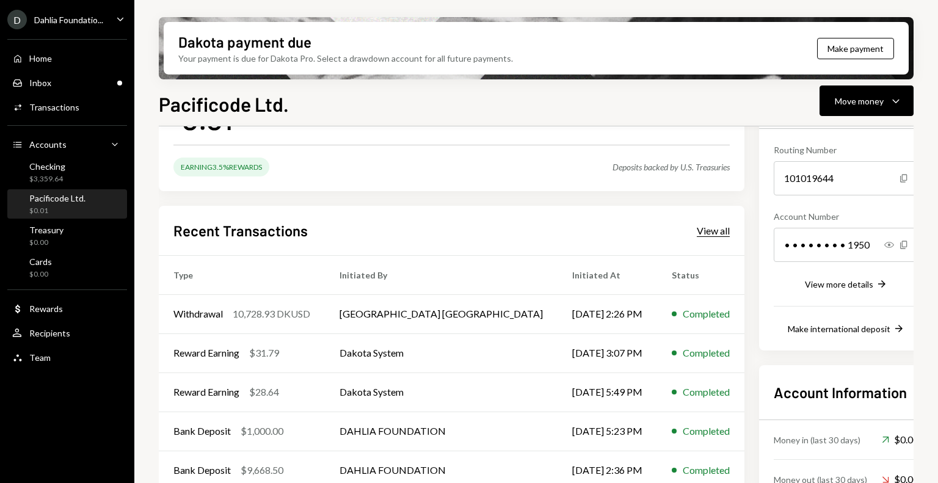
click at [697, 230] on div "View all" at bounding box center [713, 231] width 33 height 12
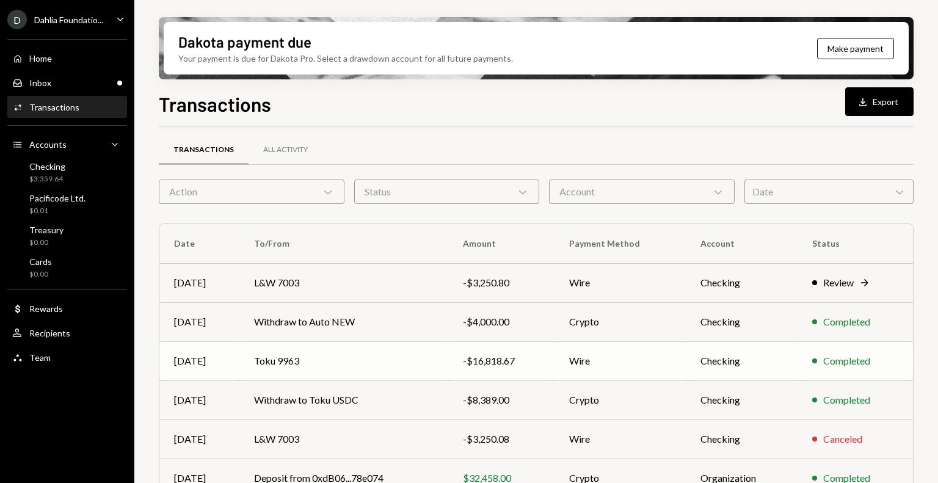
scroll to position [10, 0]
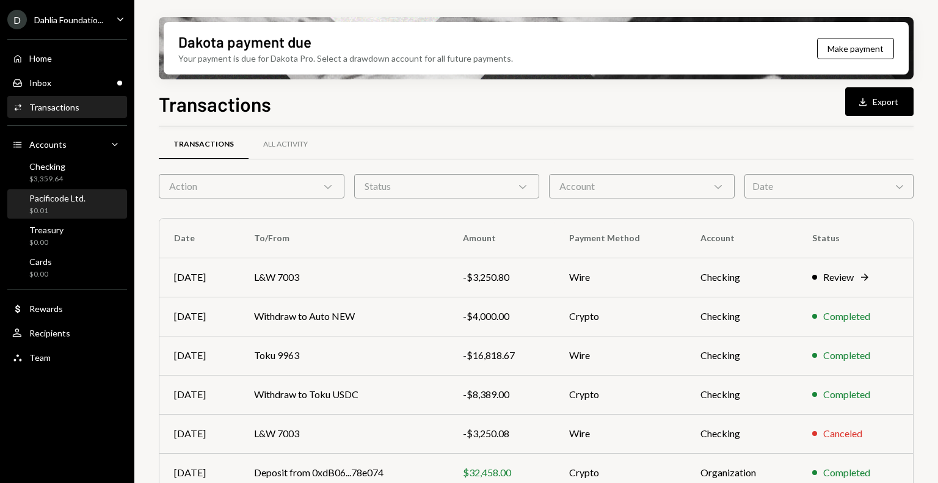
click at [66, 199] on div "Pacificode Ltd." at bounding box center [57, 198] width 56 height 10
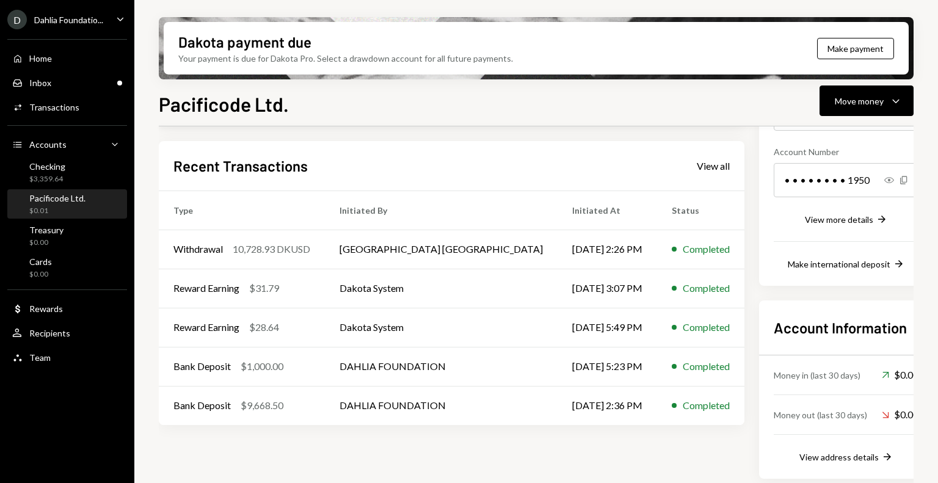
scroll to position [176, 0]
click at [550, 471] on div "My balance $ 0.01 Earning 3.5% Rewards Deposits backed by U.S. Treasuries Recen…" at bounding box center [452, 243] width 586 height 470
click at [78, 23] on div "Dahlia Foundatio..." at bounding box center [68, 20] width 69 height 10
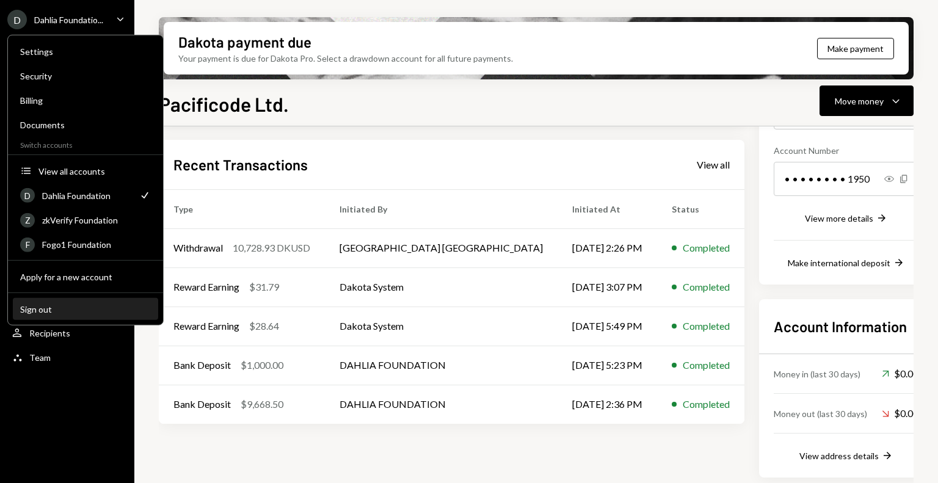
click at [81, 307] on div "Sign out" at bounding box center [85, 309] width 131 height 10
